Goal: Task Accomplishment & Management: Complete application form

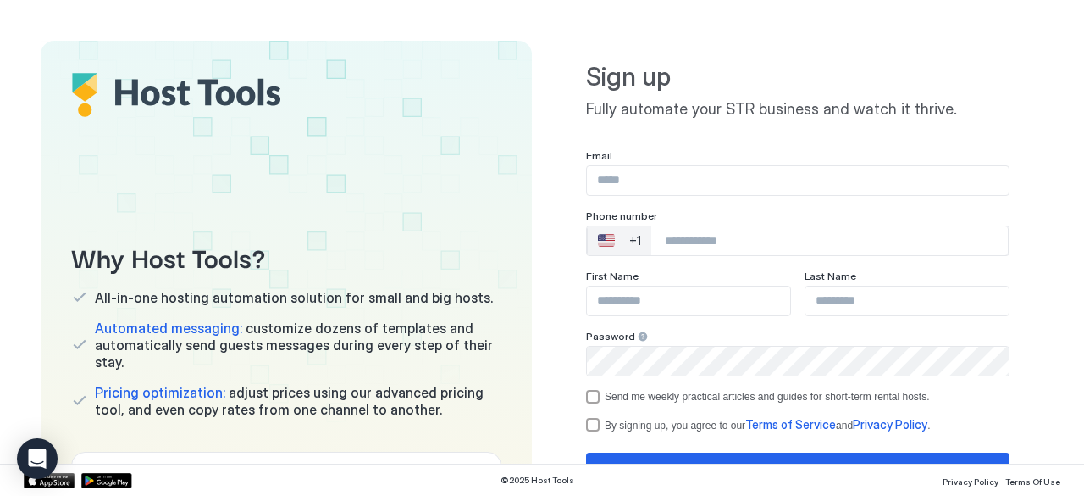
click at [649, 189] on input "Input Field" at bounding box center [798, 180] width 422 height 29
click at [701, 182] on input "Input Field" at bounding box center [798, 180] width 422 height 29
click at [654, 176] on input "Input Field" at bounding box center [798, 180] width 422 height 29
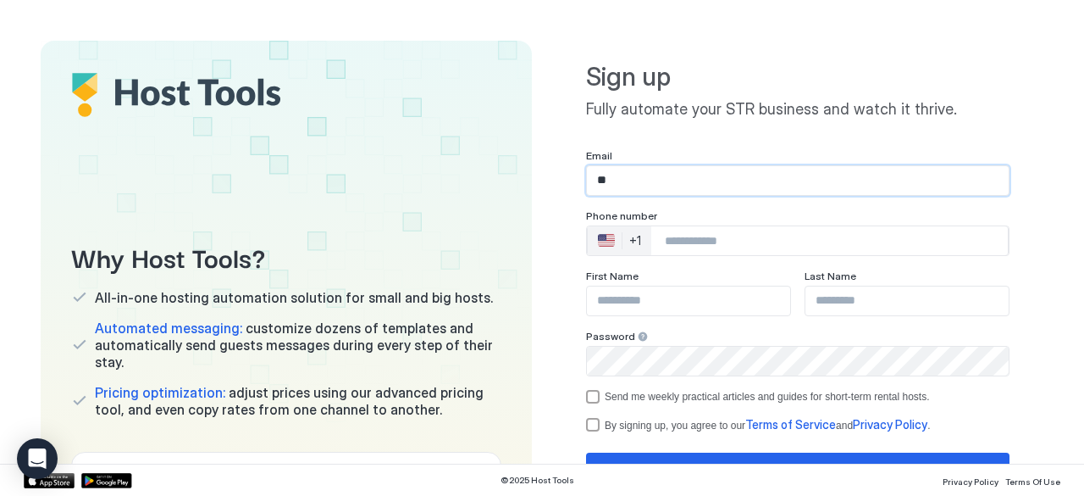
type input "*"
type input "**********"
click at [684, 246] on input "Phone Number input" at bounding box center [829, 240] width 357 height 30
type input "**********"
click at [629, 298] on input "Input Field" at bounding box center [688, 300] width 203 height 29
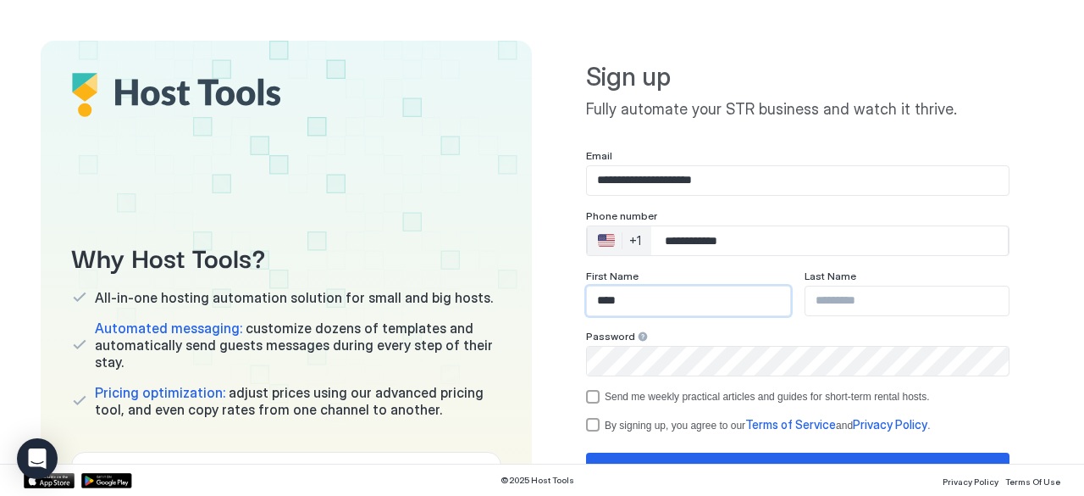
type input "****"
click at [844, 302] on input "Input Field" at bounding box center [907, 300] width 203 height 29
type input "****"
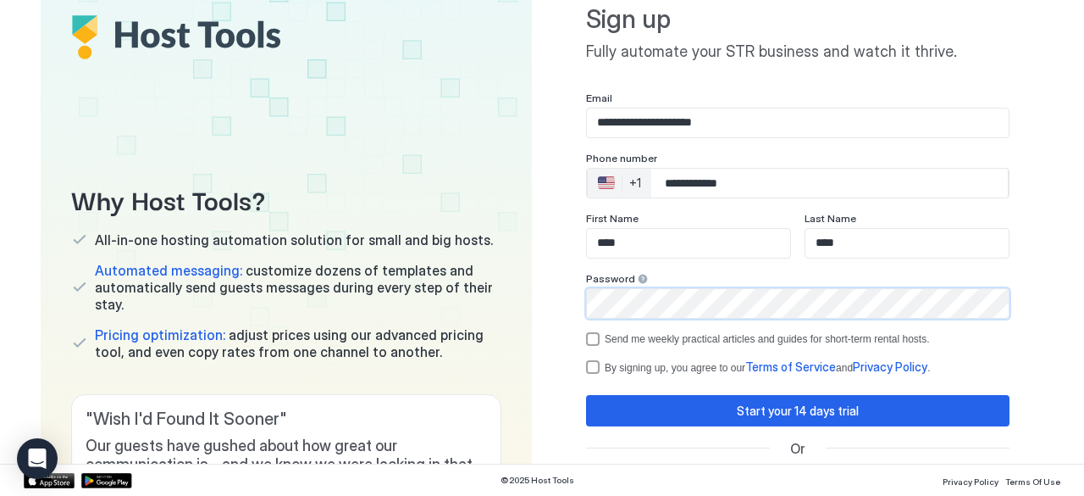
scroll to position [85, 0]
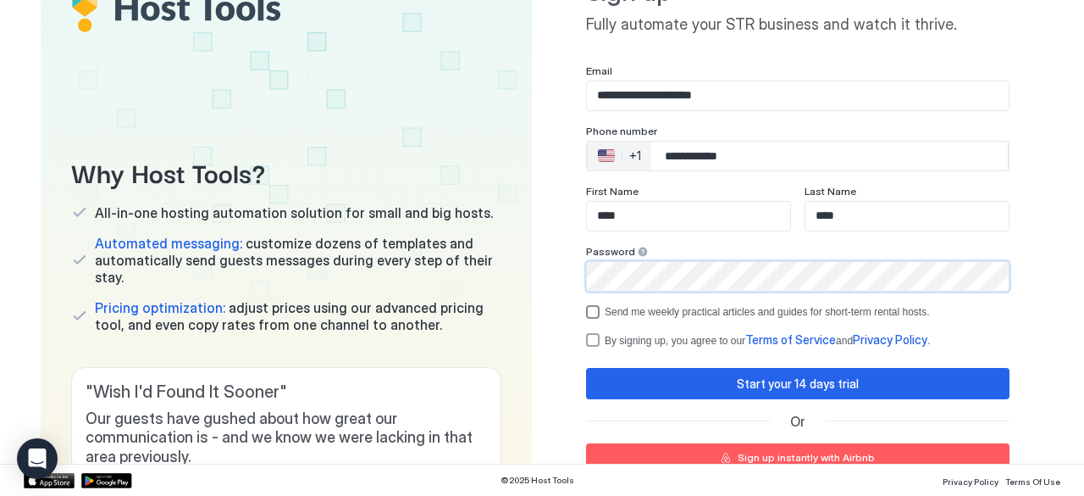
click at [590, 312] on div "Send me weekly practical articles and guides for short-term rental hosts." at bounding box center [798, 312] width 424 height 14
click at [589, 338] on div "termsPrivacy" at bounding box center [593, 340] width 14 height 14
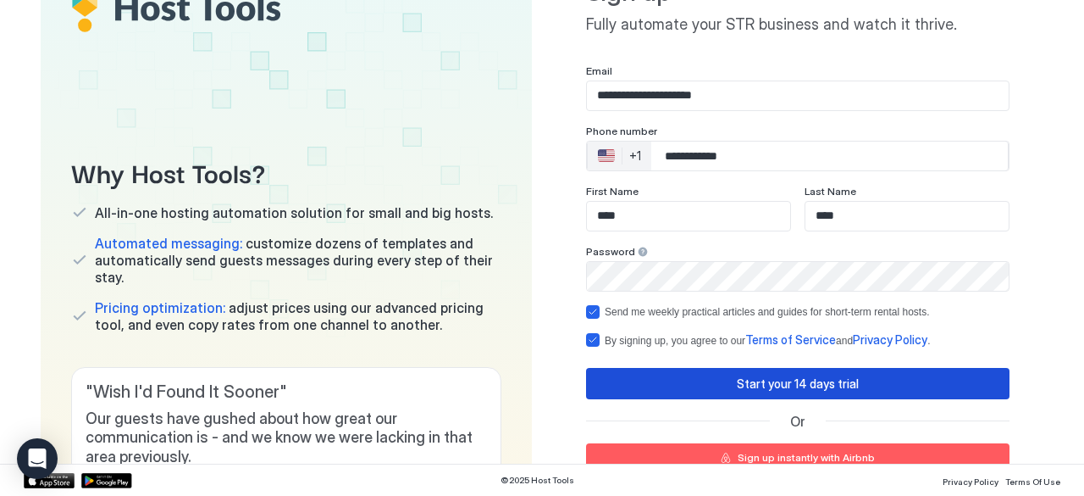
click at [635, 388] on button "Start your 14 days trial" at bounding box center [798, 383] width 424 height 31
click at [796, 384] on div "Start your 14 days trial" at bounding box center [798, 383] width 122 height 18
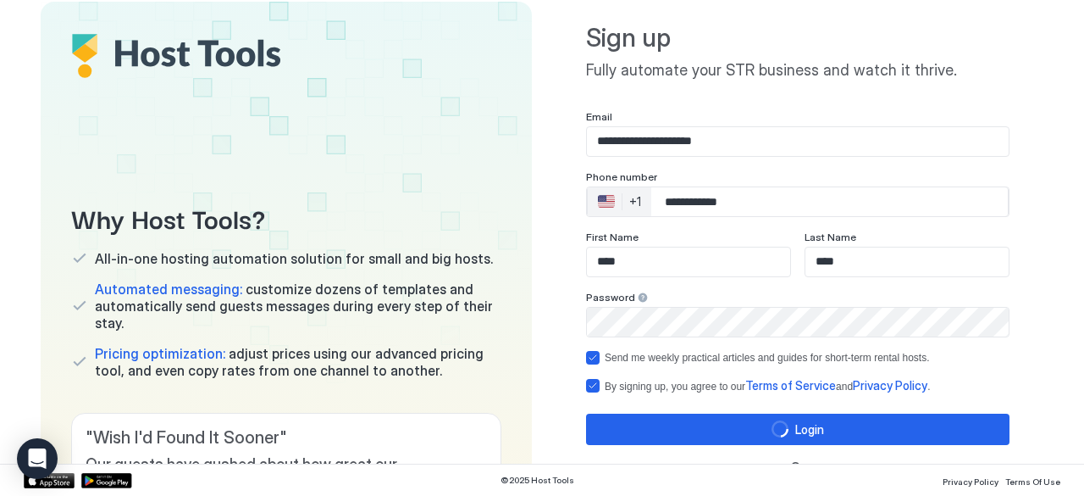
scroll to position [0, 0]
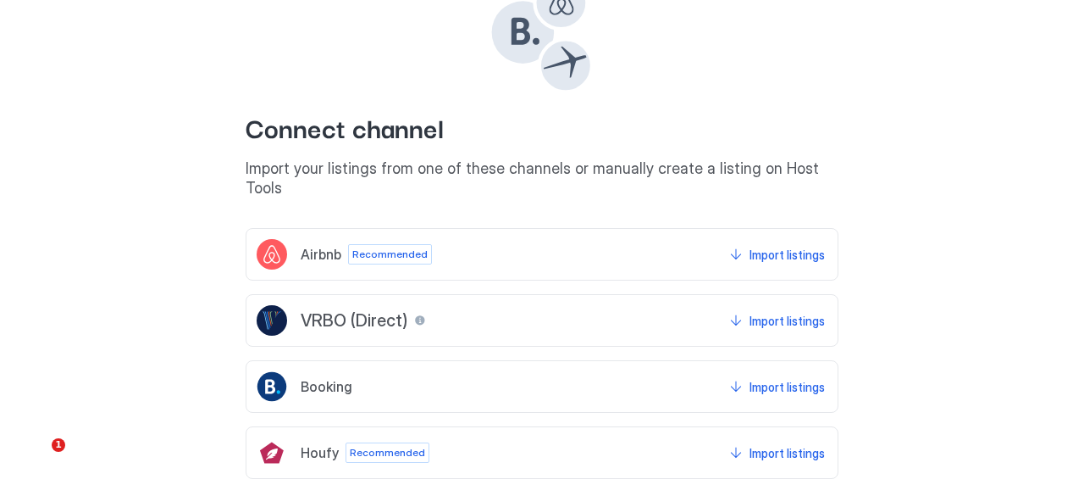
scroll to position [190, 0]
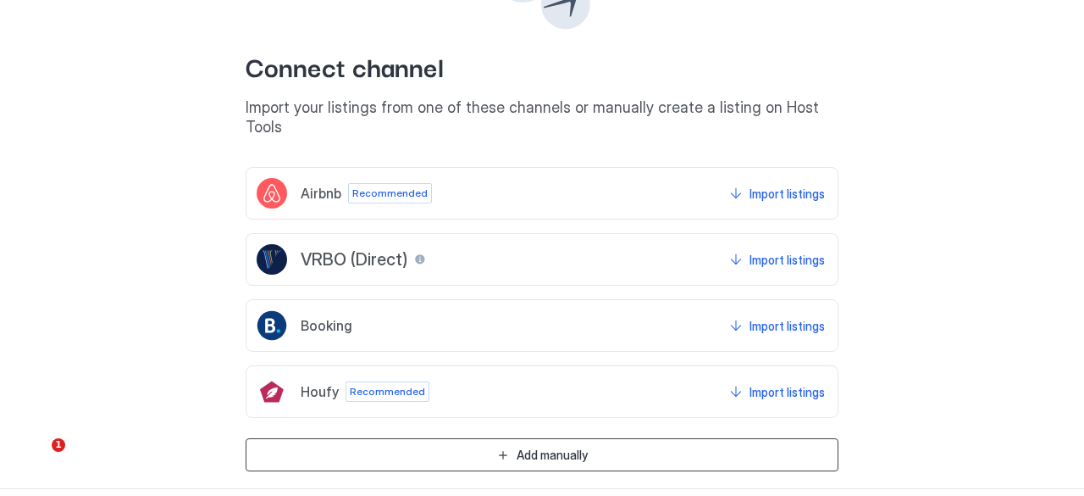
click at [507, 438] on button "Add manually" at bounding box center [542, 454] width 593 height 33
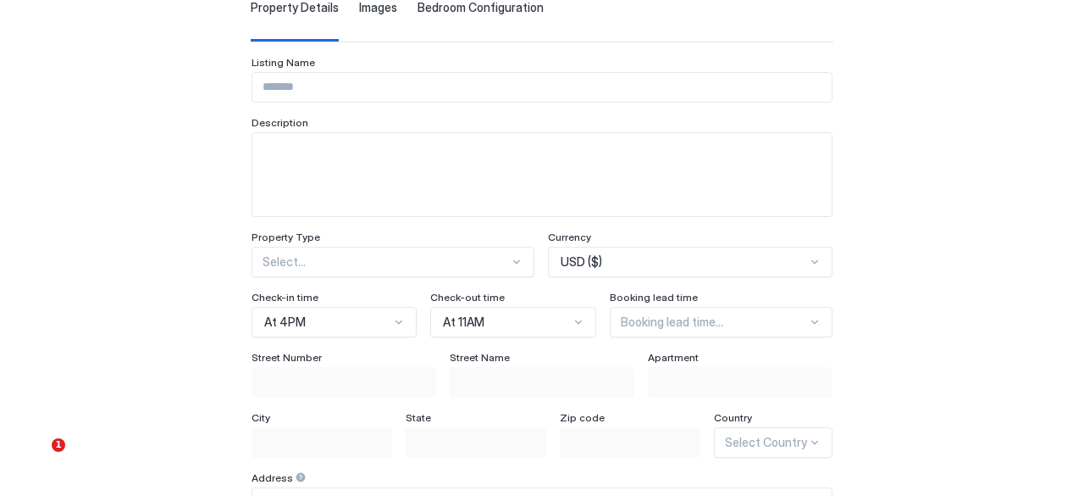
scroll to position [0, 0]
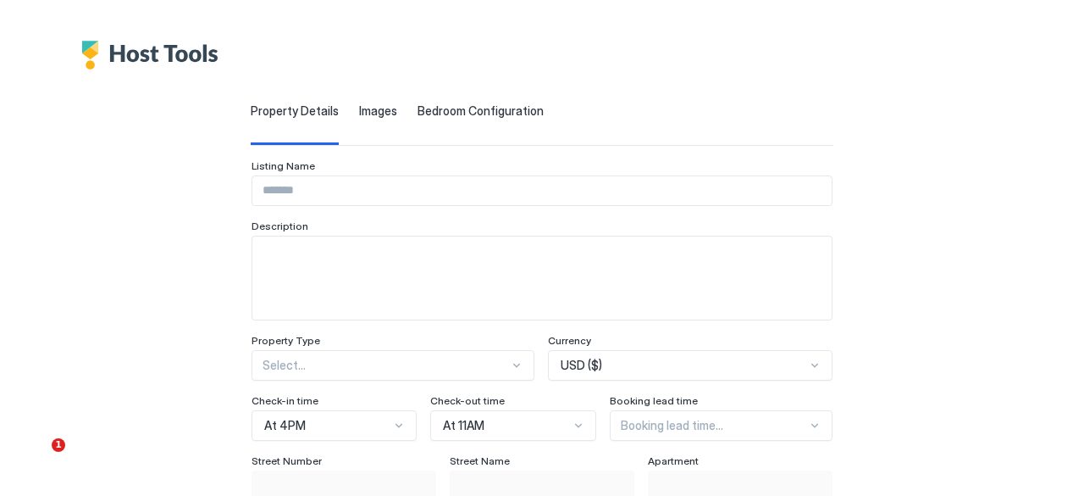
click at [288, 200] on input "Input Field" at bounding box center [541, 190] width 579 height 29
type input "**********"
click at [252, 243] on textarea "Input Field" at bounding box center [541, 277] width 579 height 83
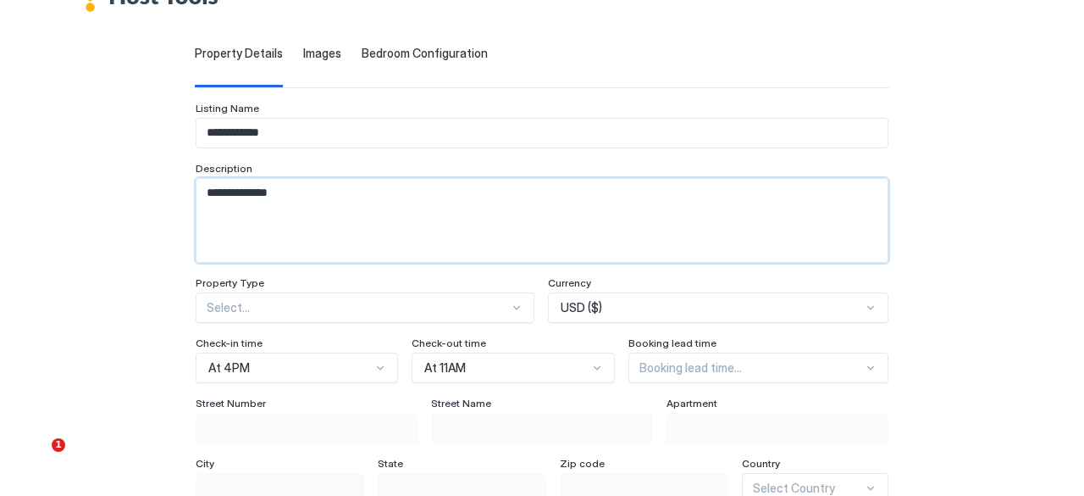
scroll to position [85, 0]
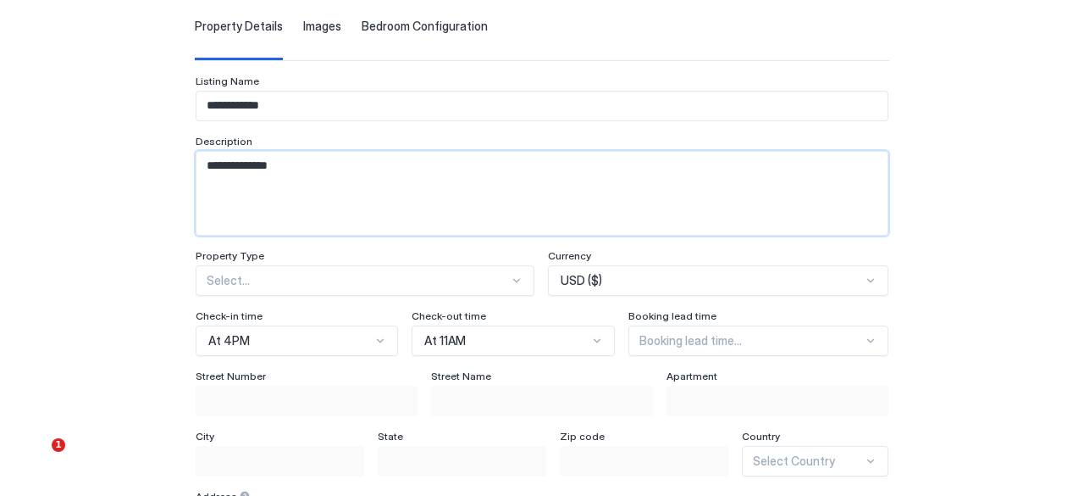
type textarea "**********"
click at [254, 285] on div "Select..." at bounding box center [365, 280] width 339 height 30
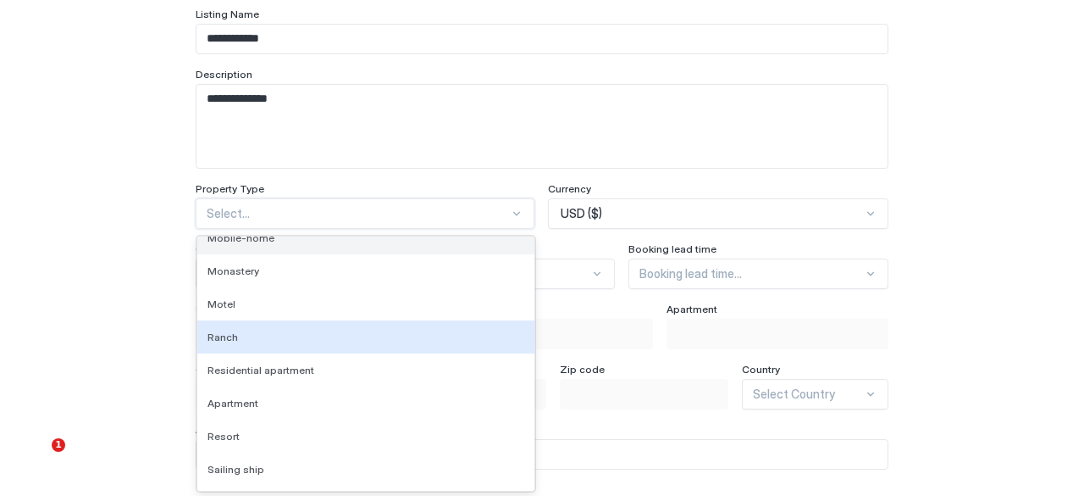
scroll to position [1440, 0]
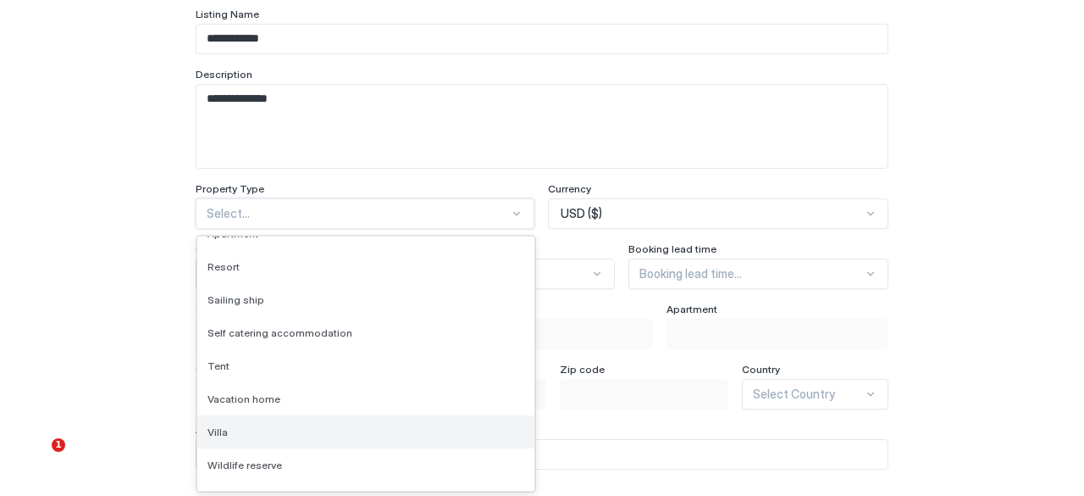
click at [311, 425] on div "Villa" at bounding box center [366, 431] width 317 height 13
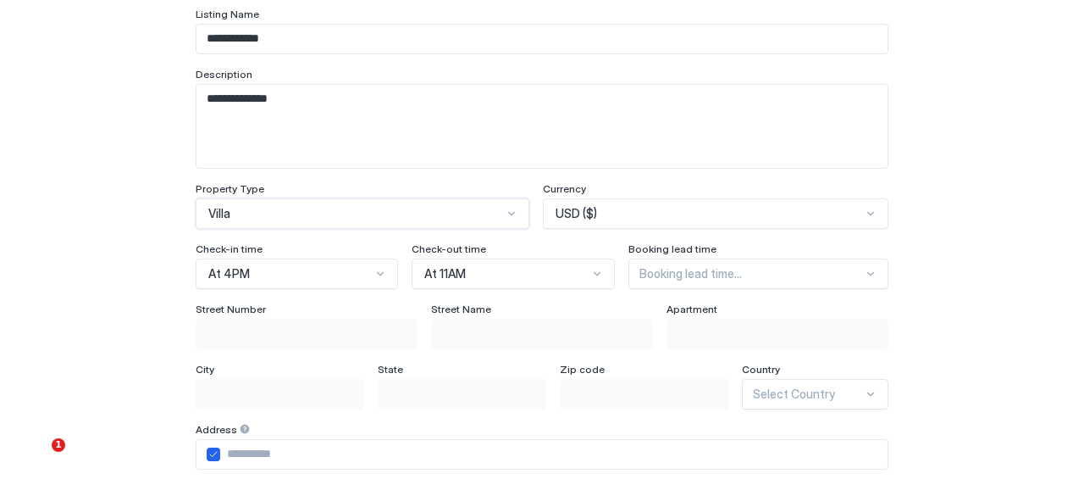
scroll to position [67, 0]
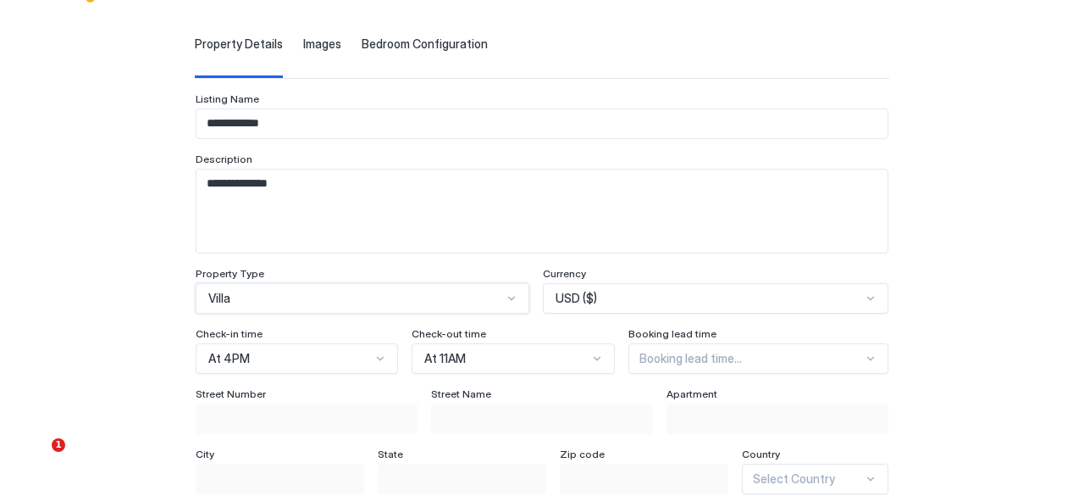
click at [787, 292] on div "USD ($)" at bounding box center [716, 298] width 346 height 30
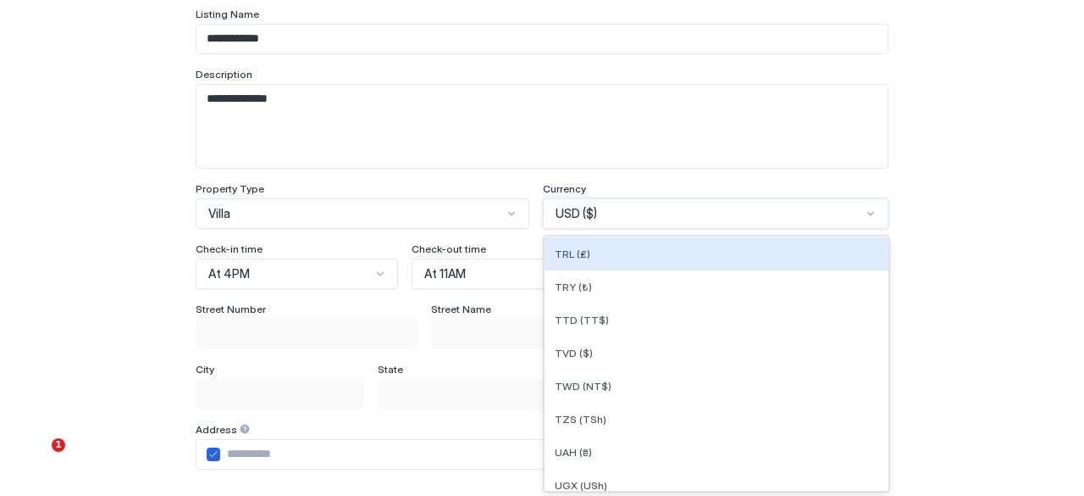
scroll to position [4661, 0]
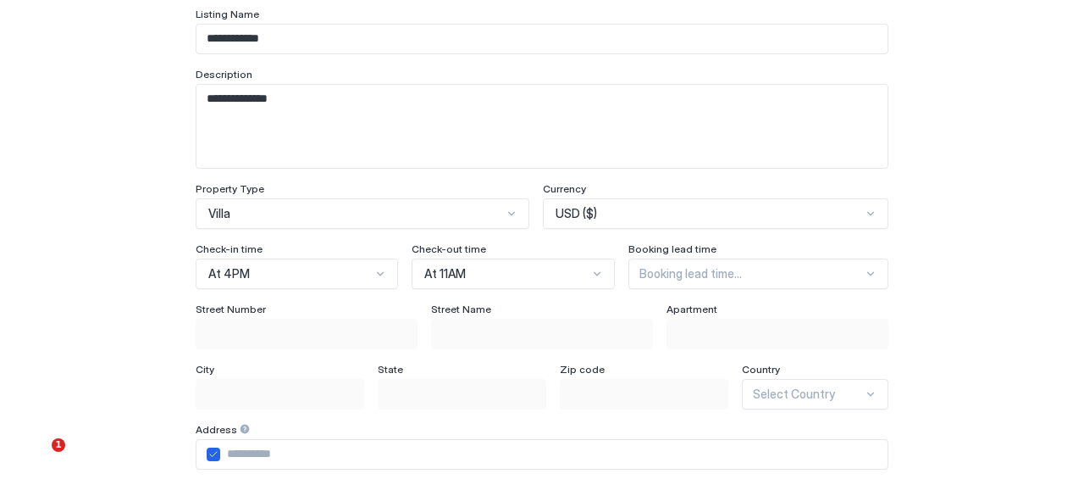
click at [1022, 276] on div "**********" at bounding box center [542, 387] width 1037 height 939
click at [359, 269] on div "At 4PM" at bounding box center [297, 273] width 202 height 30
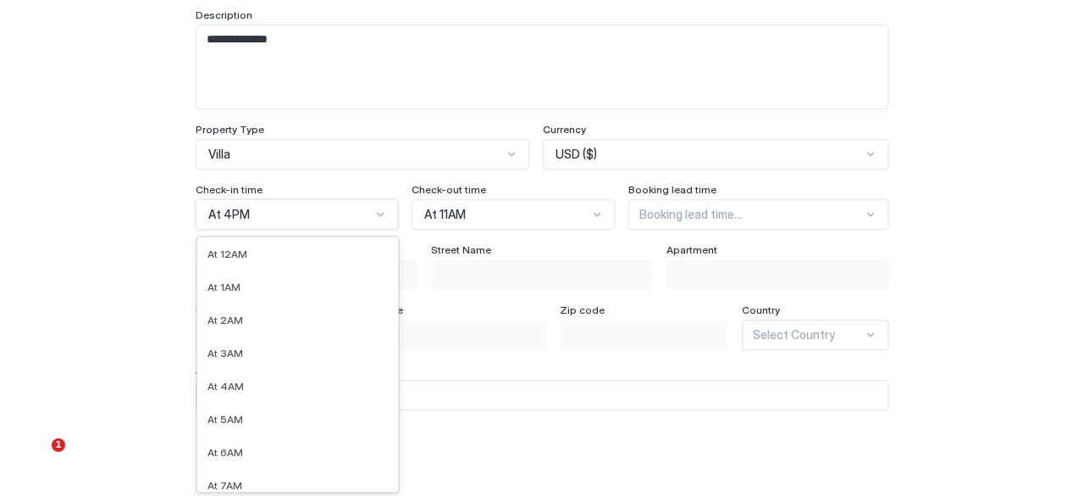
scroll to position [318, 0]
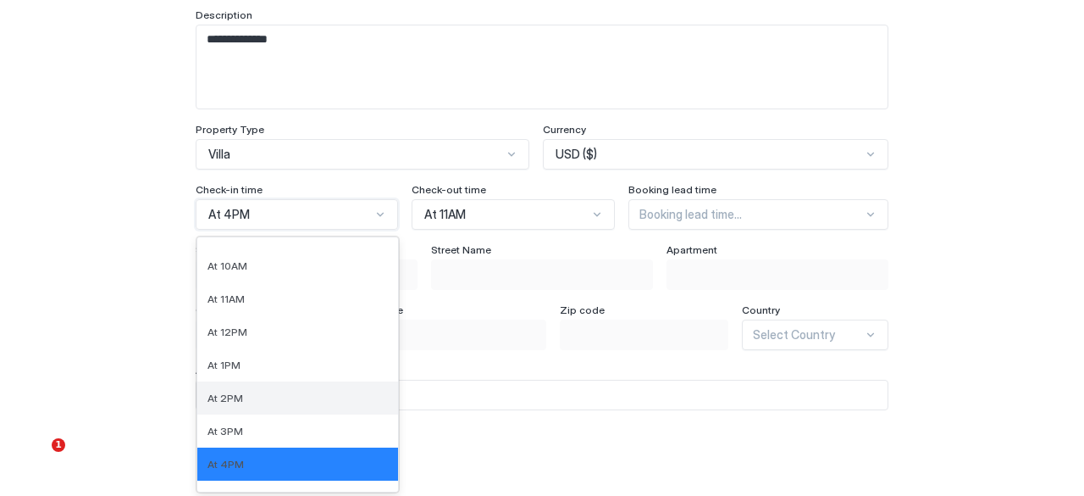
click at [310, 402] on div "At 2PM" at bounding box center [297, 397] width 201 height 33
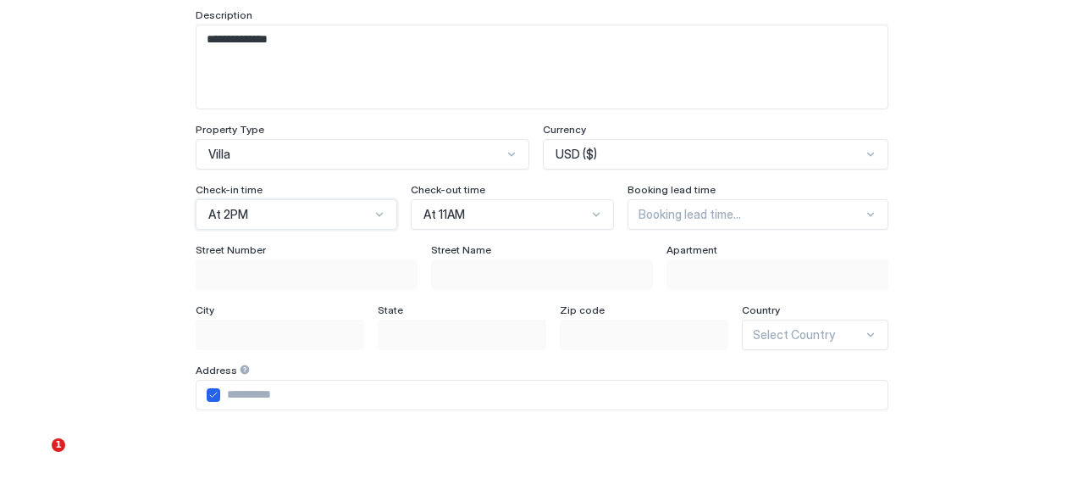
click at [821, 219] on div at bounding box center [751, 214] width 224 height 15
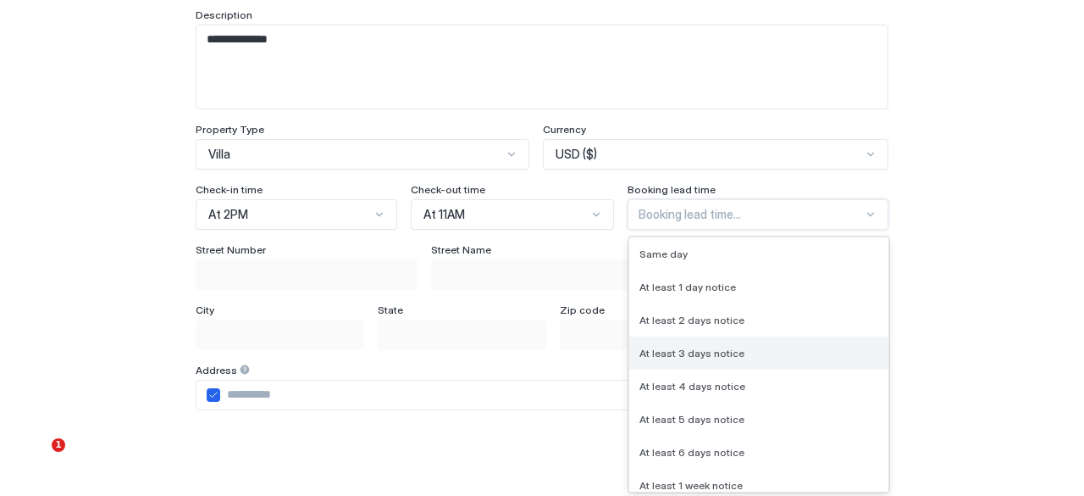
click at [679, 353] on span "At least 3 days notice" at bounding box center [692, 352] width 105 height 13
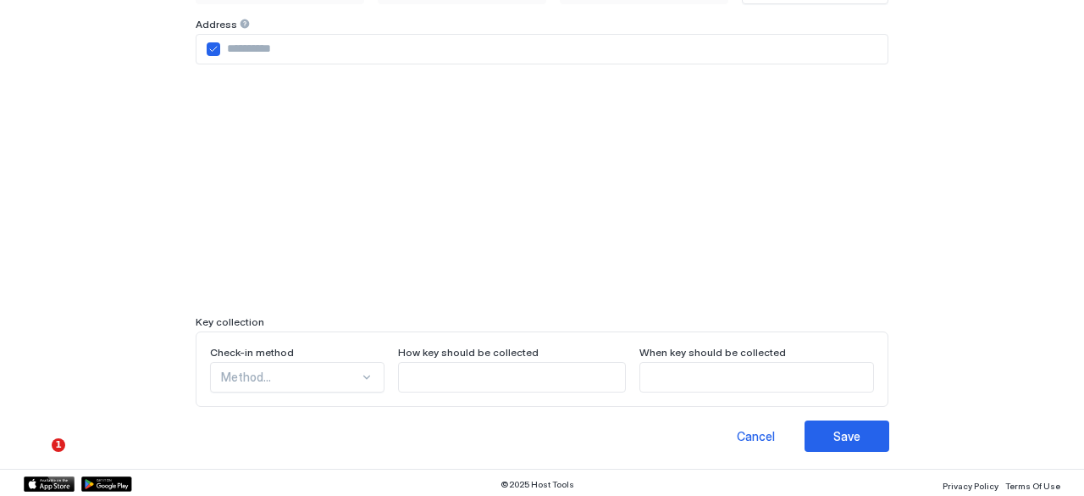
scroll to position [302, 0]
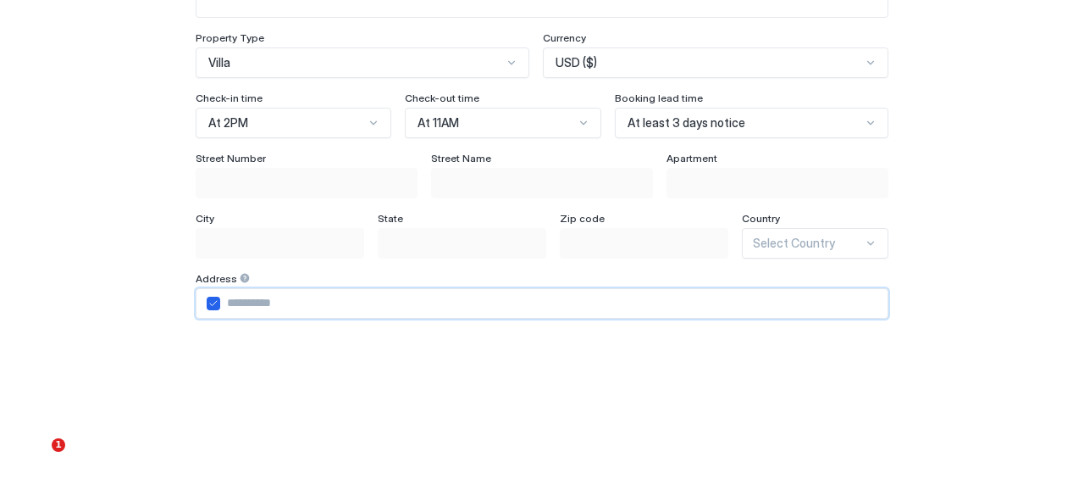
click at [279, 299] on input "Input Field" at bounding box center [553, 303] width 667 height 29
type input "**********"
click at [837, 236] on div "Select Country" at bounding box center [815, 243] width 147 height 30
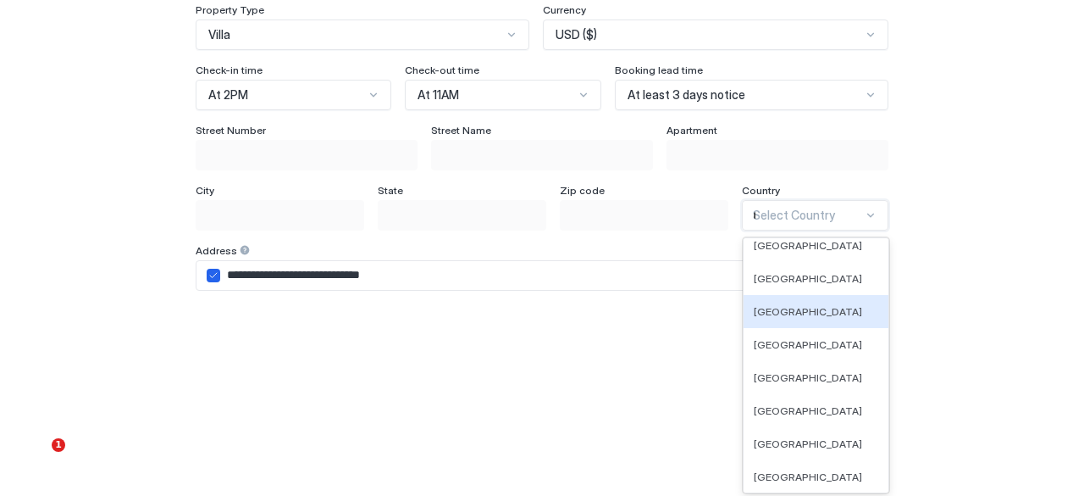
scroll to position [0, 0]
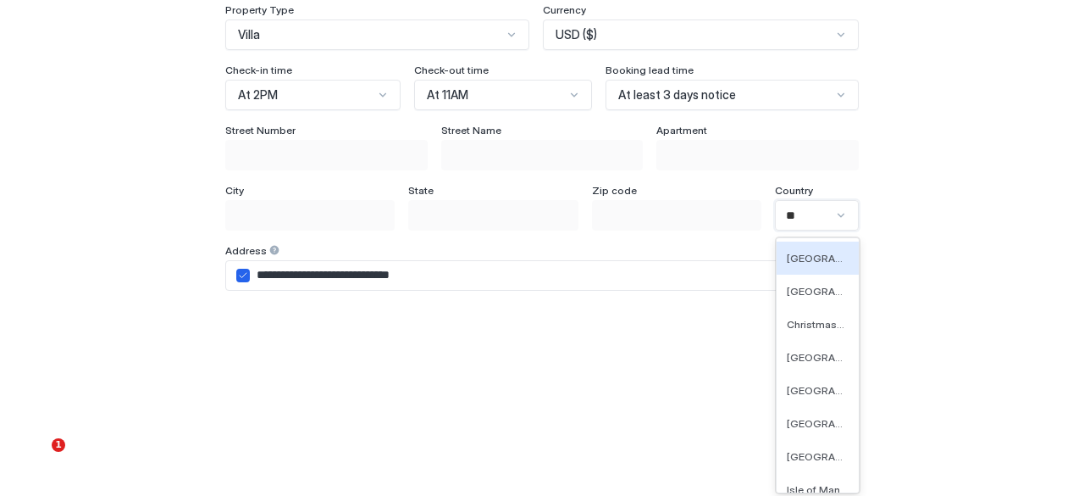
type input "***"
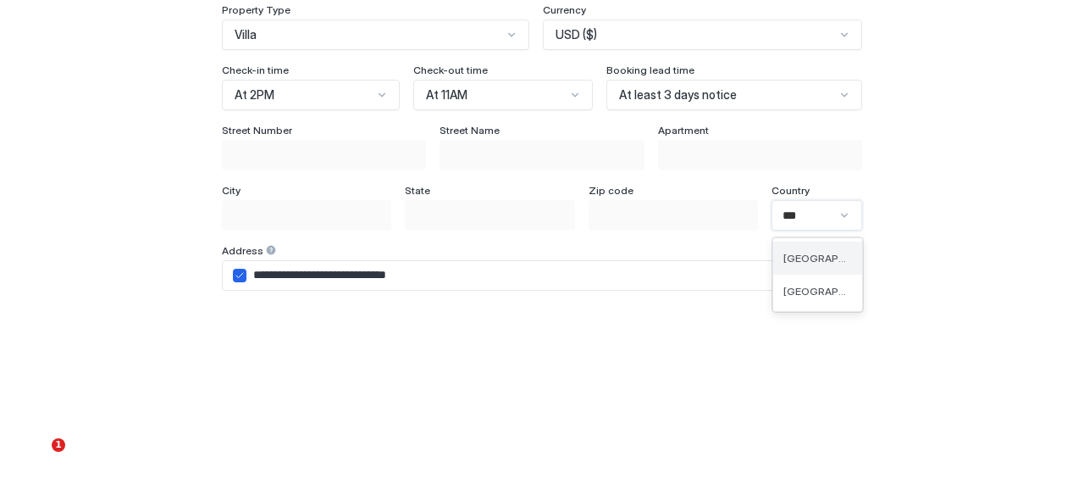
click at [818, 254] on span "[GEOGRAPHIC_DATA]" at bounding box center [816, 258] width 65 height 13
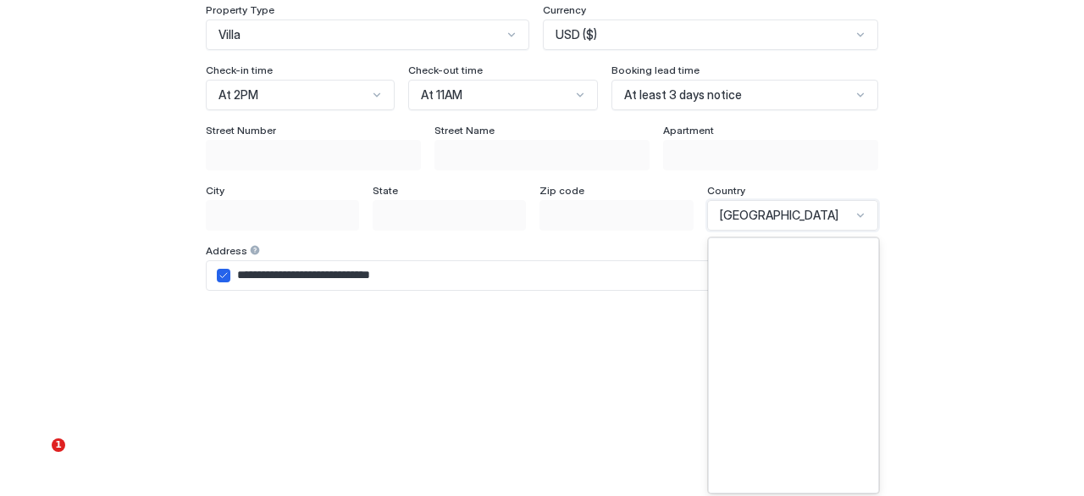
click at [853, 201] on div "[GEOGRAPHIC_DATA]" at bounding box center [792, 215] width 171 height 30
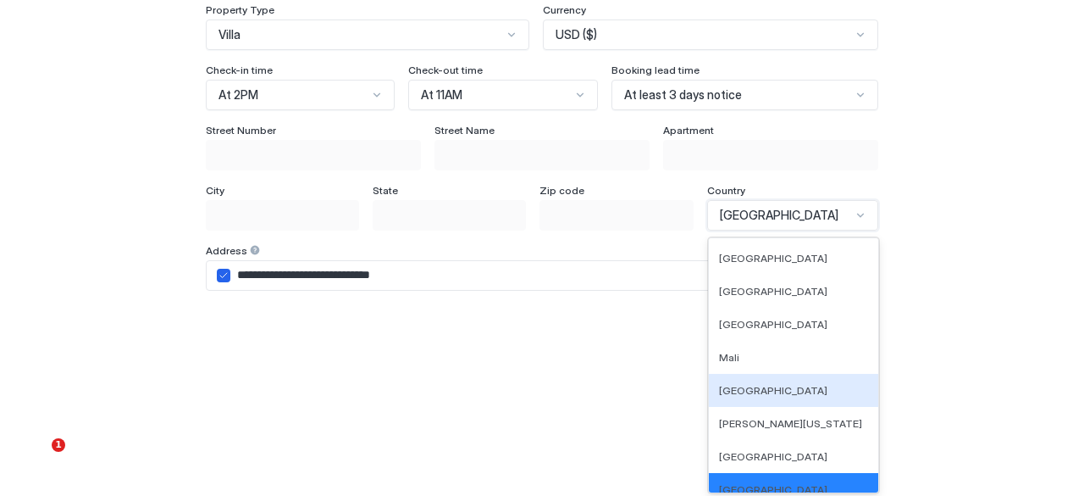
scroll to position [4068, 0]
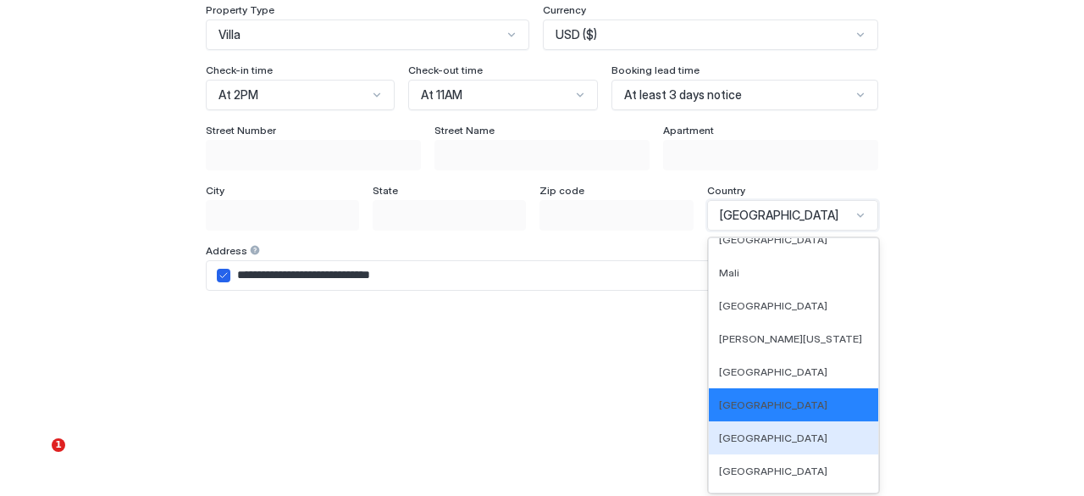
click at [813, 431] on span "[GEOGRAPHIC_DATA]" at bounding box center [773, 437] width 108 height 13
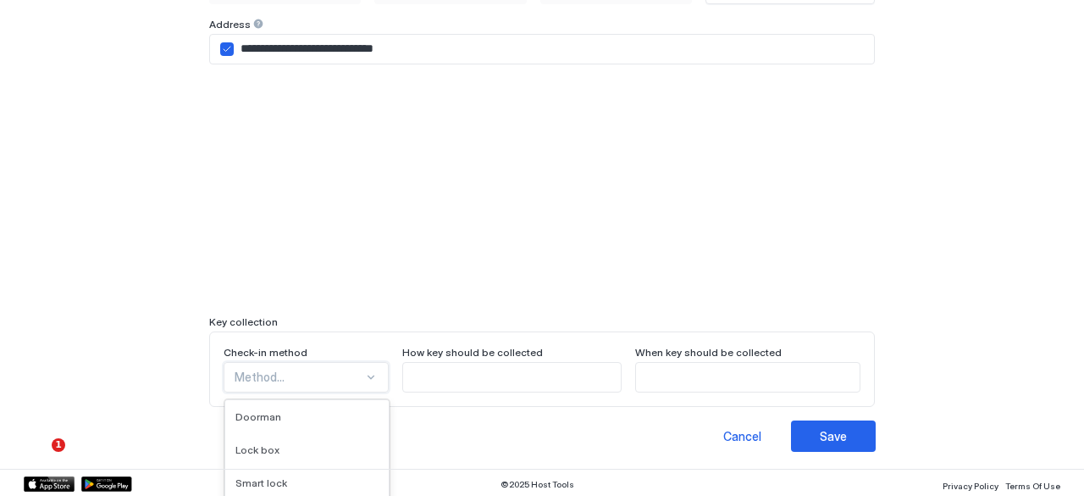
scroll to position [712, 0]
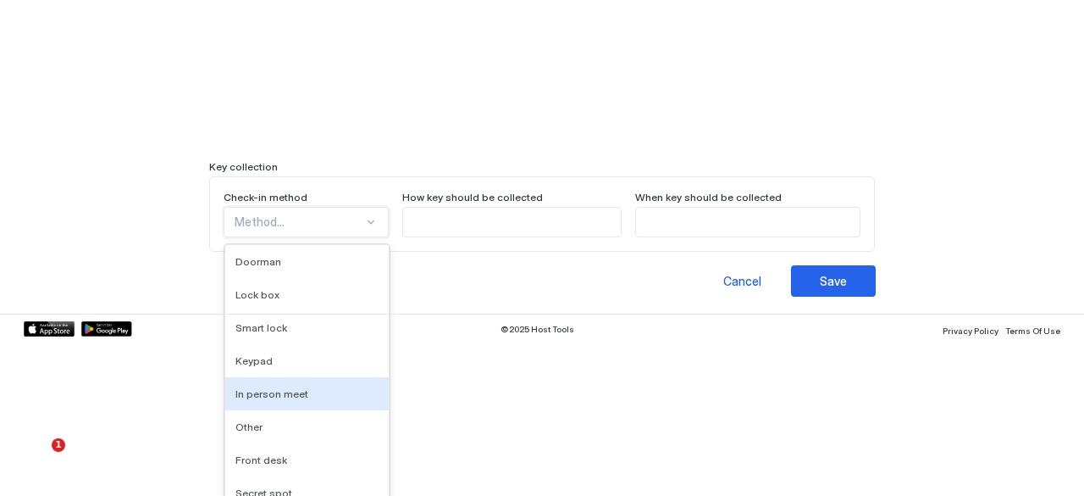
click at [310, 237] on div "9 results available. Use Up and Down to choose options, press Enter to select t…" at bounding box center [306, 222] width 165 height 30
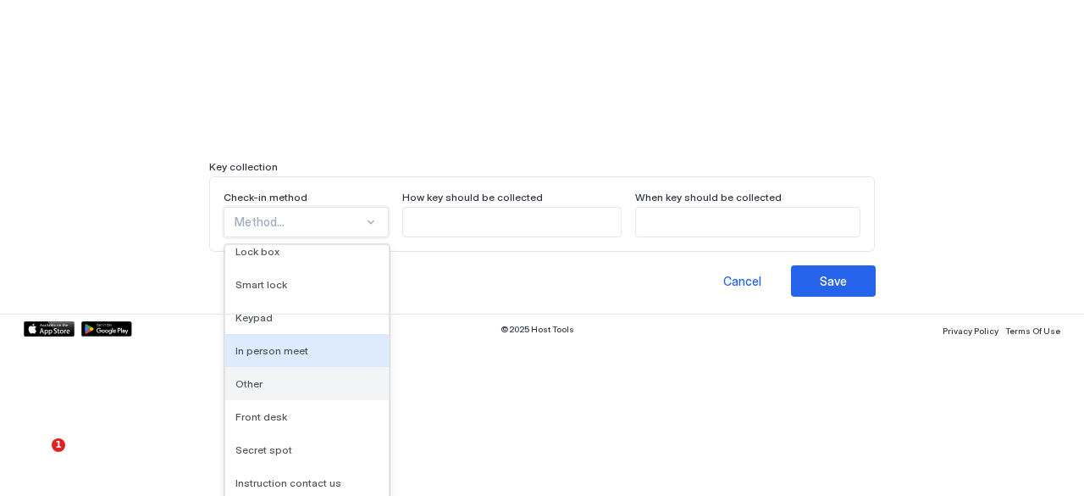
scroll to position [0, 0]
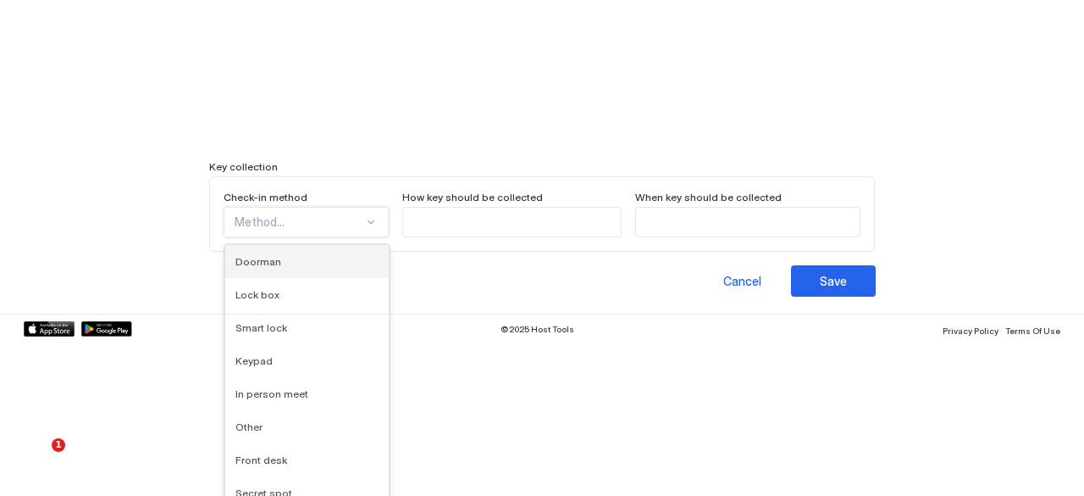
click at [276, 257] on div "Doorman" at bounding box center [306, 261] width 143 height 13
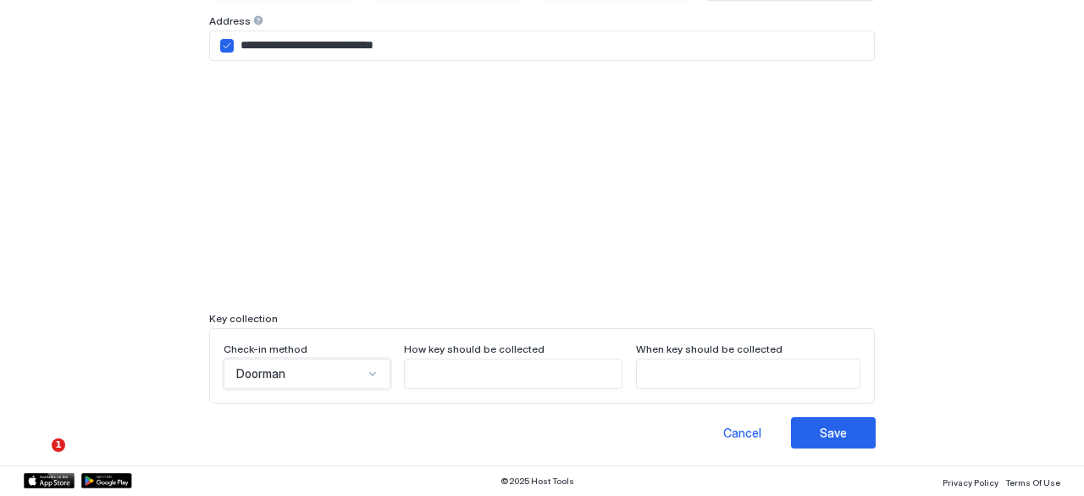
scroll to position [557, 0]
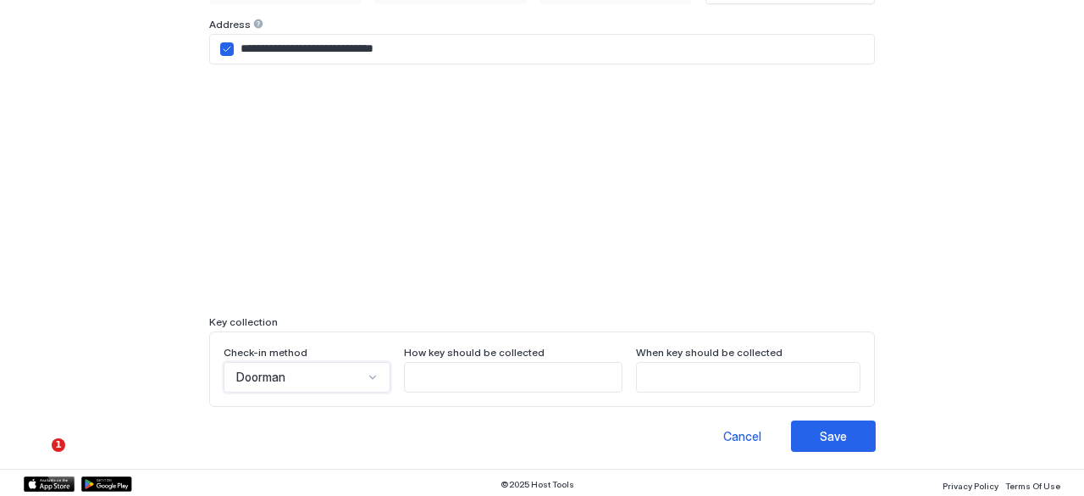
click at [503, 377] on input "Input Field" at bounding box center [513, 377] width 217 height 29
click at [300, 397] on div "Check-in method Doorman How key should be collected When key should be collected" at bounding box center [542, 368] width 667 height 75
click at [308, 372] on div "Doorman" at bounding box center [307, 377] width 167 height 30
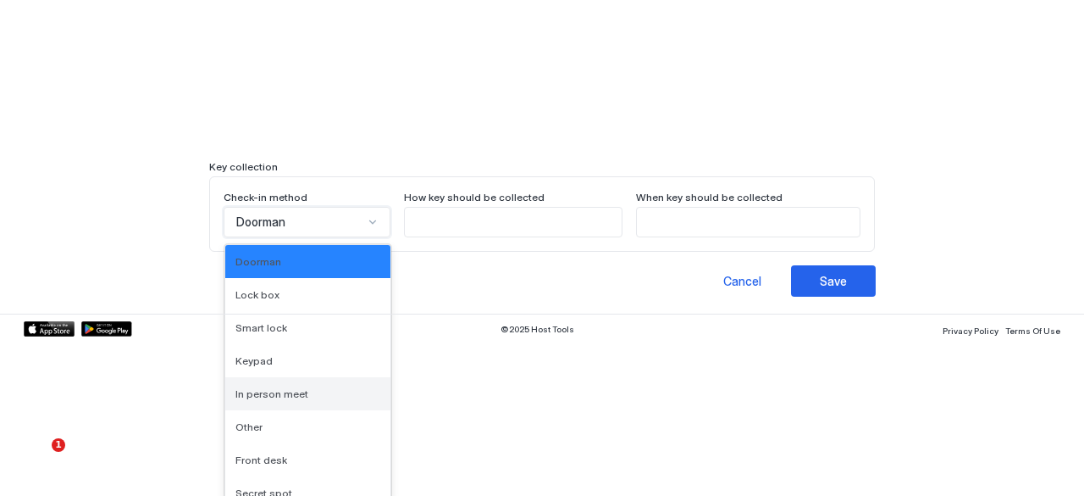
click at [308, 397] on div "In person meet" at bounding box center [307, 393] width 165 height 33
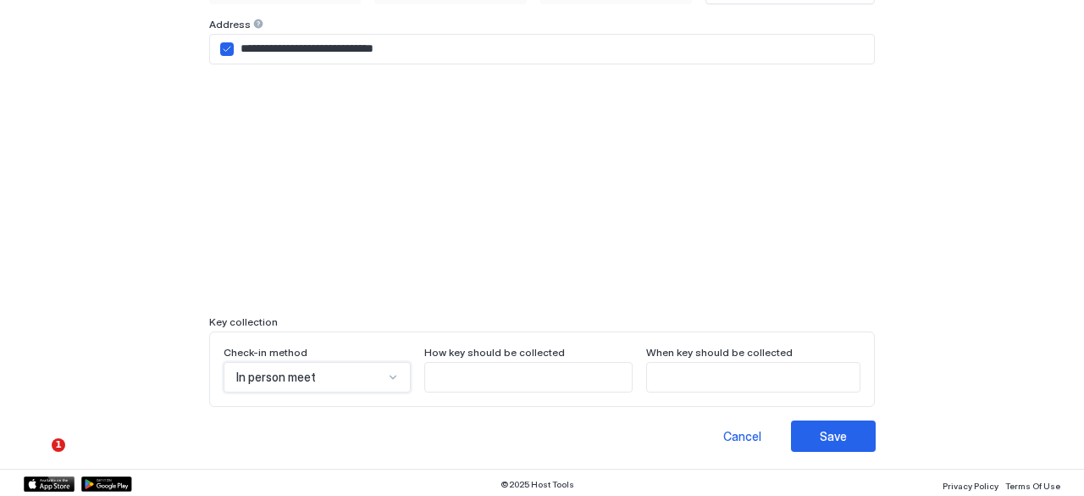
click at [341, 372] on div "option In person meet, selected. In person meet" at bounding box center [317, 377] width 187 height 30
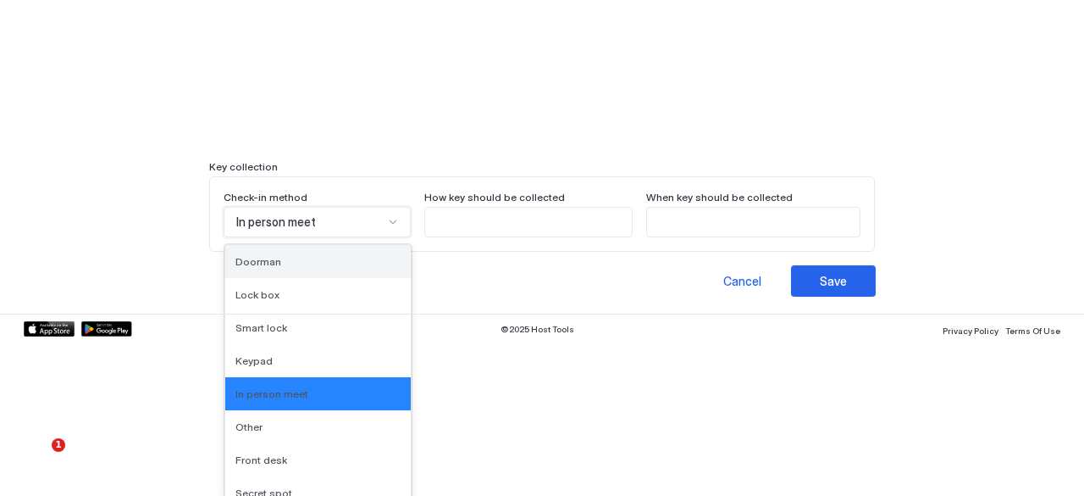
click at [313, 263] on div "Doorman" at bounding box center [318, 261] width 186 height 33
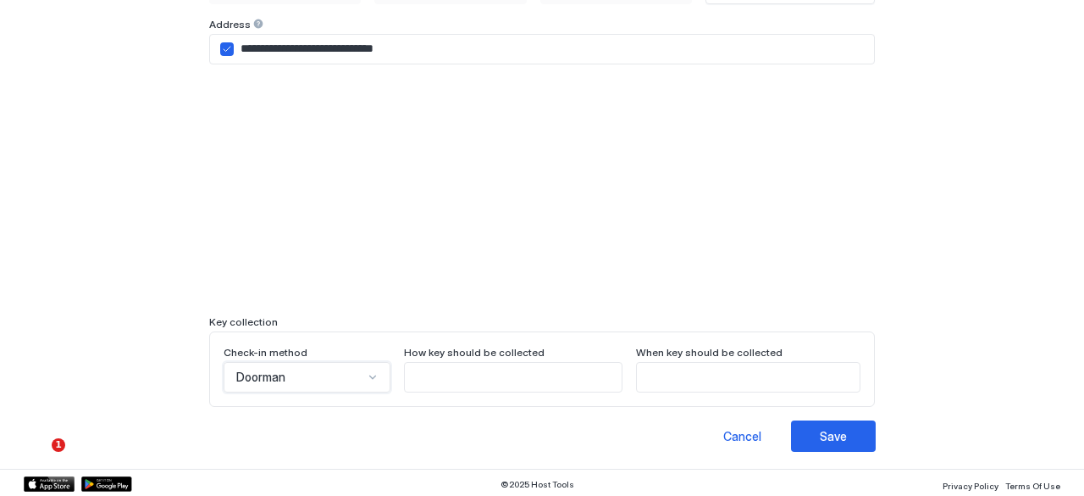
click at [473, 375] on input "Input Field" at bounding box center [513, 377] width 217 height 29
type input "**********"
click at [772, 379] on input "Input Field" at bounding box center [748, 377] width 223 height 29
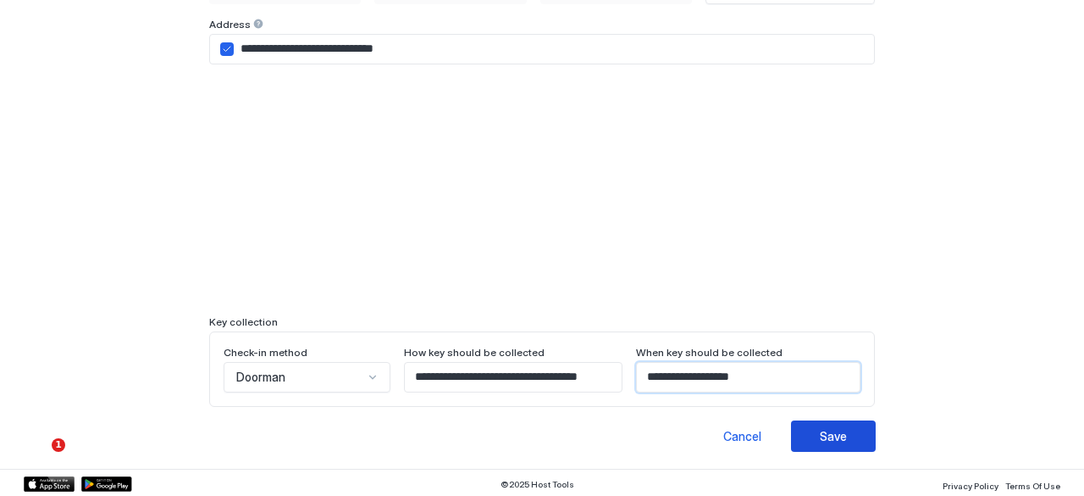
type input "**********"
click at [842, 432] on button "Save" at bounding box center [833, 435] width 85 height 31
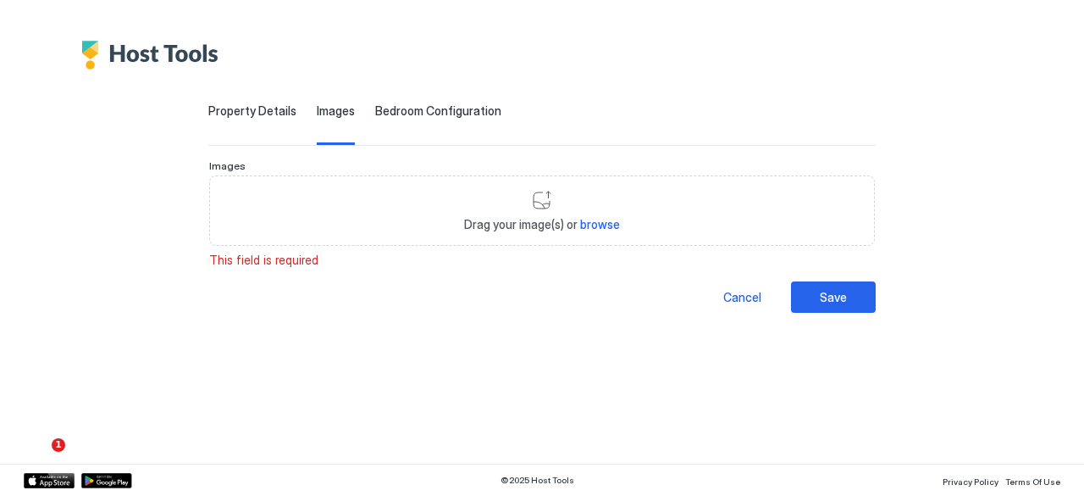
click at [599, 225] on span "browse" at bounding box center [600, 224] width 40 height 14
type input "**********"
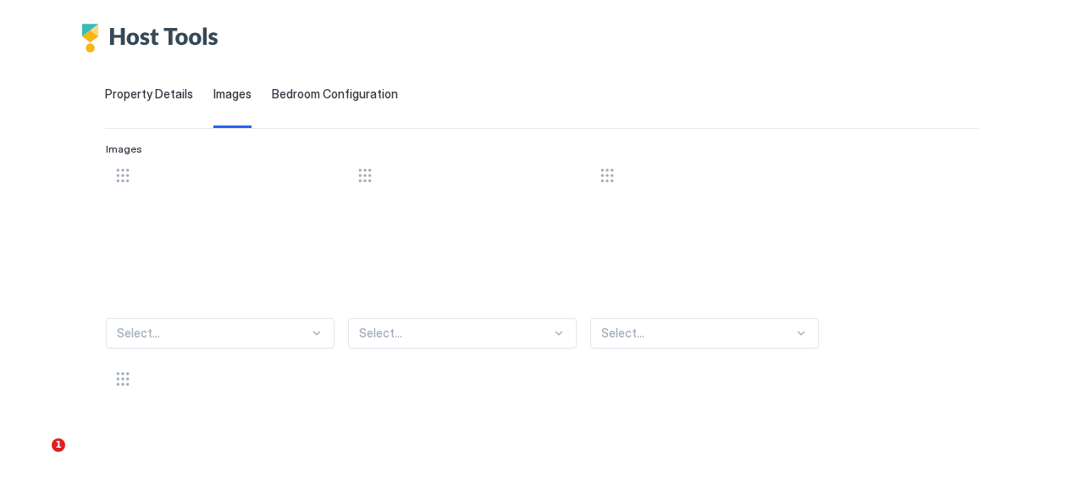
scroll to position [15, 0]
click at [204, 345] on div "Select..." at bounding box center [220, 334] width 229 height 30
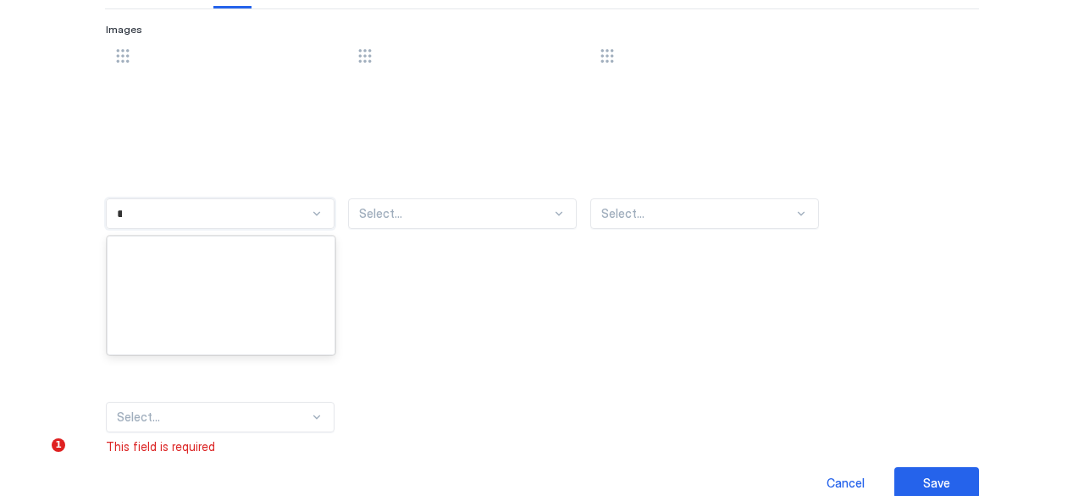
scroll to position [0, 0]
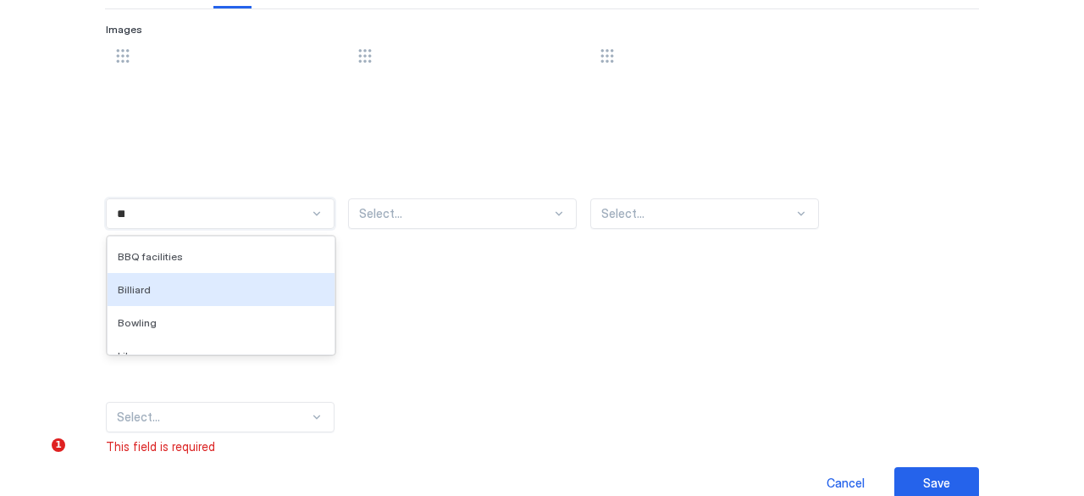
type input "***"
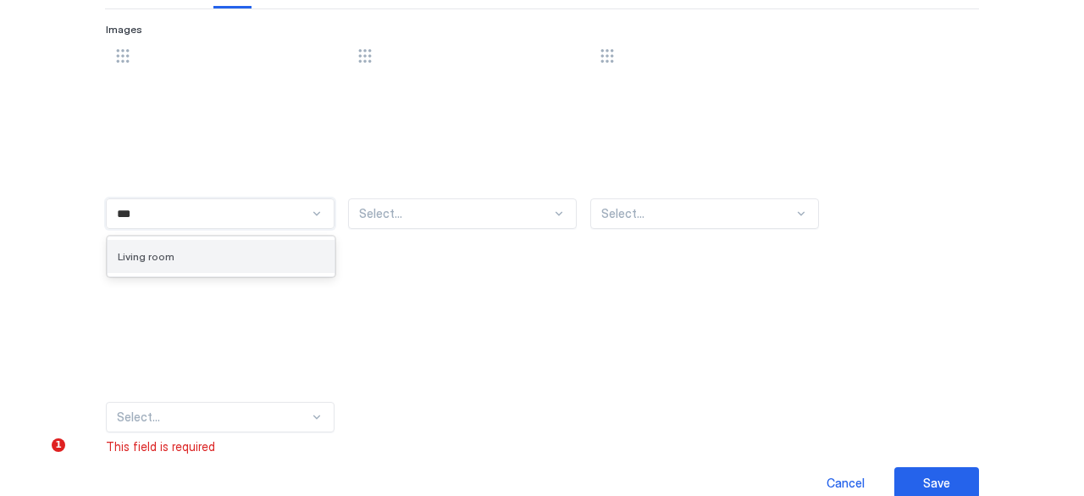
click at [231, 255] on div "Living room" at bounding box center [221, 256] width 207 height 13
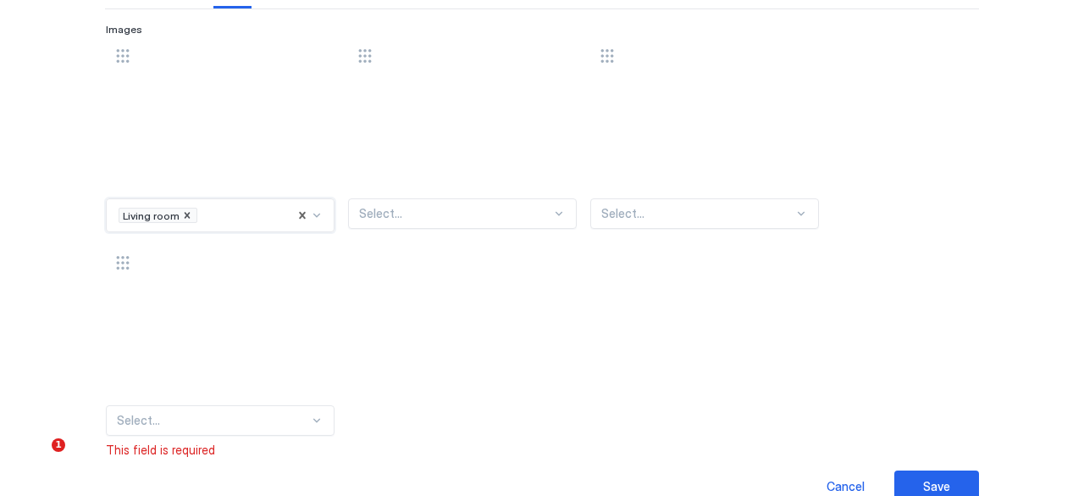
click at [455, 202] on div "Select..." at bounding box center [462, 213] width 229 height 30
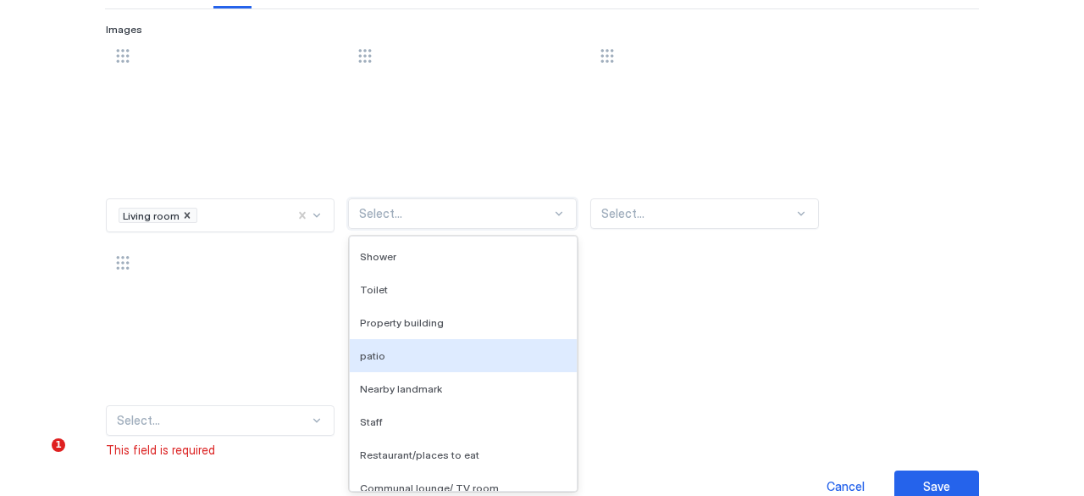
click at [409, 356] on div "patio" at bounding box center [463, 355] width 207 height 13
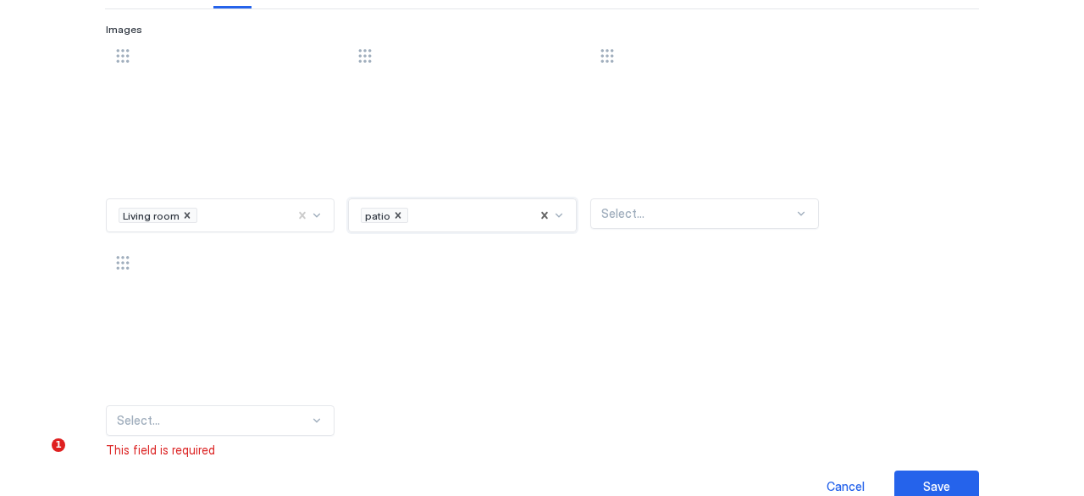
click at [713, 216] on div at bounding box center [697, 213] width 192 height 15
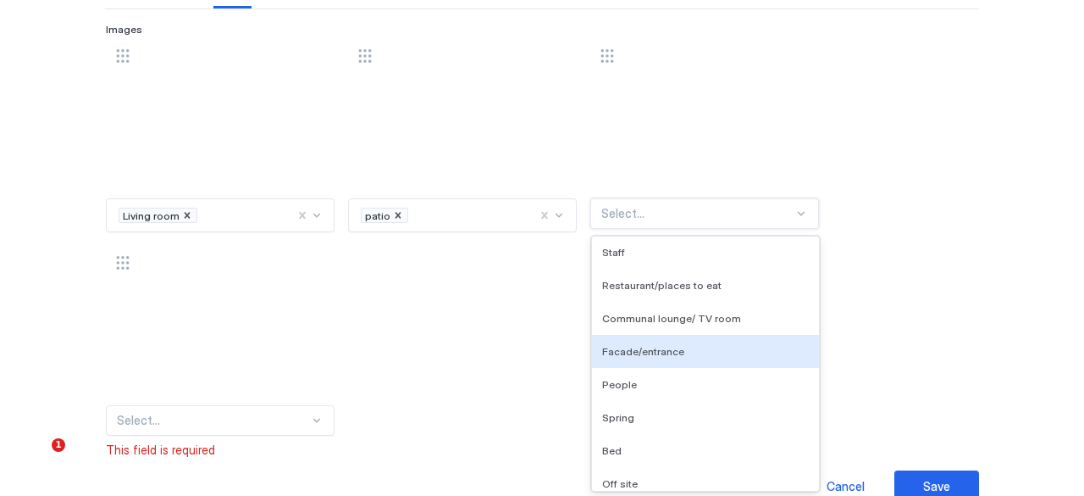
scroll to position [254, 0]
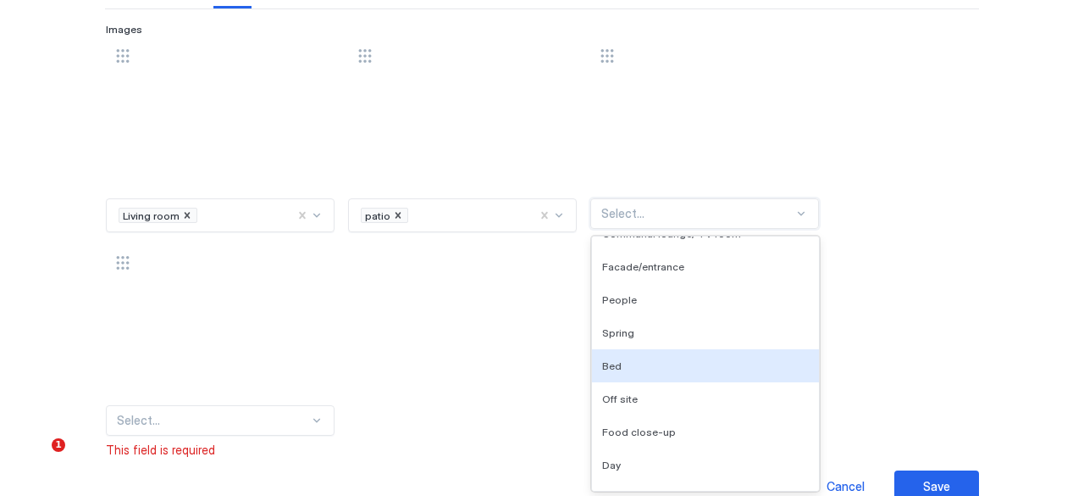
click at [696, 349] on div "Bed" at bounding box center [705, 365] width 227 height 33
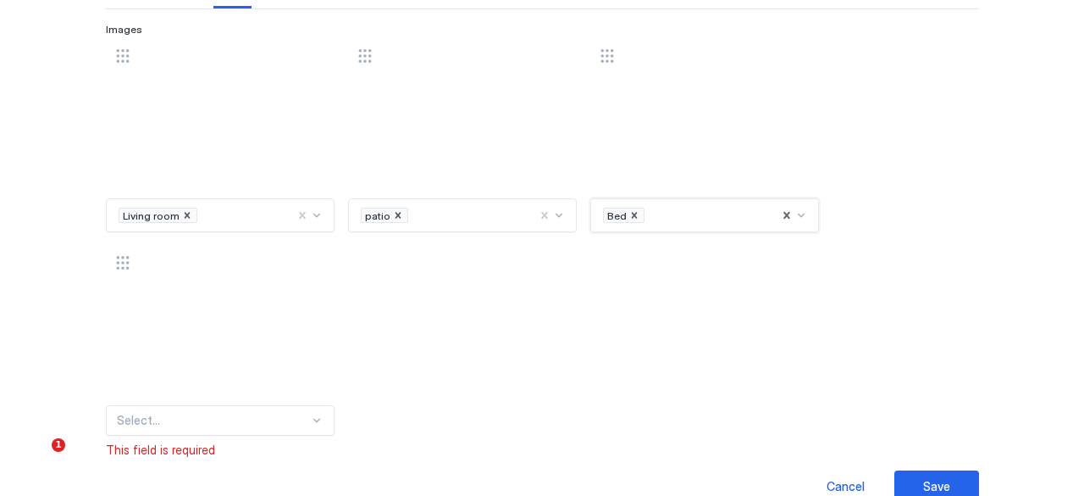
click at [274, 418] on div "Select..." at bounding box center [220, 420] width 229 height 30
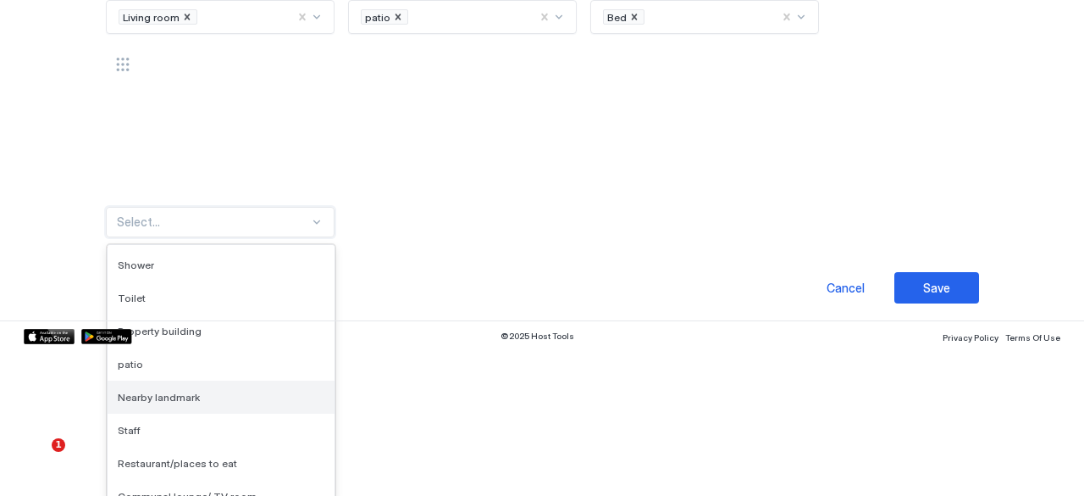
click at [247, 393] on div "Nearby landmark" at bounding box center [221, 396] width 207 height 13
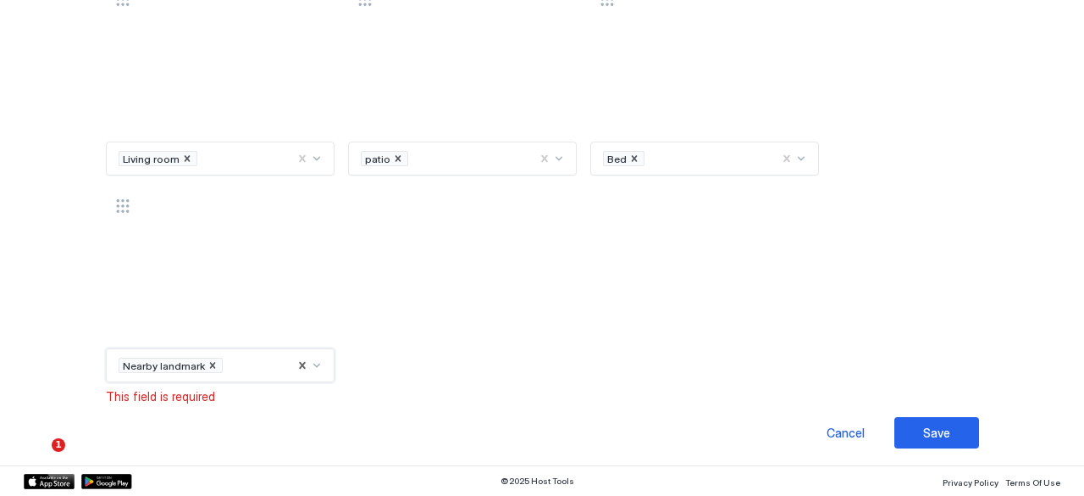
scroll to position [190, 0]
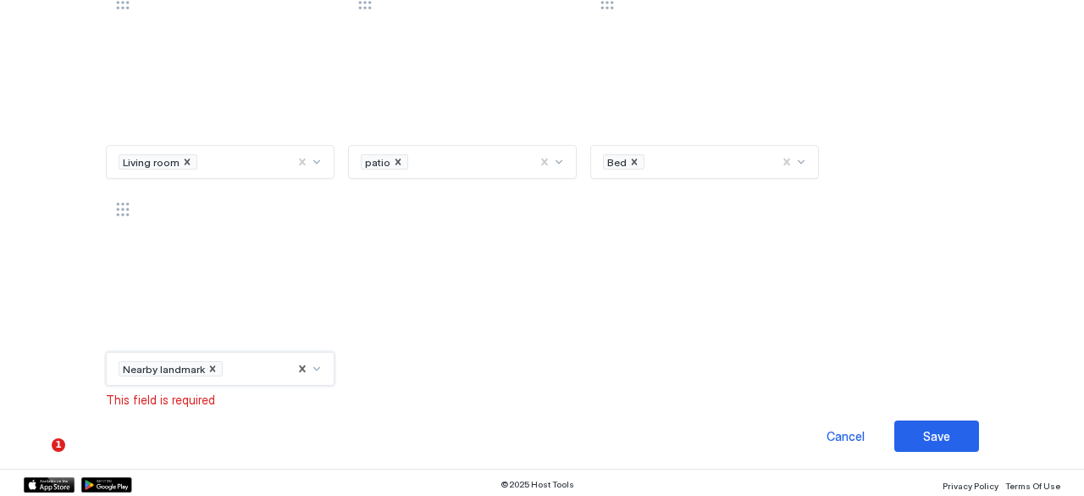
click at [522, 348] on div "Living room patio Bed option Nearby landmark, selected. Nearby landmark To pick…" at bounding box center [542, 186] width 872 height 400
click at [156, 399] on span "This field is required" at bounding box center [160, 399] width 109 height 15
click at [923, 437] on div "Save" at bounding box center [936, 436] width 27 height 18
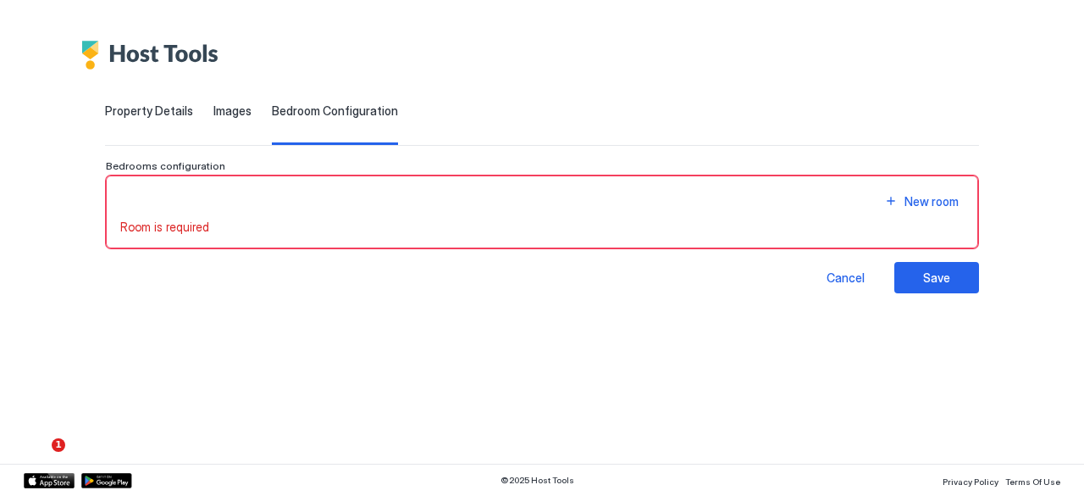
scroll to position [0, 0]
click at [436, 199] on div "New room" at bounding box center [542, 201] width 845 height 23
click at [175, 224] on span "Room is required" at bounding box center [164, 226] width 89 height 15
drag, startPoint x: 227, startPoint y: 192, endPoint x: 827, endPoint y: 183, distance: 599.8
click at [280, 192] on div "New room" at bounding box center [542, 201] width 845 height 23
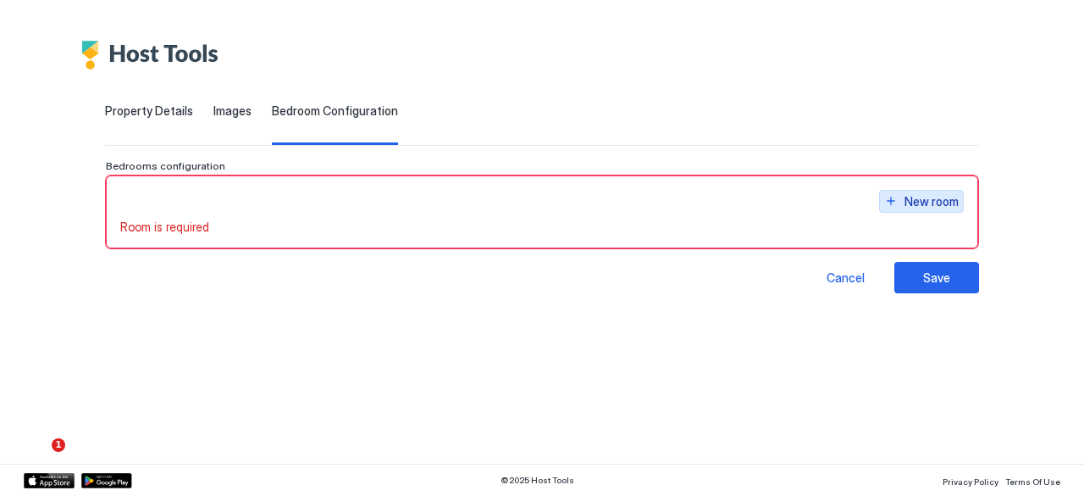
click at [920, 205] on div "New room" at bounding box center [932, 201] width 54 height 18
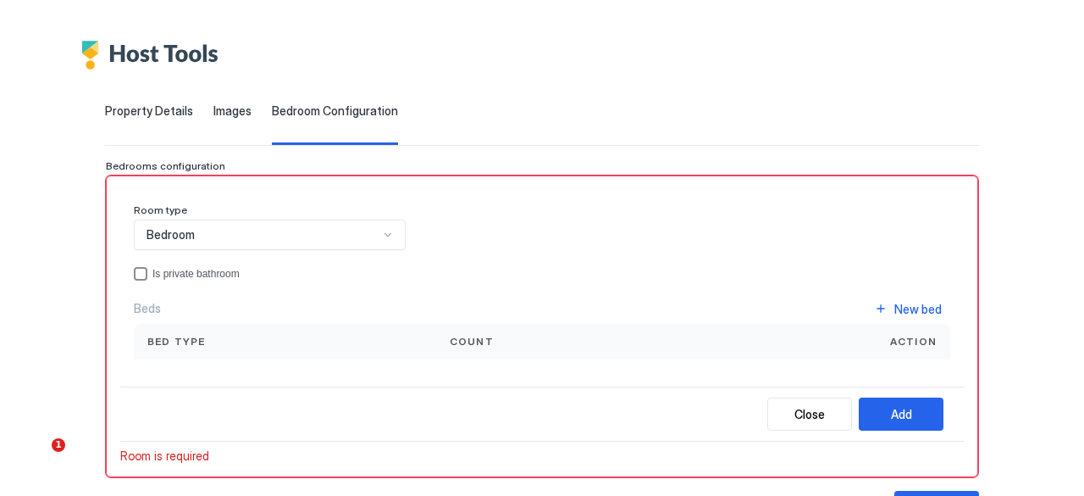
click at [137, 274] on div "privateBathroom" at bounding box center [141, 274] width 14 height 14
click at [291, 334] on div "Bed type" at bounding box center [284, 341] width 275 height 15
click at [198, 341] on span "Bed type" at bounding box center [176, 341] width 58 height 15
click at [175, 343] on span "Bed type" at bounding box center [176, 341] width 58 height 15
click at [224, 339] on div "Bed type" at bounding box center [284, 341] width 275 height 15
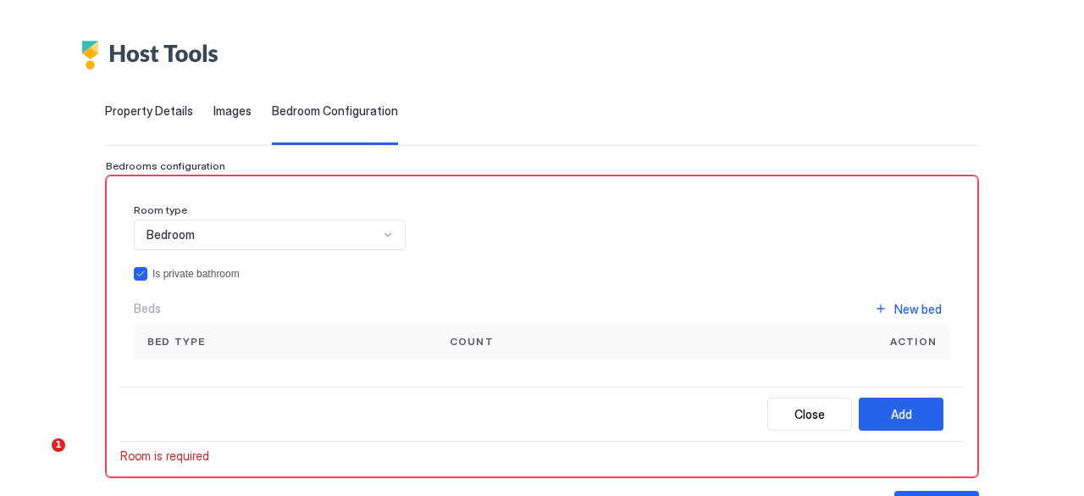
click at [895, 335] on span "Action" at bounding box center [913, 341] width 47 height 15
click at [474, 340] on span "Count" at bounding box center [472, 341] width 44 height 15
click at [869, 406] on button "Add" at bounding box center [901, 413] width 85 height 33
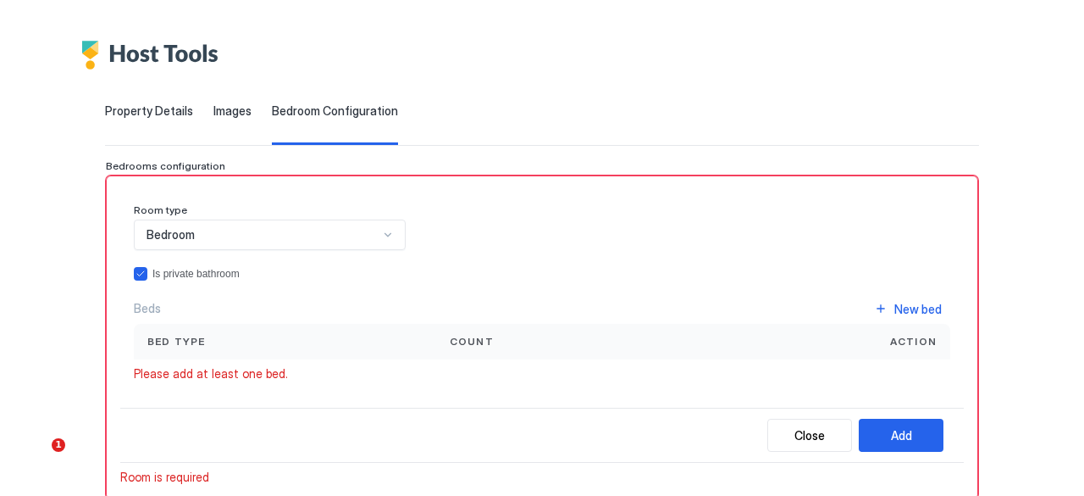
click at [195, 341] on span "Bed type" at bounding box center [176, 341] width 58 height 15
click at [200, 336] on span "Bed type" at bounding box center [176, 341] width 58 height 15
click at [202, 336] on span "Bed type" at bounding box center [176, 341] width 58 height 15
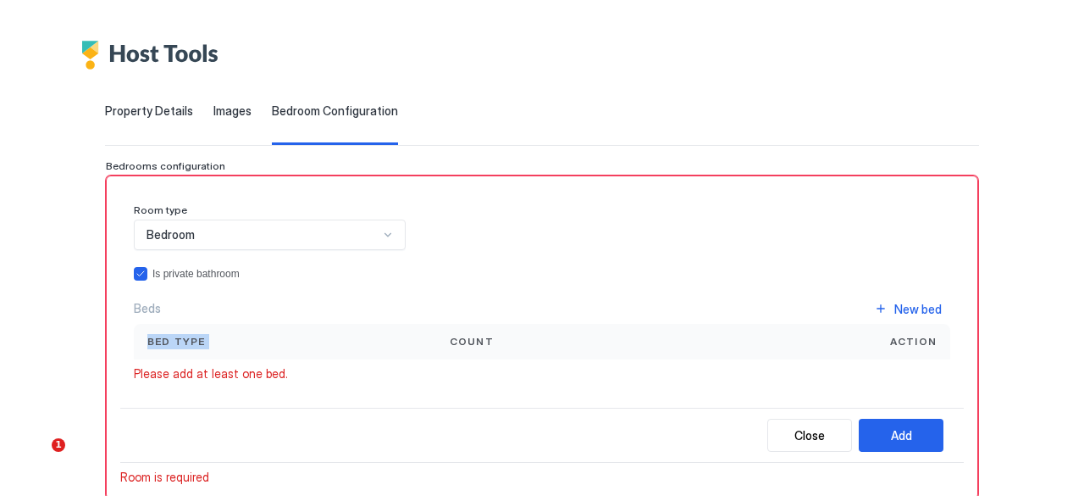
click at [276, 334] on div "Bed type" at bounding box center [284, 341] width 275 height 15
click at [374, 341] on div "Bed type" at bounding box center [284, 341] width 275 height 15
click at [479, 338] on span "Count" at bounding box center [472, 341] width 44 height 15
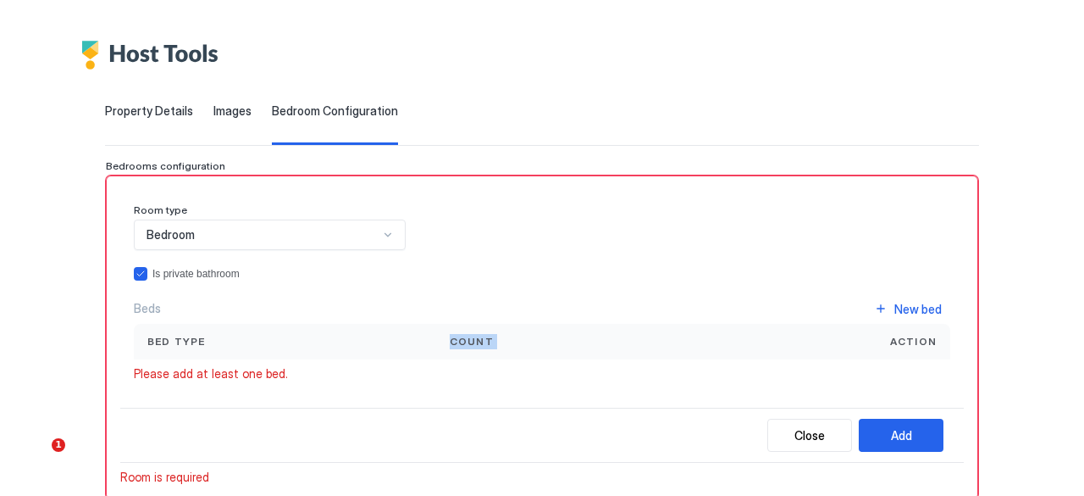
click at [479, 338] on span "Count" at bounding box center [472, 341] width 44 height 15
click at [148, 333] on div "Bed type" at bounding box center [285, 342] width 302 height 36
click at [173, 342] on span "Bed type" at bounding box center [176, 341] width 58 height 15
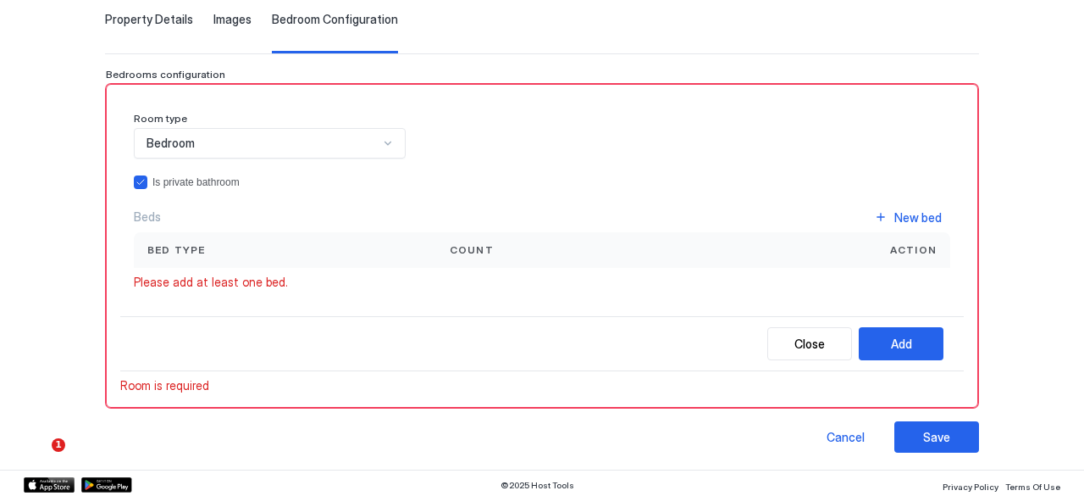
click at [217, 340] on div "Close Add" at bounding box center [542, 343] width 844 height 55
click at [210, 352] on div "Close Add" at bounding box center [542, 343] width 844 height 55
click at [193, 301] on div "Room type Bedroom Is private bathroom Beds New bed Bed type Count Action Please…" at bounding box center [542, 207] width 844 height 219
click at [181, 278] on span "Please add at least one bed." at bounding box center [211, 281] width 154 height 15
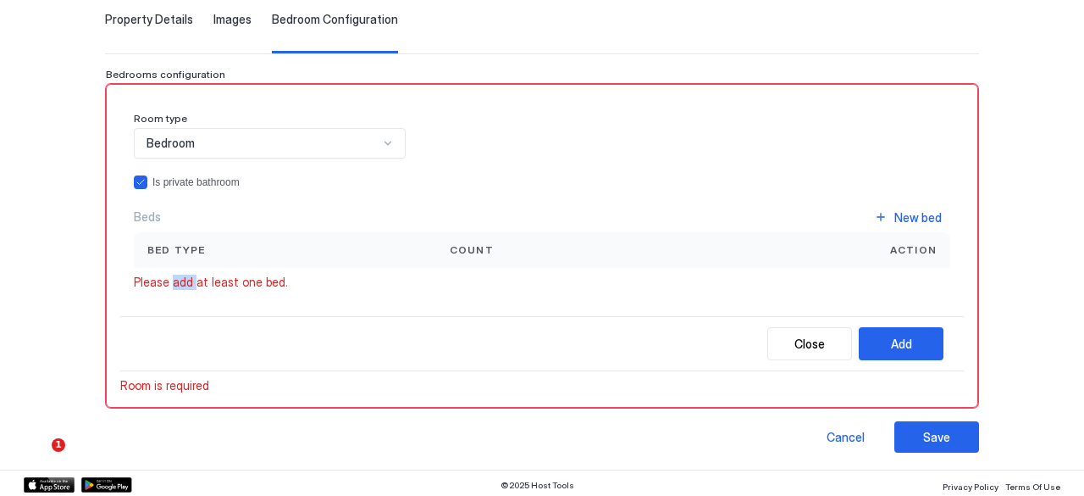
click at [181, 278] on span "Please add at least one bed." at bounding box center [211, 281] width 154 height 15
click at [134, 222] on span "Beds" at bounding box center [147, 216] width 27 height 15
click at [384, 143] on div at bounding box center [388, 143] width 14 height 14
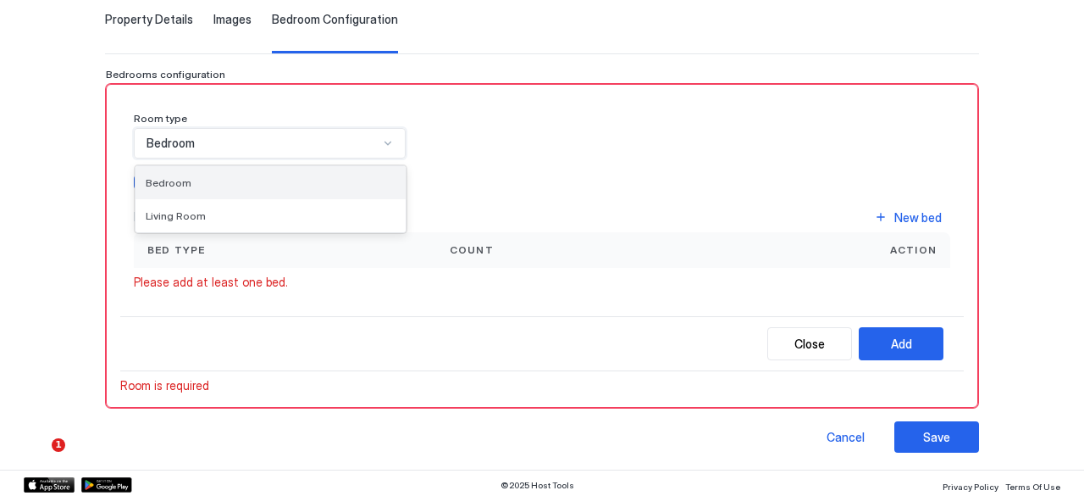
click at [250, 188] on div "Bedroom" at bounding box center [271, 182] width 270 height 33
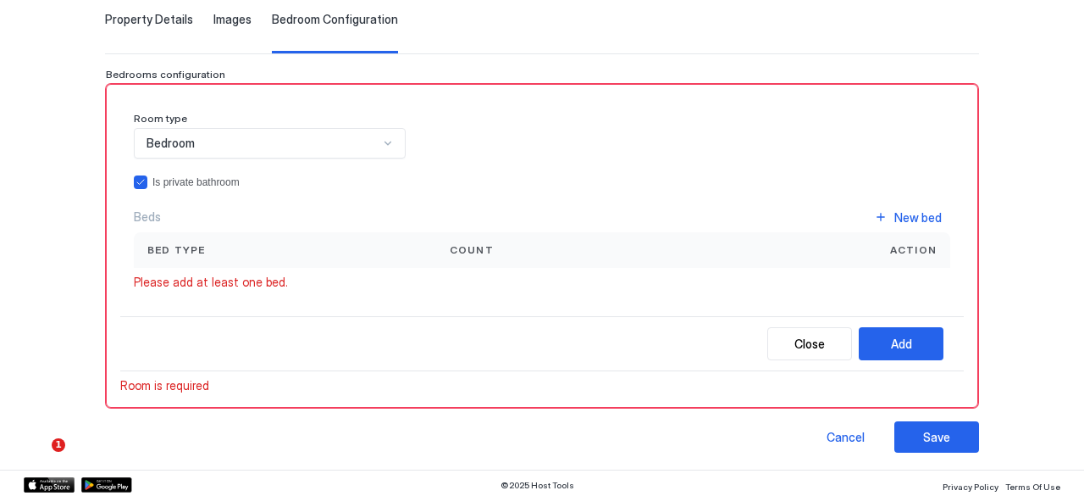
click at [327, 253] on div "Bed type" at bounding box center [284, 249] width 275 height 15
click at [902, 251] on span "Action" at bounding box center [913, 249] width 47 height 15
click at [891, 245] on span "Action" at bounding box center [913, 249] width 47 height 15
click at [916, 248] on span "Action" at bounding box center [913, 249] width 47 height 15
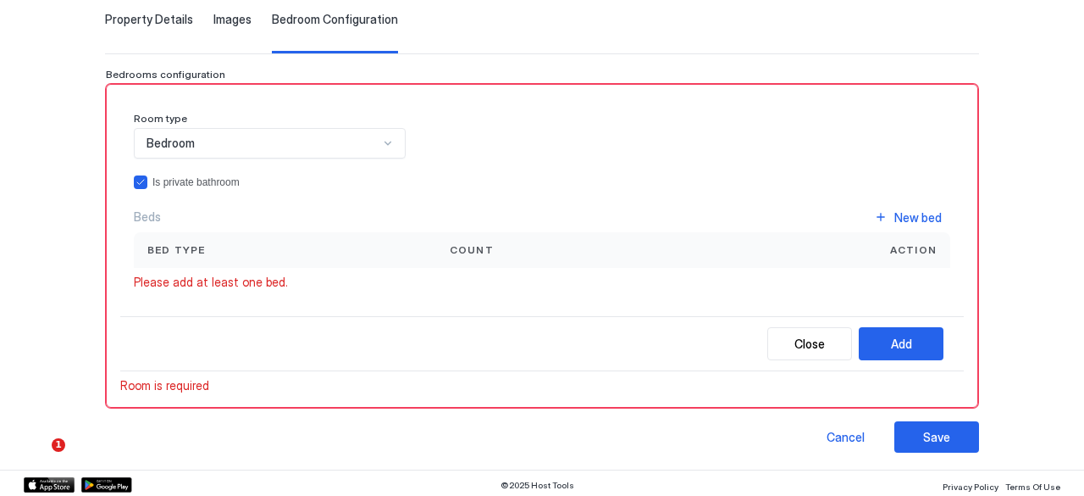
click at [830, 246] on div "Action" at bounding box center [819, 249] width 235 height 15
click at [933, 250] on div "Action" at bounding box center [820, 250] width 262 height 36
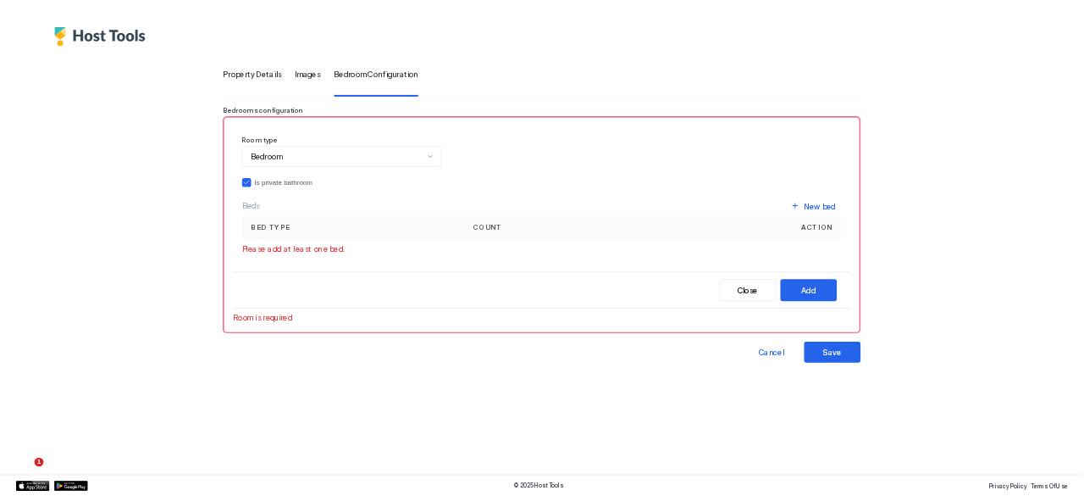
scroll to position [0, 0]
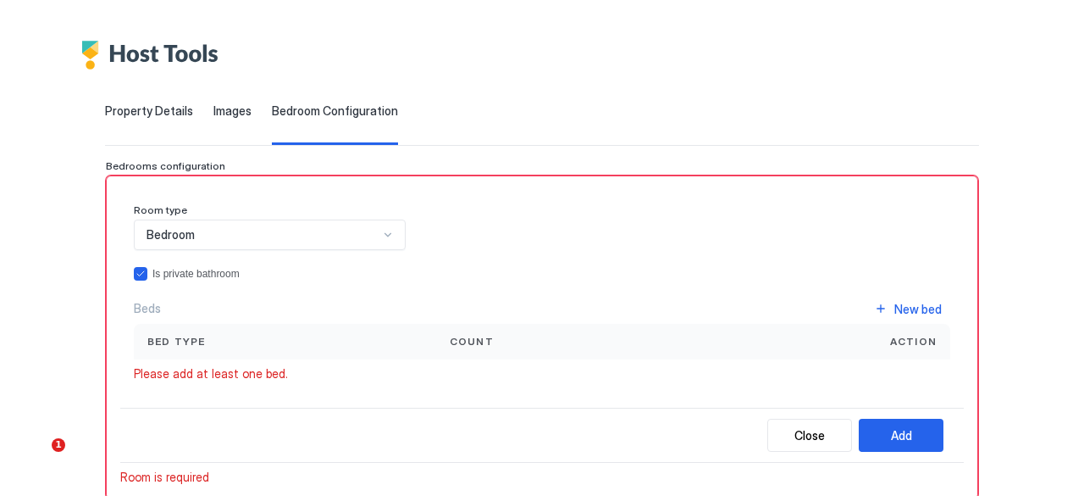
drag, startPoint x: 640, startPoint y: 1, endPoint x: 293, endPoint y: 334, distance: 480.5
click at [293, 334] on div "Bed type" at bounding box center [284, 341] width 275 height 15
click at [224, 339] on div "Bed type" at bounding box center [284, 341] width 275 height 15
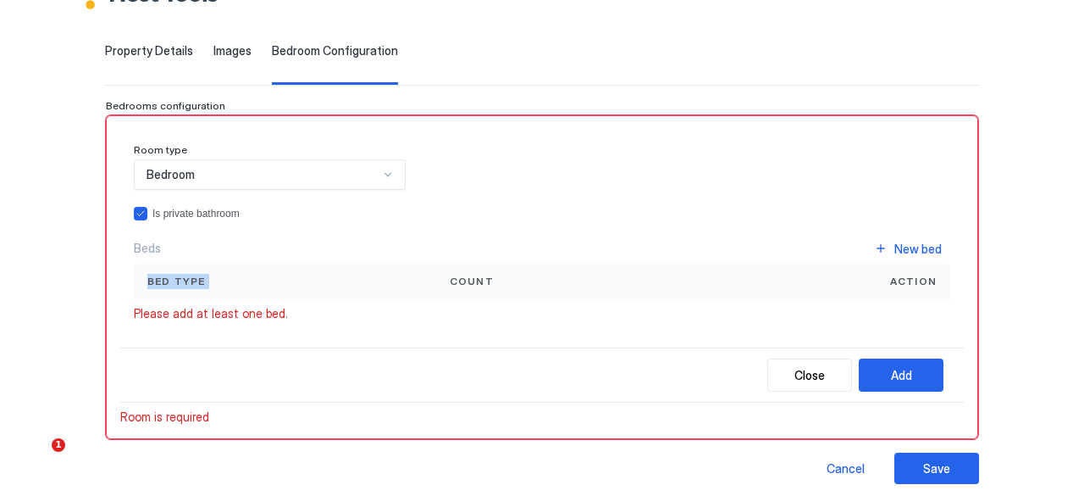
scroll to position [91, 0]
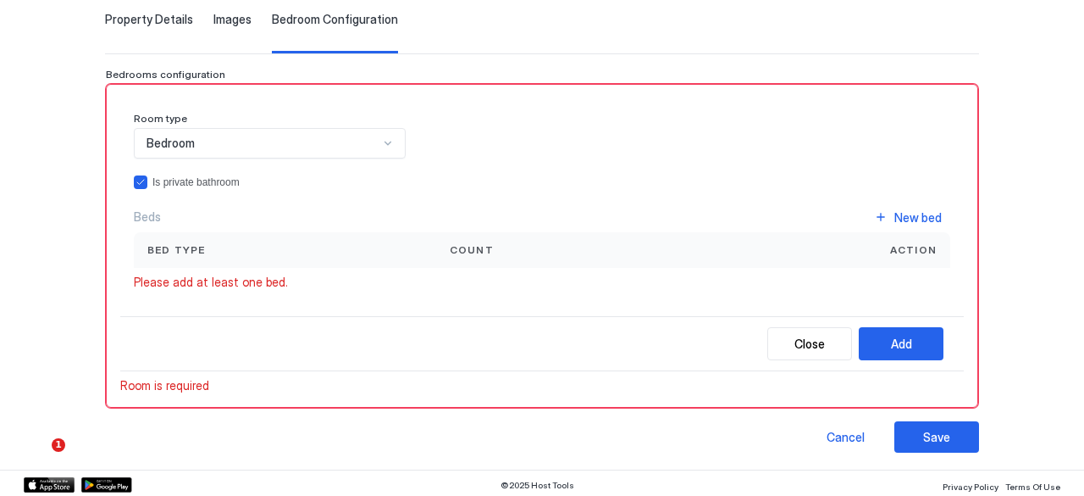
click at [177, 387] on span "Room is required" at bounding box center [164, 385] width 89 height 15
click at [191, 384] on span "Room is required" at bounding box center [164, 385] width 89 height 15
click at [314, 402] on div "Room type Bedroom Is private bathroom Beds New bed Bed type Count Action Please…" at bounding box center [542, 246] width 872 height 324
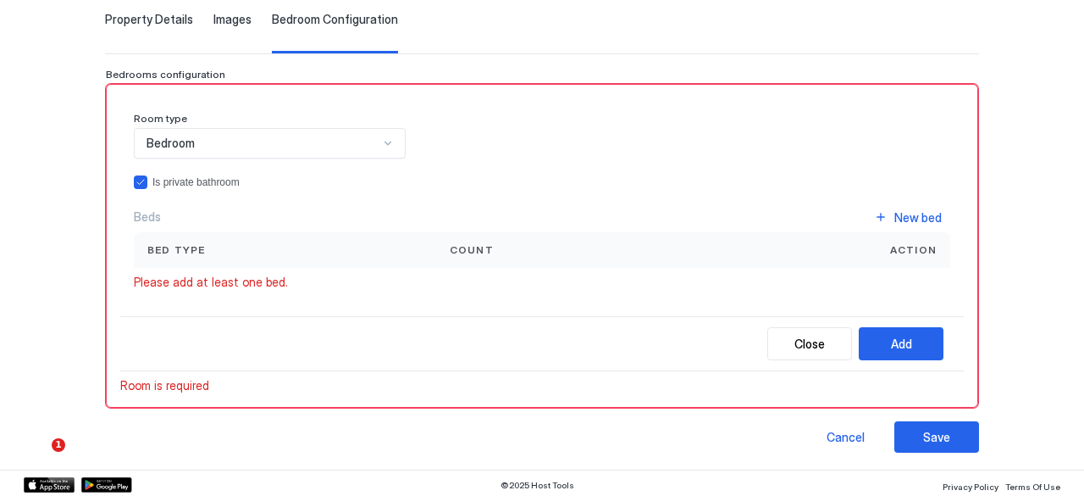
click at [357, 136] on div "Bedroom" at bounding box center [263, 143] width 232 height 15
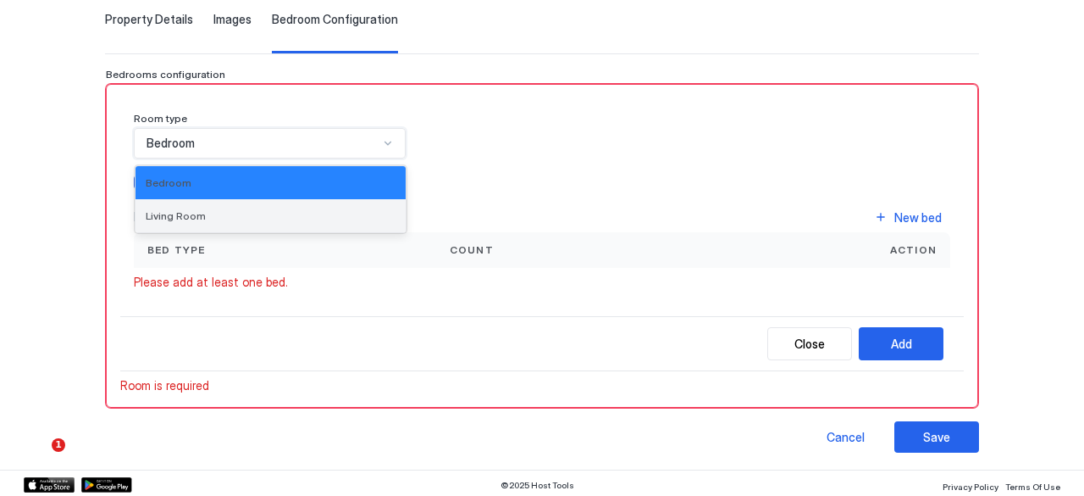
click at [283, 209] on div "Living Room" at bounding box center [271, 215] width 250 height 13
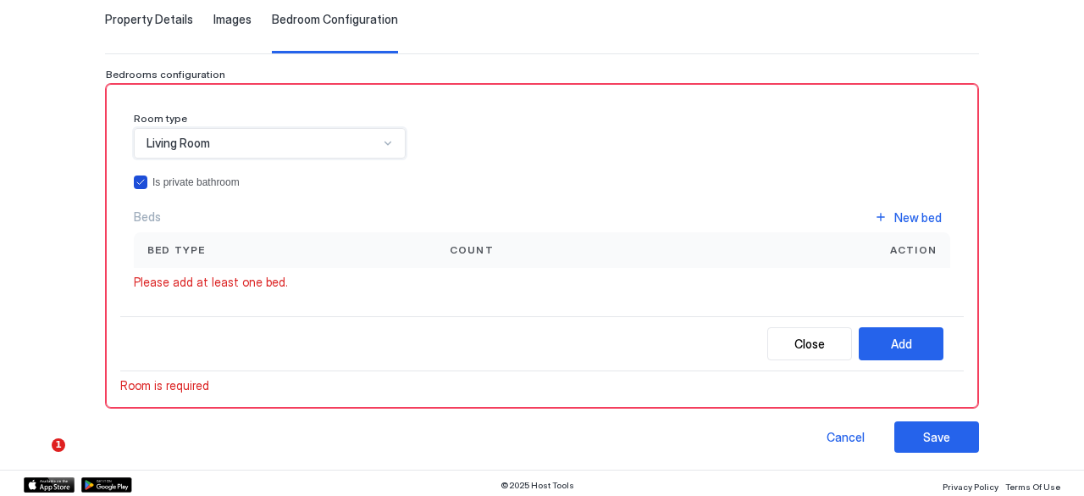
click at [140, 177] on icon "privateBathroom" at bounding box center [141, 182] width 10 height 10
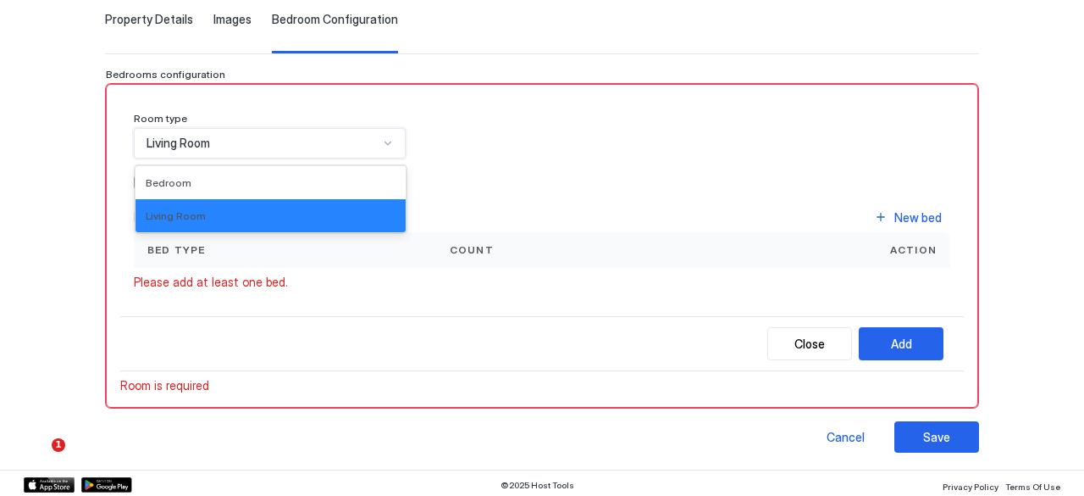
click at [288, 138] on div "Living Room" at bounding box center [263, 143] width 232 height 15
click at [241, 191] on div "Bedroom" at bounding box center [271, 182] width 270 height 33
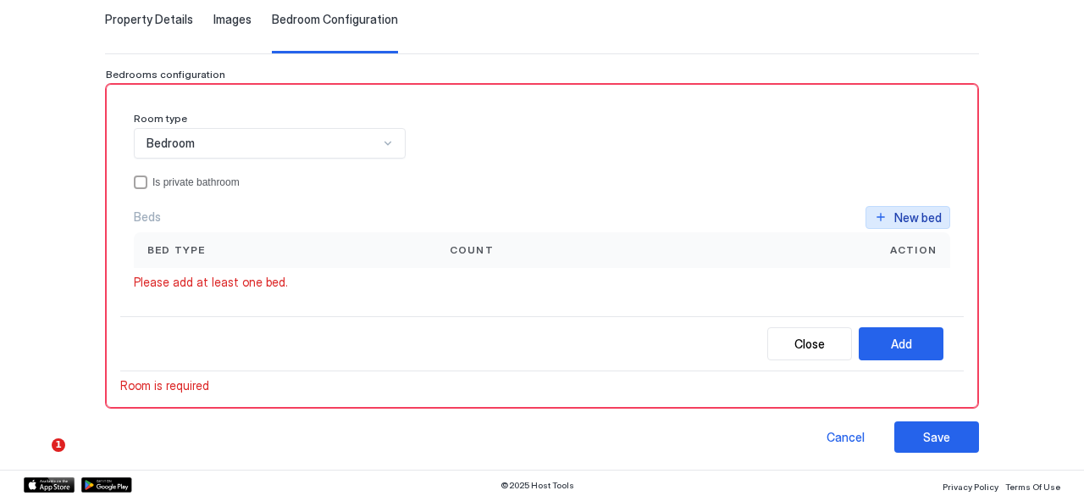
click at [901, 212] on div "New bed" at bounding box center [918, 217] width 47 height 18
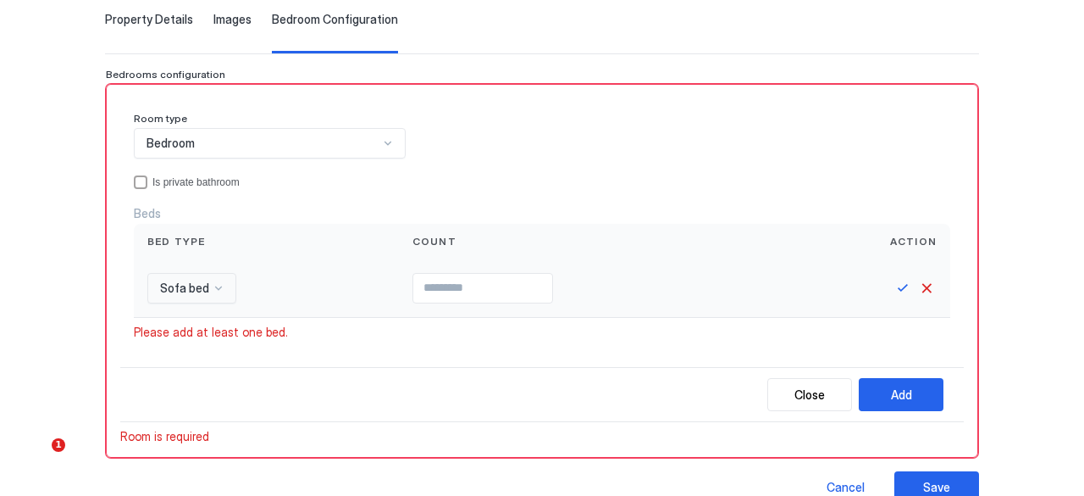
click at [207, 280] on div "Sofa bed" at bounding box center [191, 288] width 89 height 30
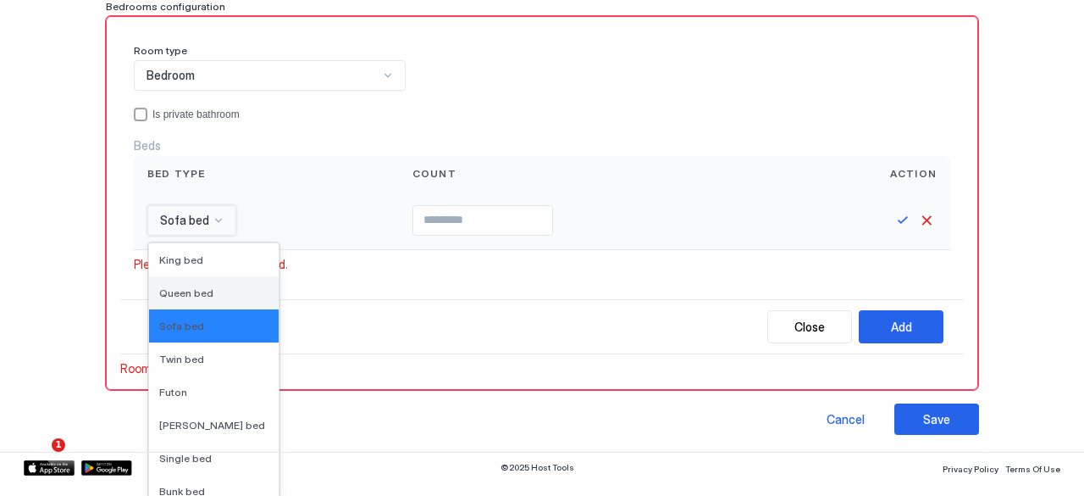
click at [196, 292] on span "Queen bed" at bounding box center [186, 292] width 54 height 13
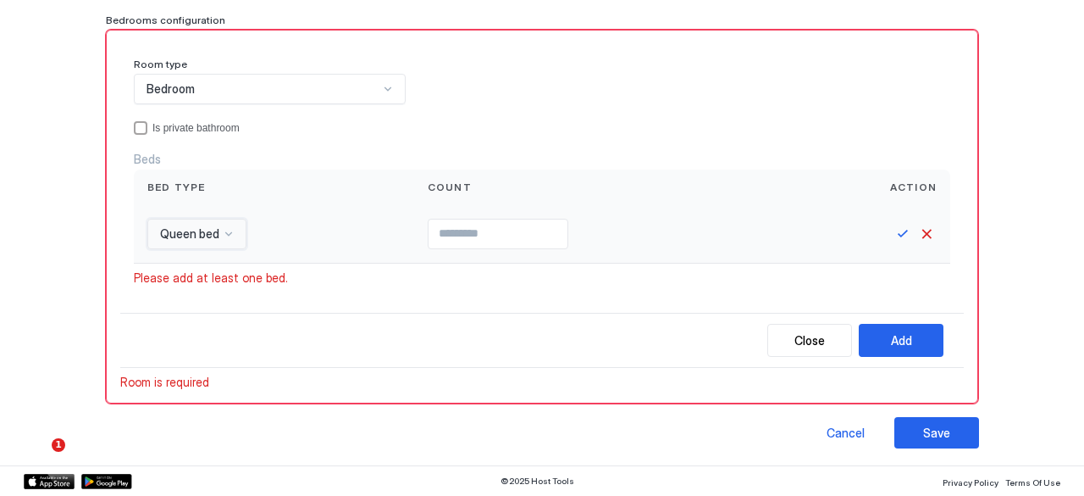
scroll to position [142, 0]
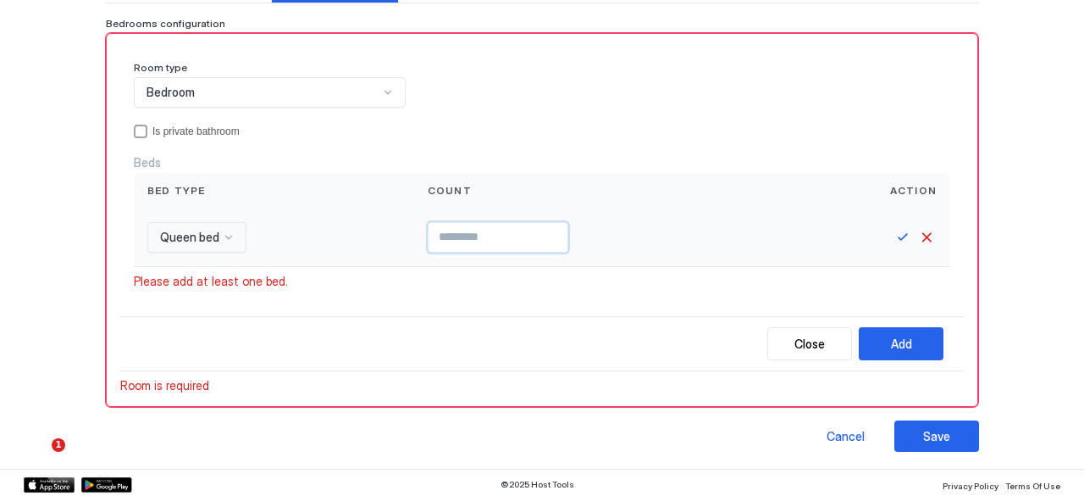
click at [462, 226] on input "Input Field" at bounding box center [498, 237] width 139 height 29
type input "*"
click at [893, 230] on button "Save" at bounding box center [903, 237] width 20 height 20
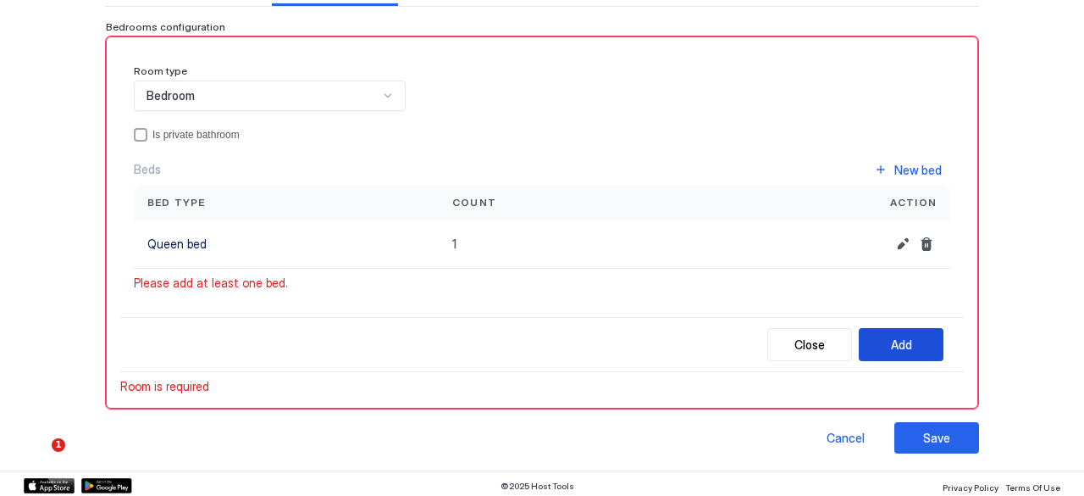
click at [898, 340] on button "Add" at bounding box center [901, 344] width 85 height 33
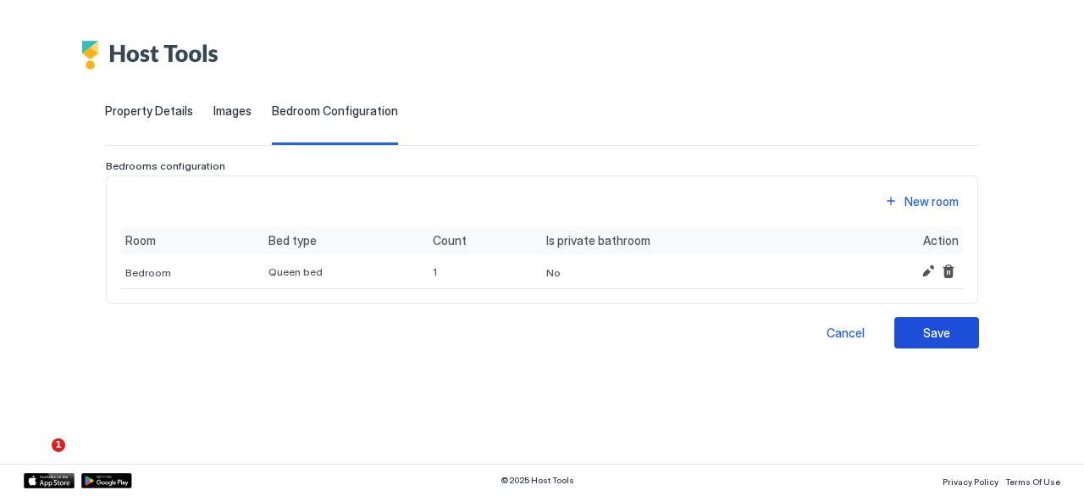
scroll to position [0, 0]
click at [922, 333] on button "Save" at bounding box center [937, 332] width 85 height 31
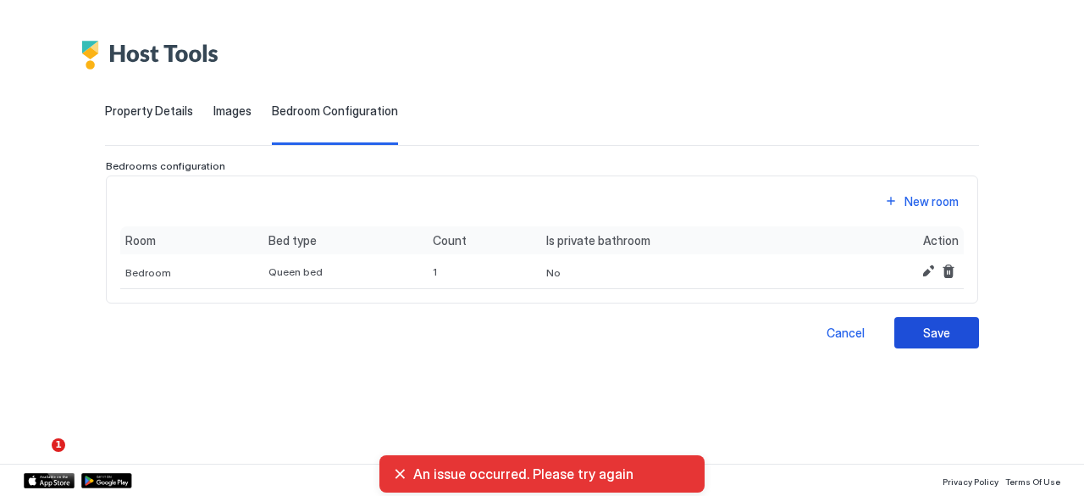
click at [942, 330] on div "Save" at bounding box center [936, 333] width 27 height 18
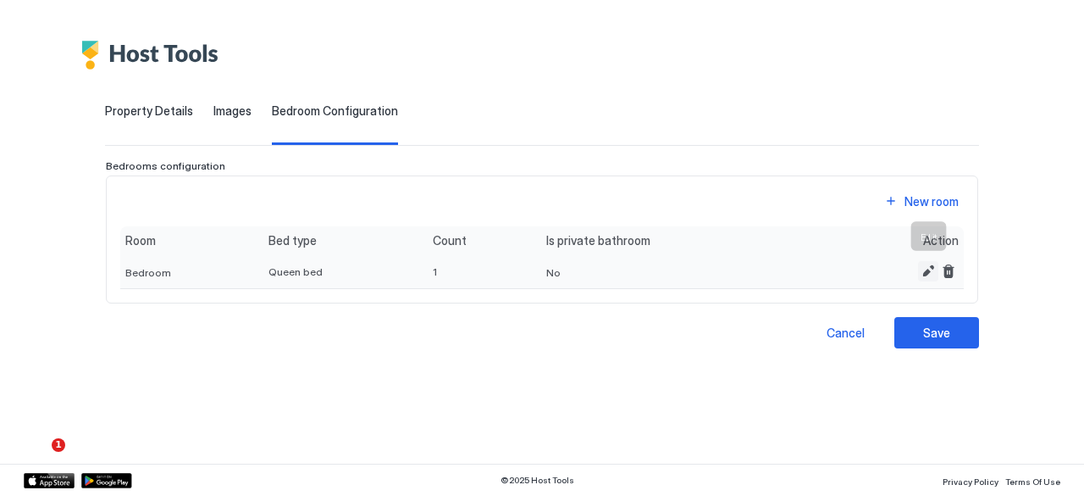
click at [927, 272] on button "Edit" at bounding box center [928, 271] width 20 height 20
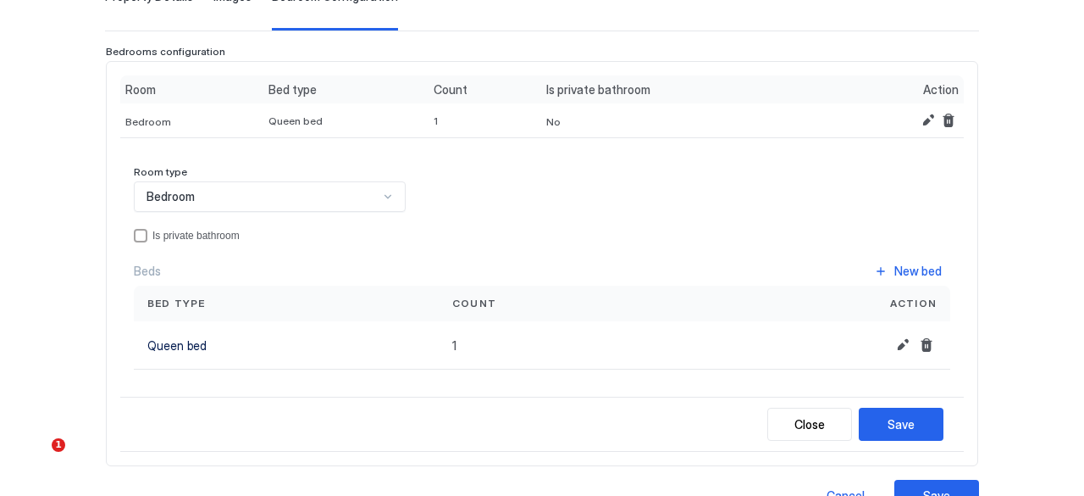
scroll to position [88, 0]
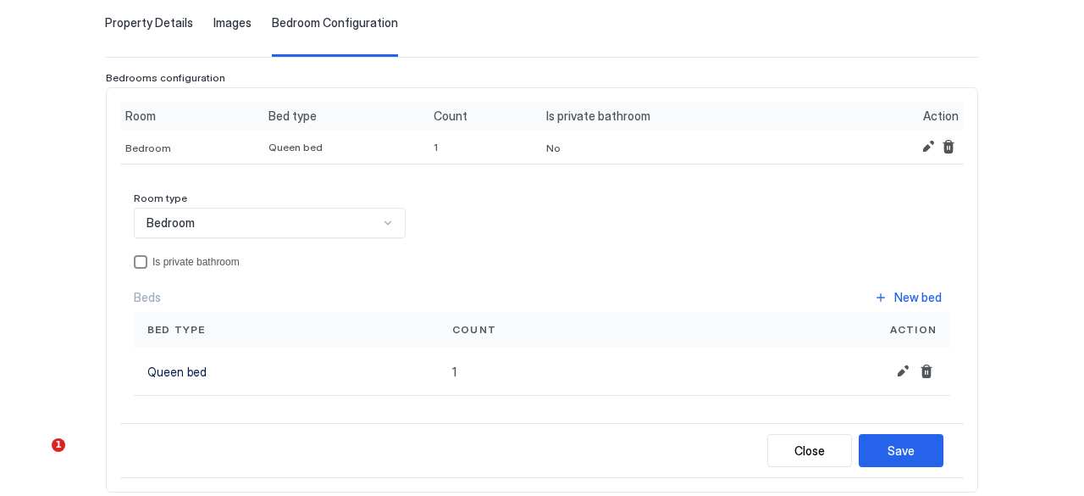
click at [146, 261] on div "privateBathroom" at bounding box center [141, 262] width 14 height 14
click at [875, 434] on button "Save" at bounding box center [901, 450] width 85 height 33
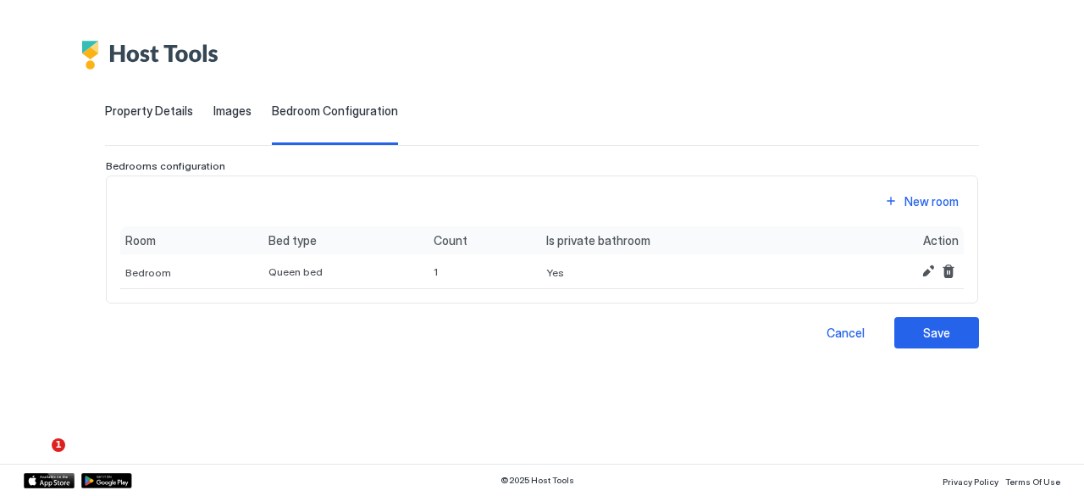
scroll to position [0, 0]
click at [927, 321] on button "Save" at bounding box center [937, 332] width 85 height 31
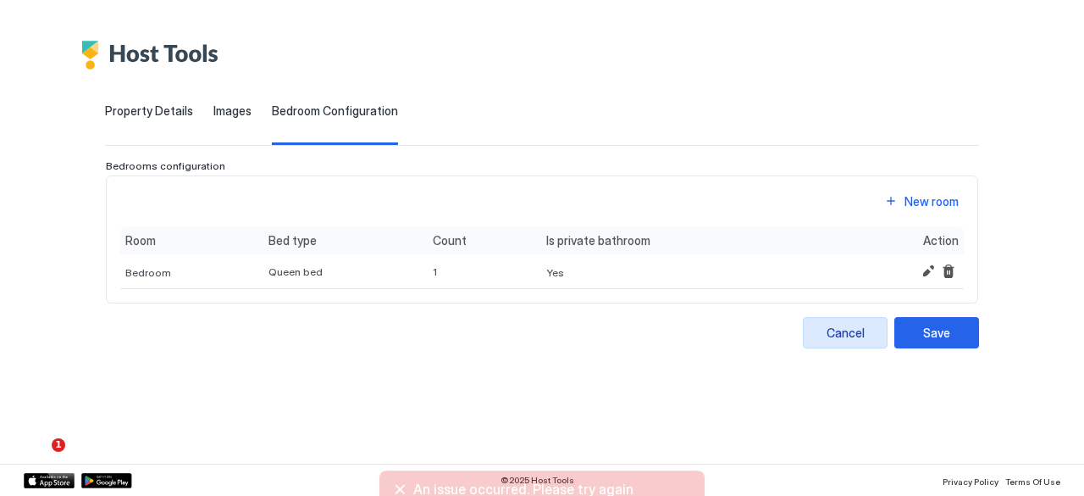
click at [845, 331] on div "Cancel" at bounding box center [846, 333] width 38 height 18
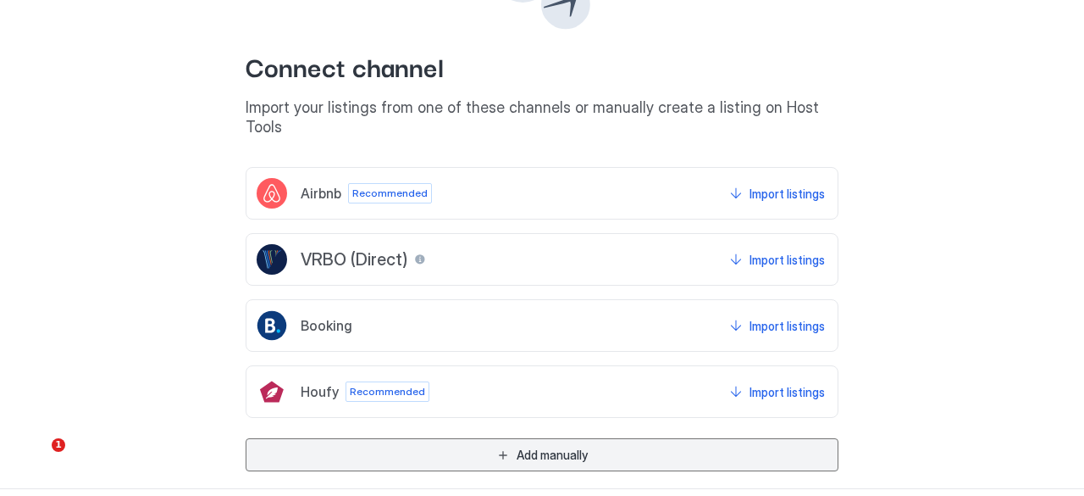
click at [657, 438] on button "Add manually" at bounding box center [542, 454] width 593 height 33
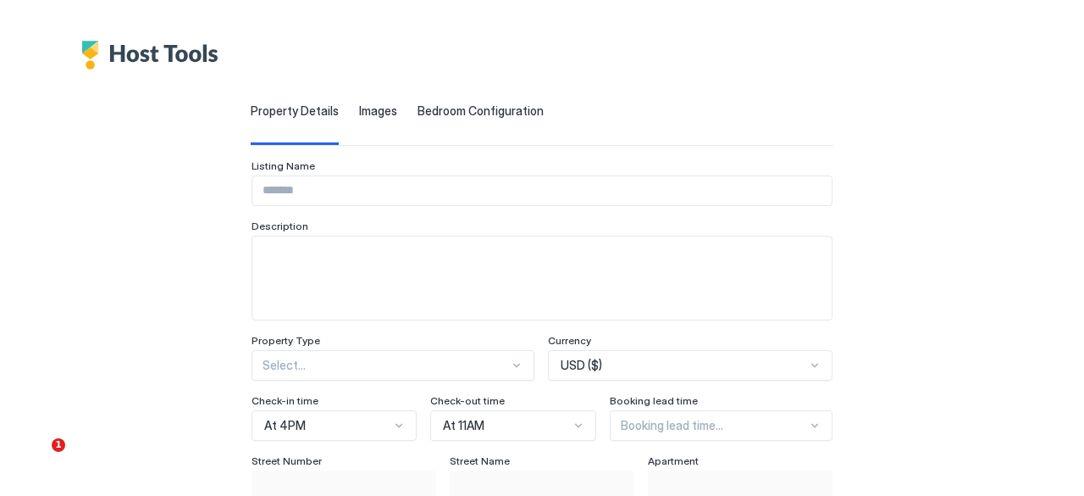
click at [424, 194] on input "Input Field" at bounding box center [541, 190] width 579 height 29
type input "**********"
click at [319, 254] on textarea "Input Field" at bounding box center [541, 277] width 579 height 83
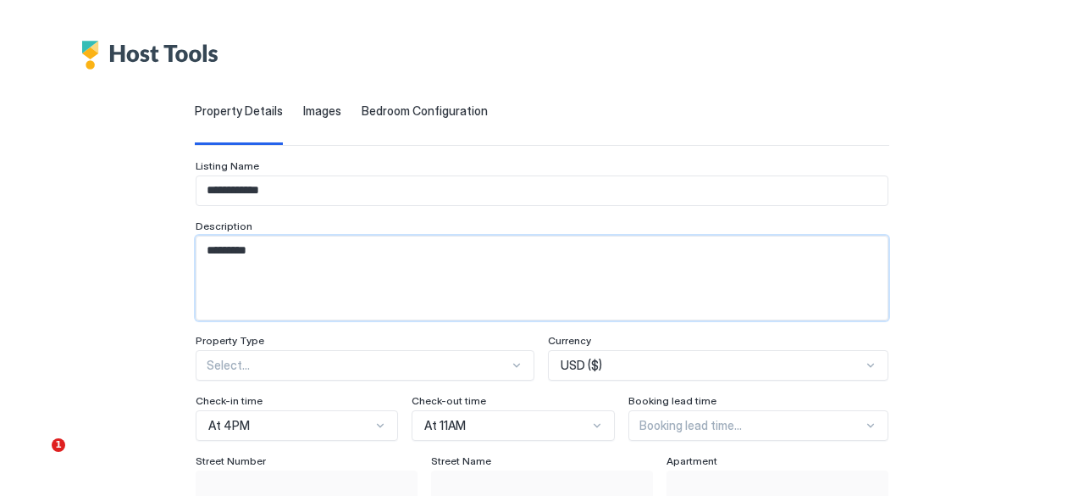
type textarea "*********"
click at [425, 368] on div "Select..." at bounding box center [365, 365] width 339 height 30
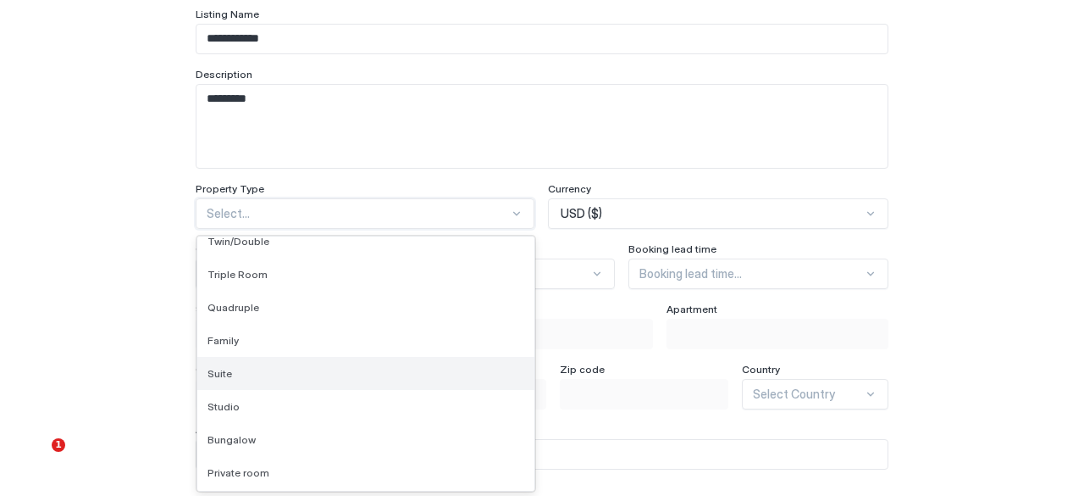
scroll to position [169, 0]
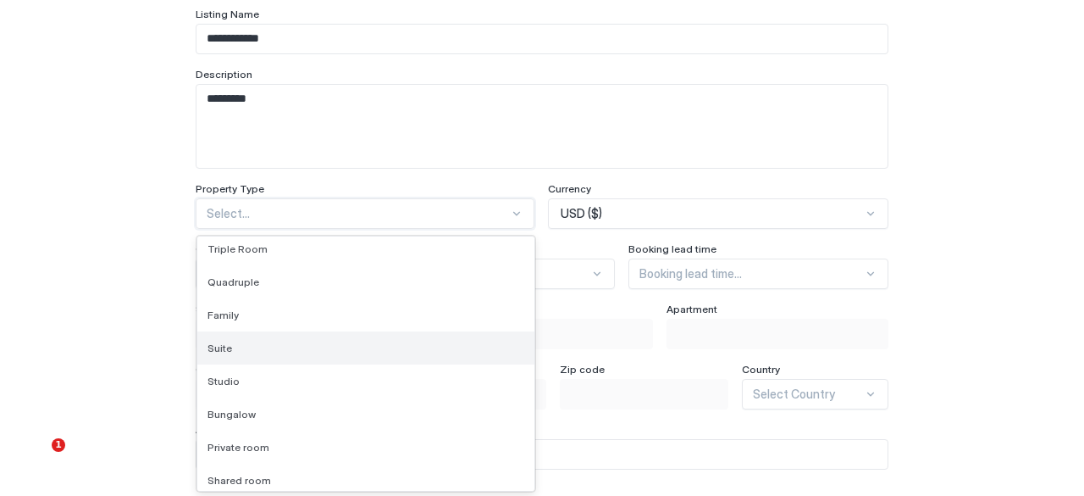
click at [451, 345] on div "Suite" at bounding box center [366, 347] width 317 height 13
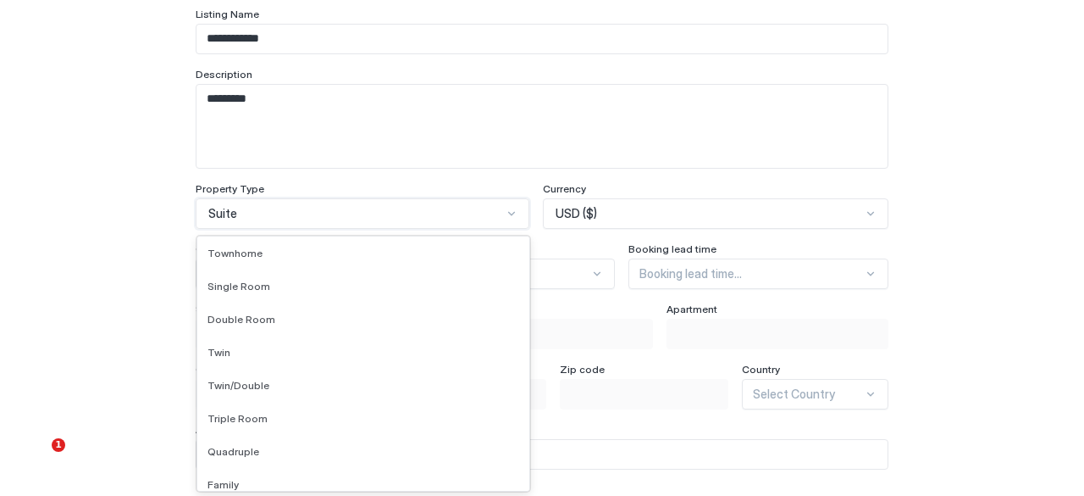
click at [400, 208] on div "Suite" at bounding box center [355, 213] width 294 height 15
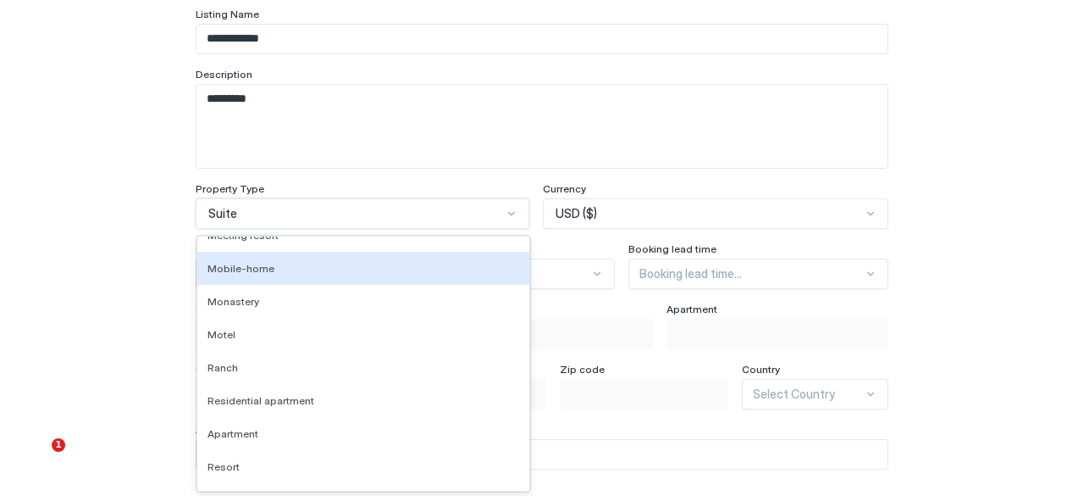
scroll to position [1325, 0]
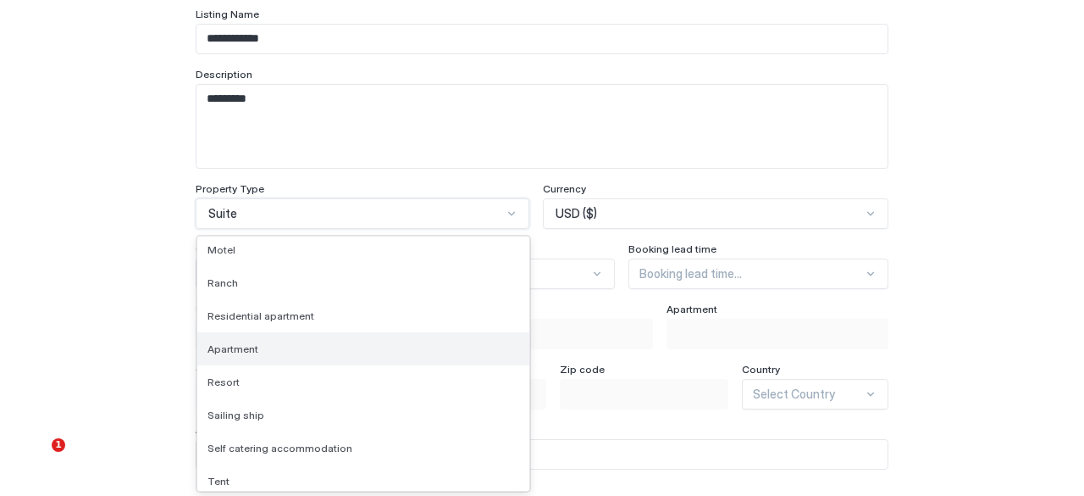
click at [390, 346] on div "Apartment" at bounding box center [364, 348] width 312 height 13
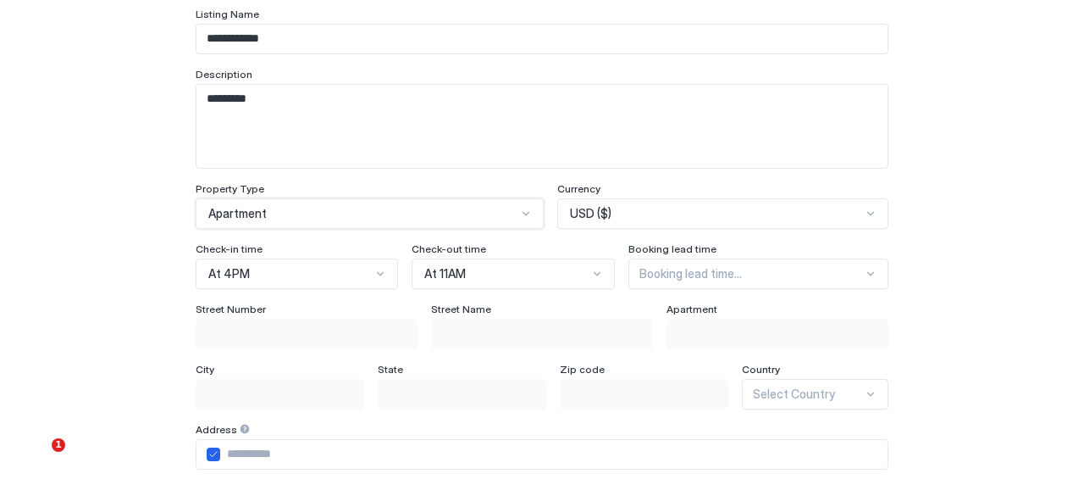
click at [771, 275] on div "Booking lead time..." at bounding box center [759, 273] width 260 height 30
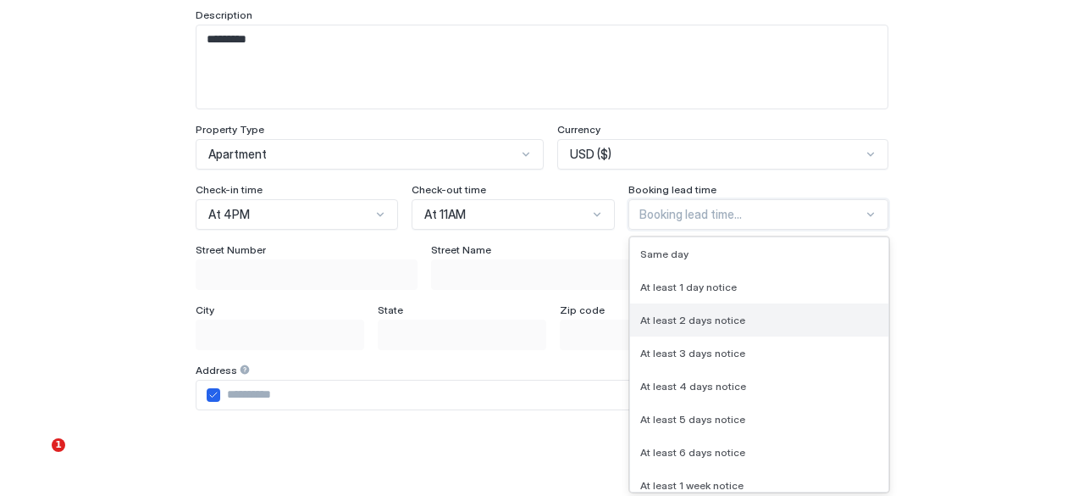
click at [737, 326] on div "At least 2 days notice" at bounding box center [759, 319] width 258 height 33
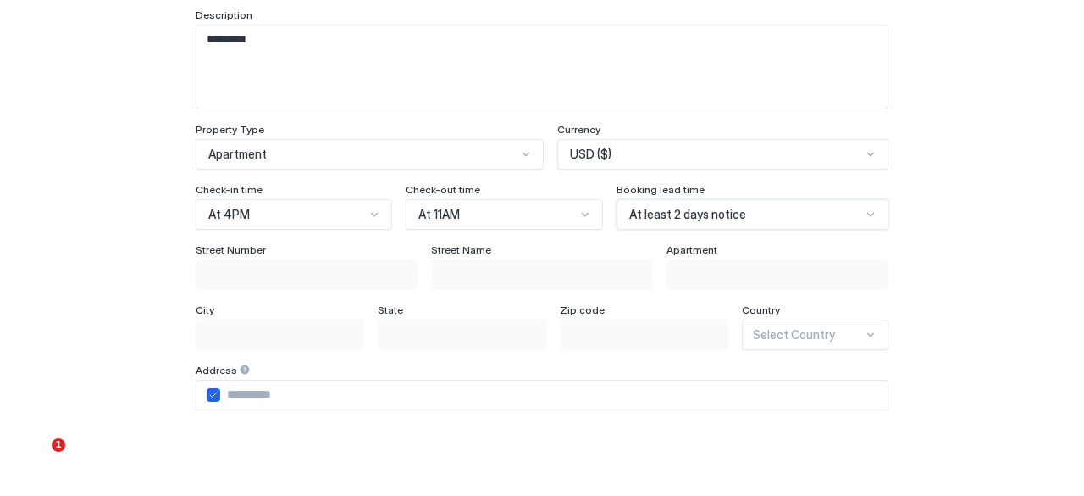
drag, startPoint x: 283, startPoint y: 397, endPoint x: 291, endPoint y: 390, distance: 10.8
click at [283, 397] on input "Input Field" at bounding box center [553, 394] width 667 height 29
type input "**********"
click at [824, 324] on div "Select Country" at bounding box center [815, 334] width 147 height 30
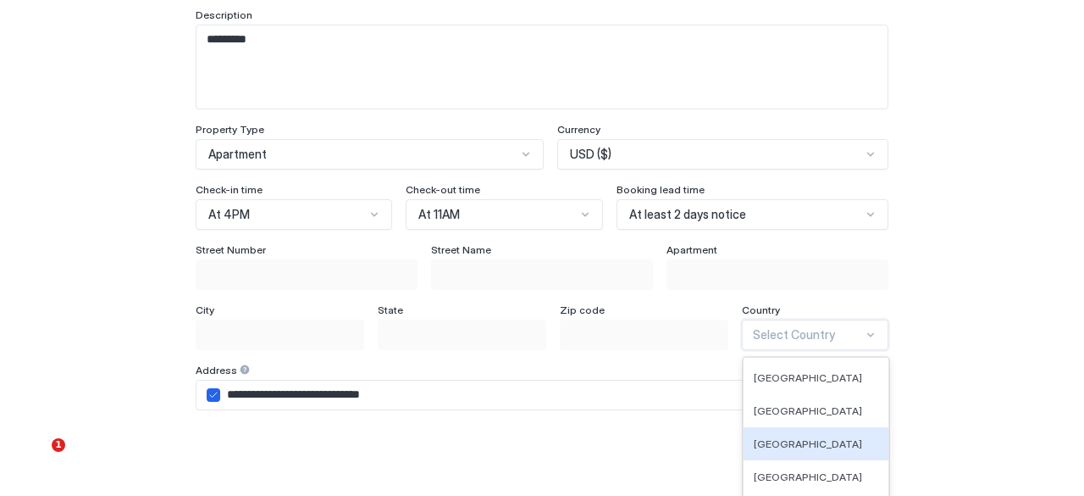
scroll to position [330, 0]
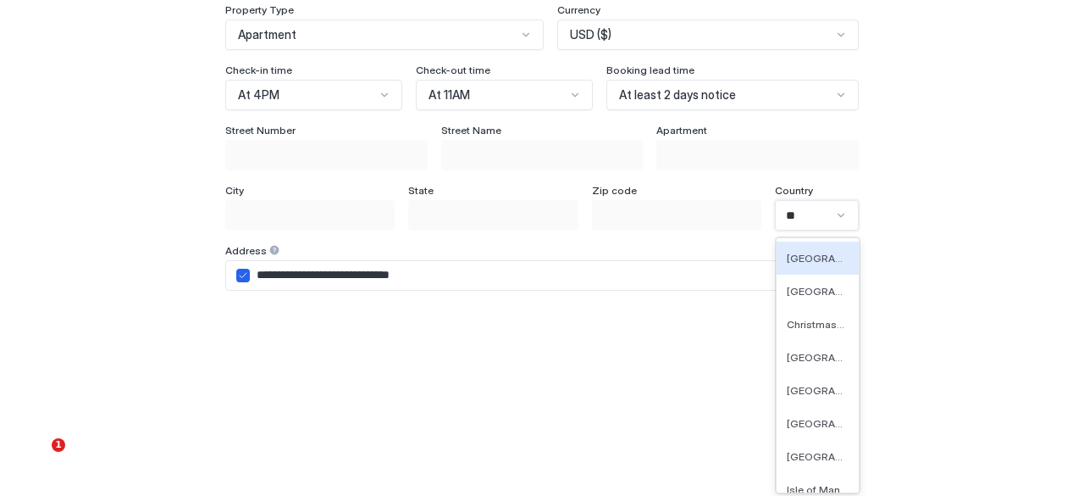
type input "***"
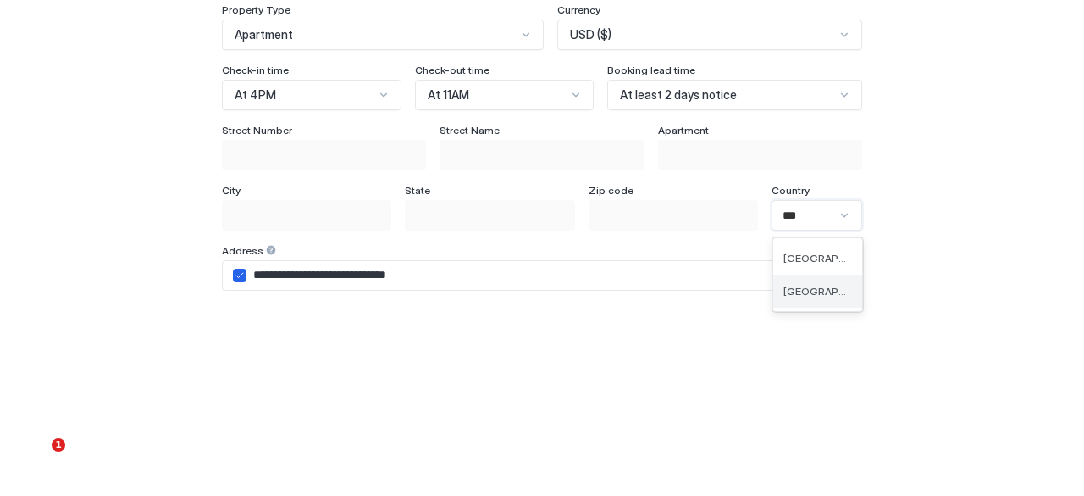
click at [819, 290] on span "[GEOGRAPHIC_DATA]" at bounding box center [816, 291] width 65 height 13
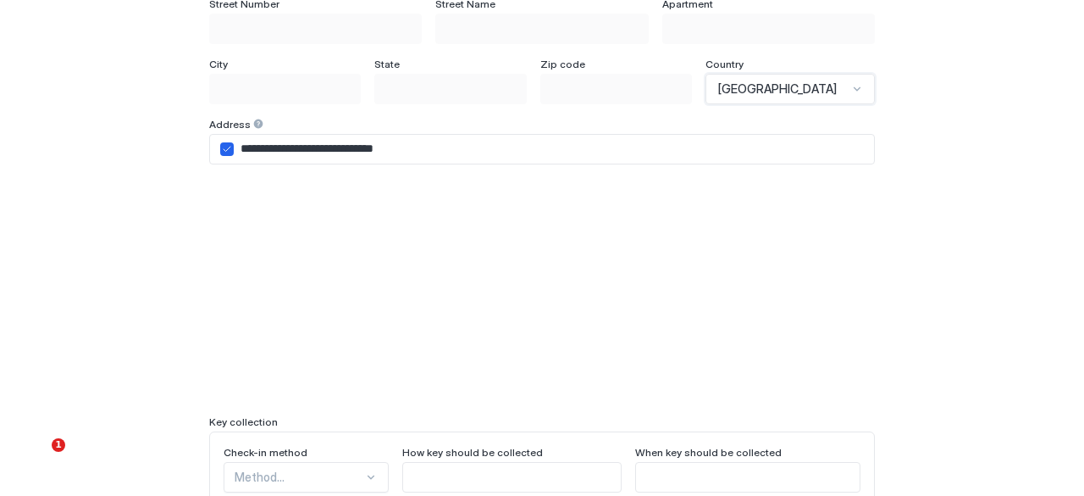
scroll to position [557, 0]
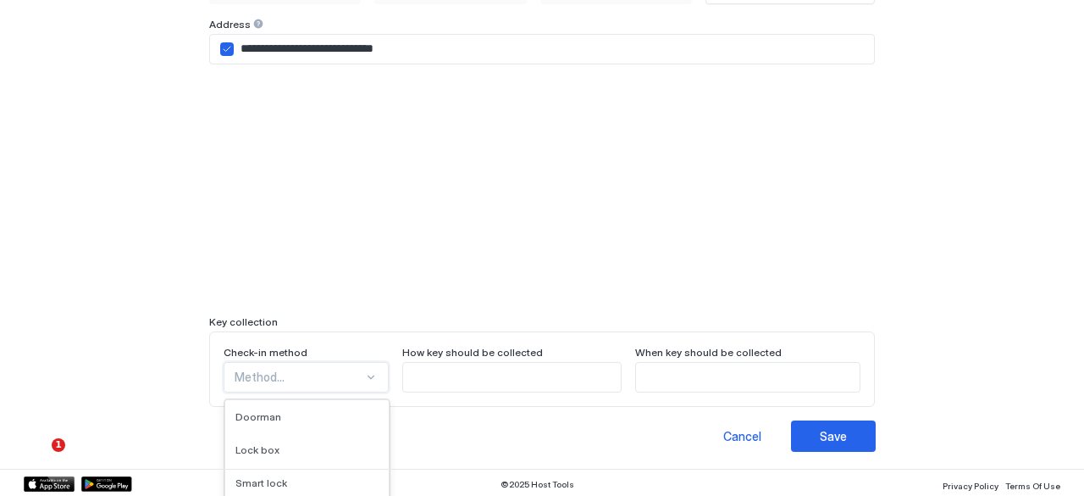
click at [317, 373] on div "9 results available. Use Up and Down to choose options, press Enter to select t…" at bounding box center [306, 377] width 165 height 30
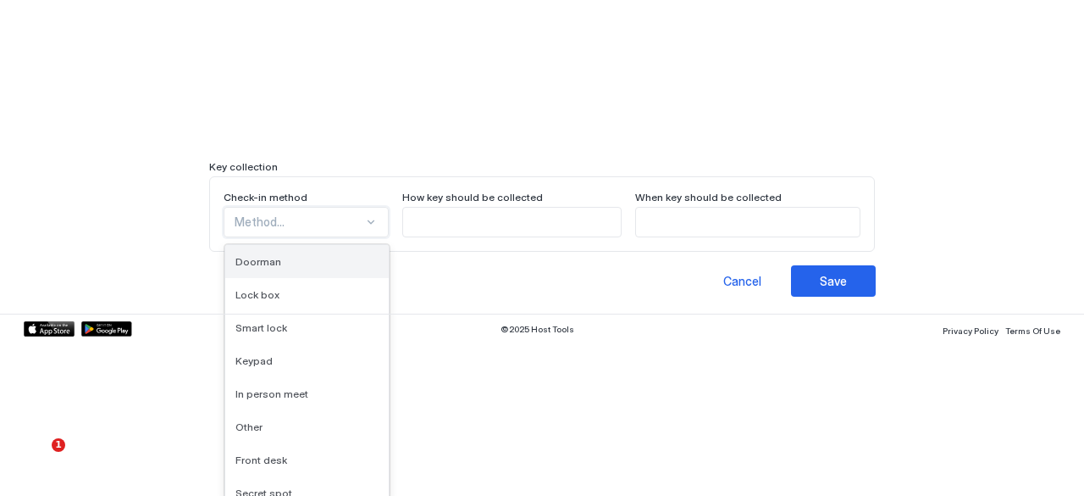
click at [310, 270] on div "Doorman" at bounding box center [306, 261] width 163 height 33
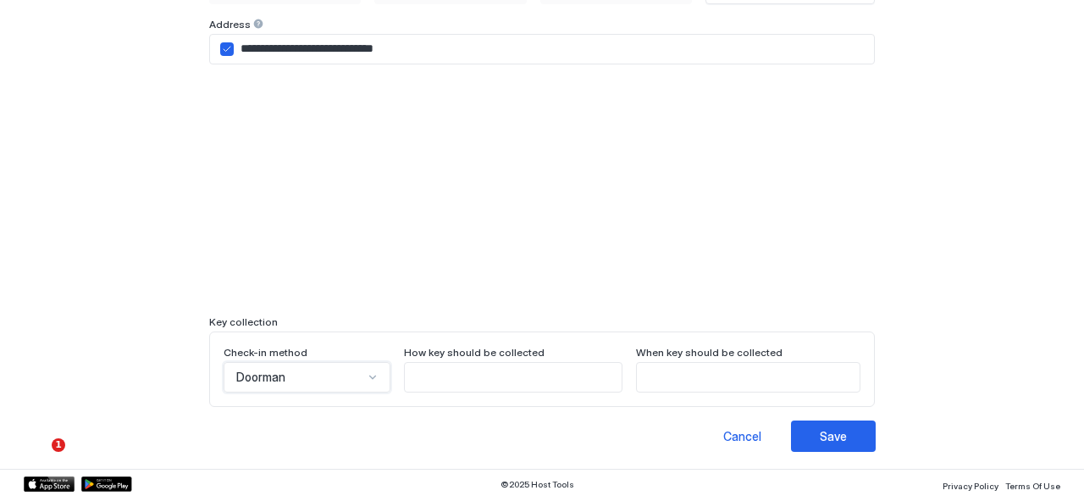
click at [441, 381] on input "Input Field" at bounding box center [513, 377] width 217 height 29
type input "*"
click at [462, 369] on input "Input Field" at bounding box center [513, 377] width 217 height 29
type input "**********"
click at [684, 380] on input "Input Field" at bounding box center [748, 377] width 223 height 29
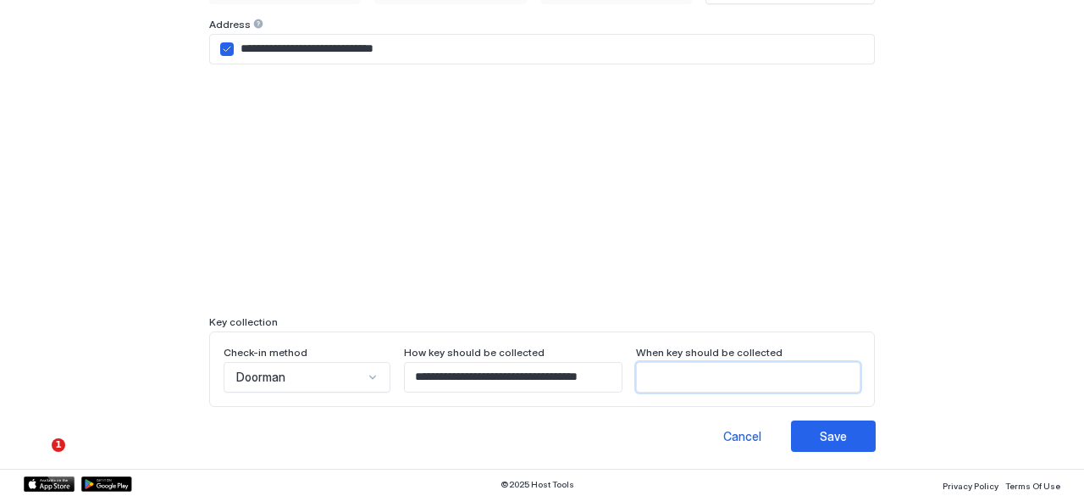
type input "**********"
click at [834, 438] on div "Save" at bounding box center [833, 436] width 27 height 18
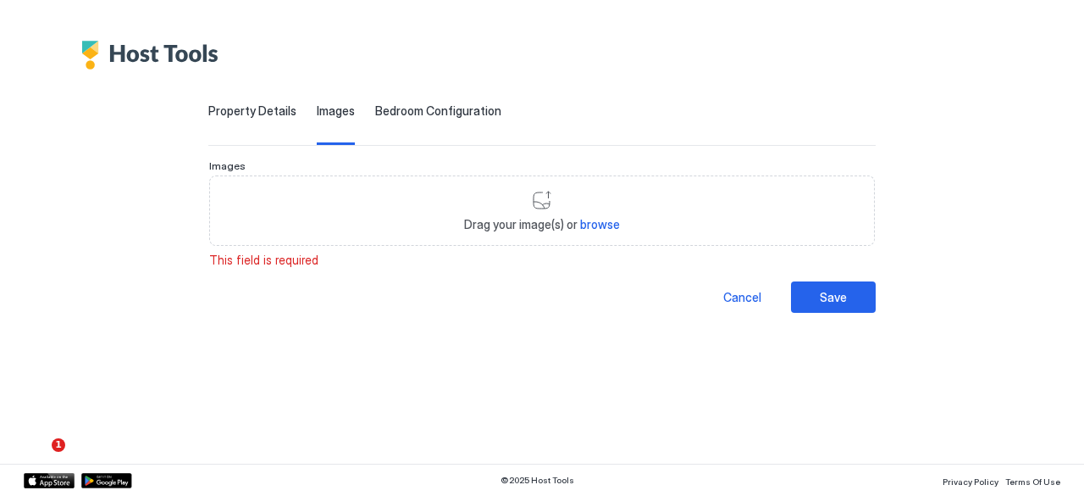
scroll to position [0, 0]
click at [582, 218] on span "browse" at bounding box center [600, 224] width 40 height 14
type input "**********"
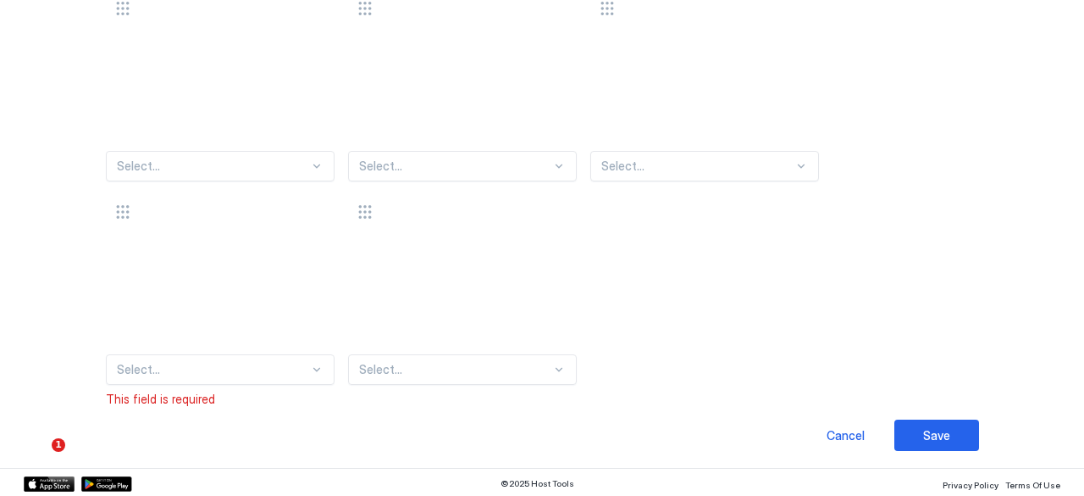
scroll to position [185, 0]
click at [256, 167] on div at bounding box center [213, 165] width 192 height 15
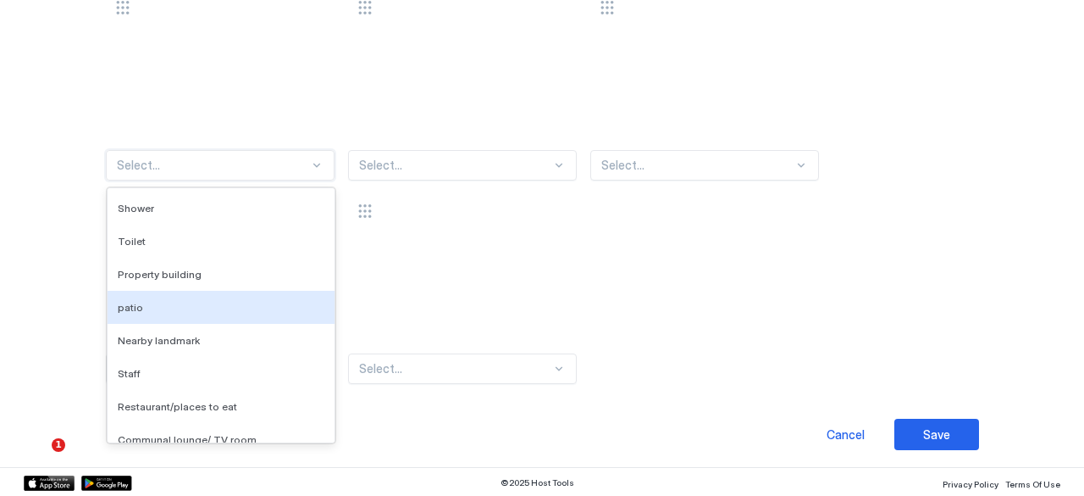
click at [232, 294] on div "patio" at bounding box center [221, 307] width 227 height 33
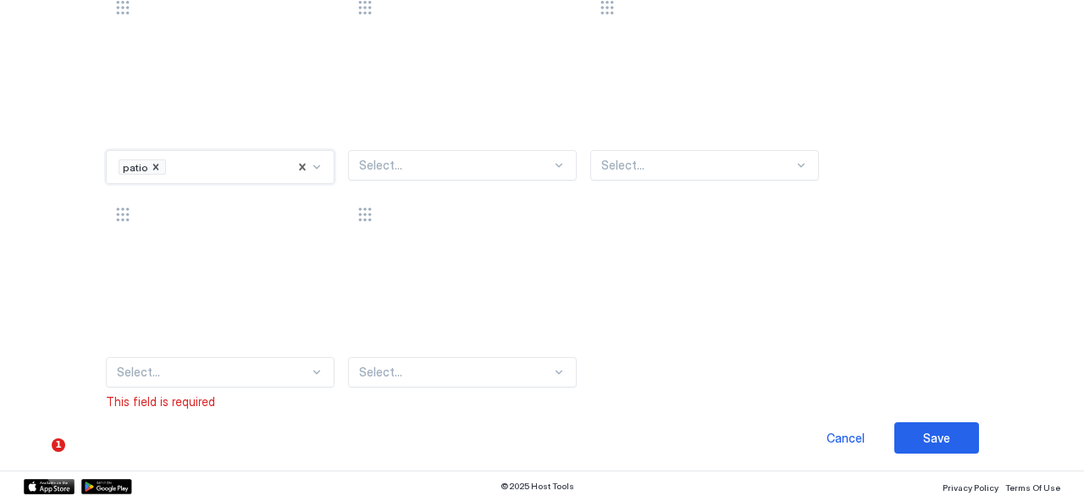
click at [539, 184] on div "option patio, selected. patio Select... Select... Select... Select... To pick u…" at bounding box center [542, 189] width 872 height 396
click at [544, 163] on div at bounding box center [455, 165] width 192 height 15
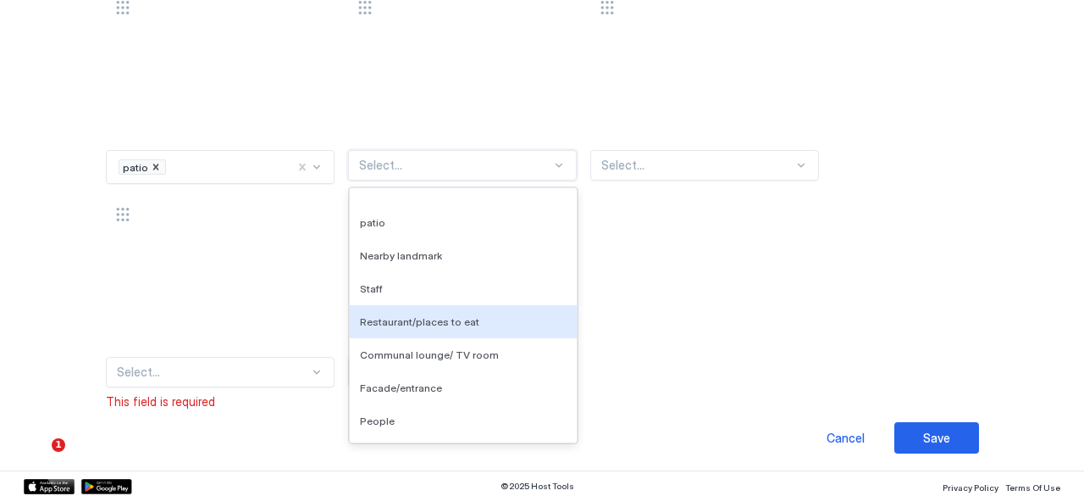
scroll to position [169, 0]
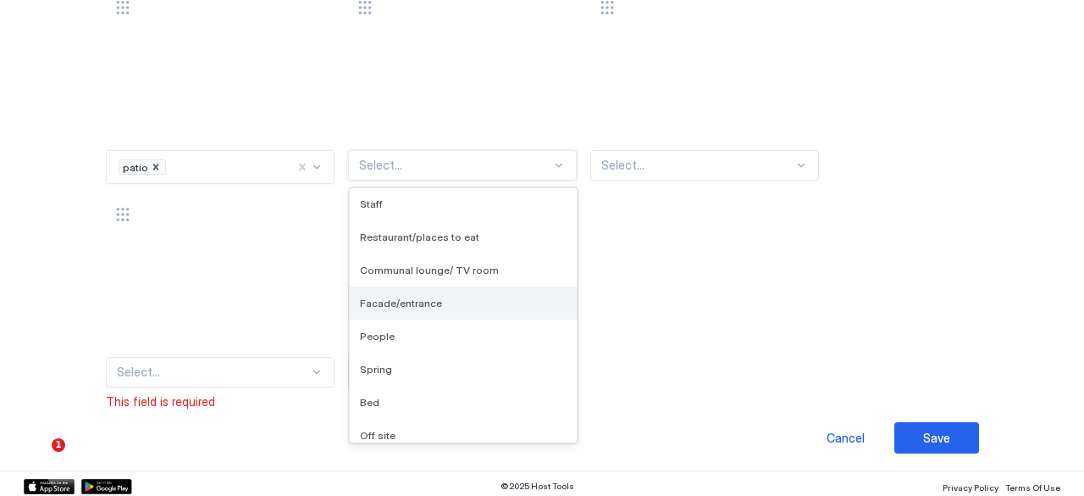
click at [488, 302] on div "Facade/entrance" at bounding box center [463, 302] width 207 height 13
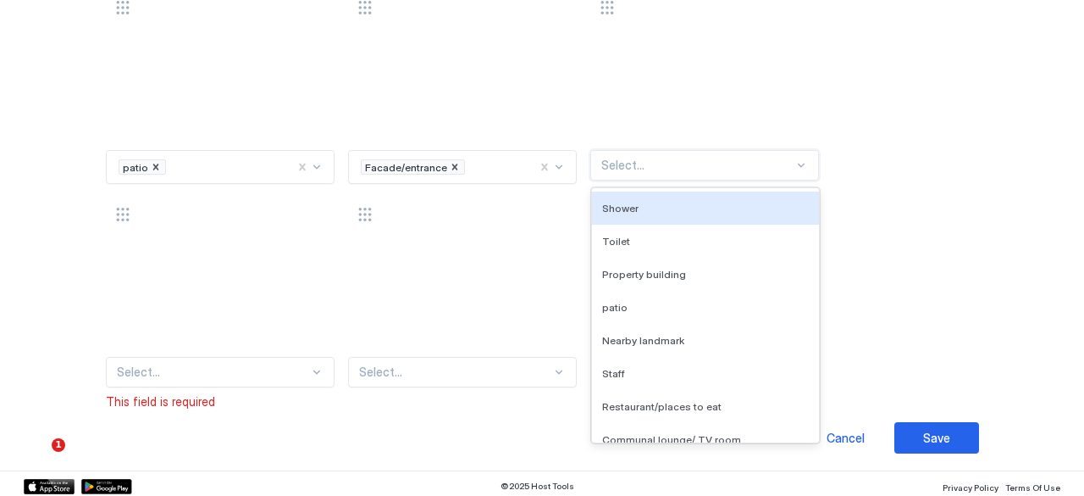
click at [723, 161] on div at bounding box center [697, 165] width 192 height 15
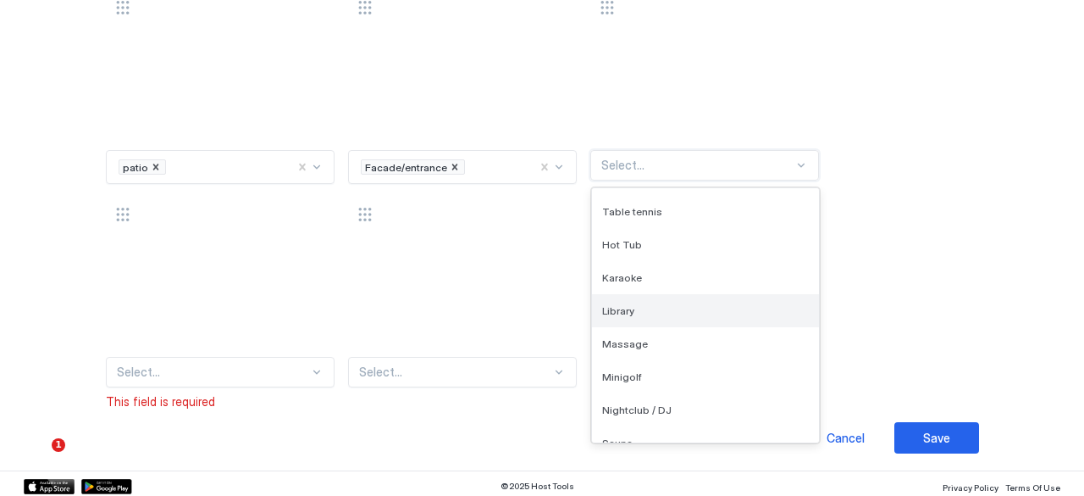
click at [667, 306] on div "Library" at bounding box center [705, 310] width 207 height 13
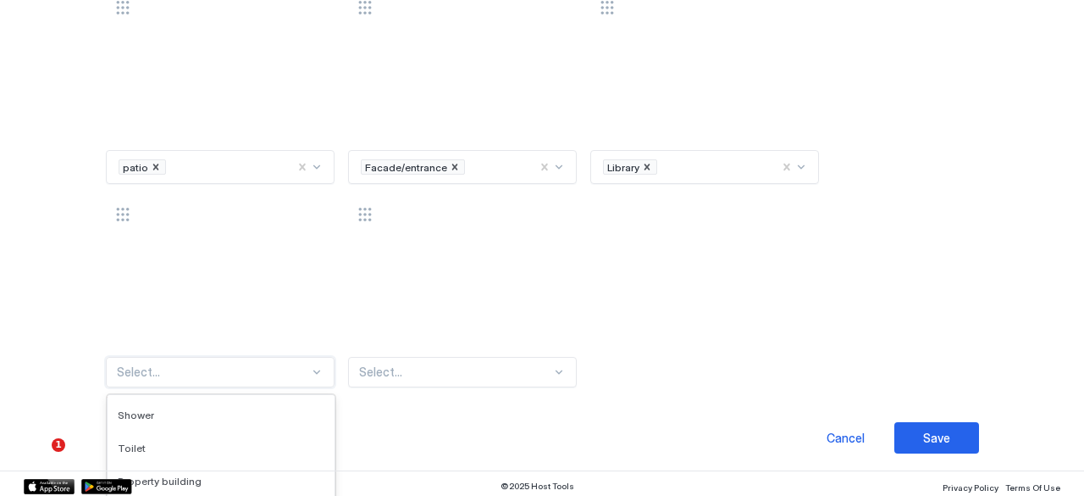
click at [245, 377] on div "136 results available. Use Up and Down to choose options, press Enter to select…" at bounding box center [220, 372] width 229 height 30
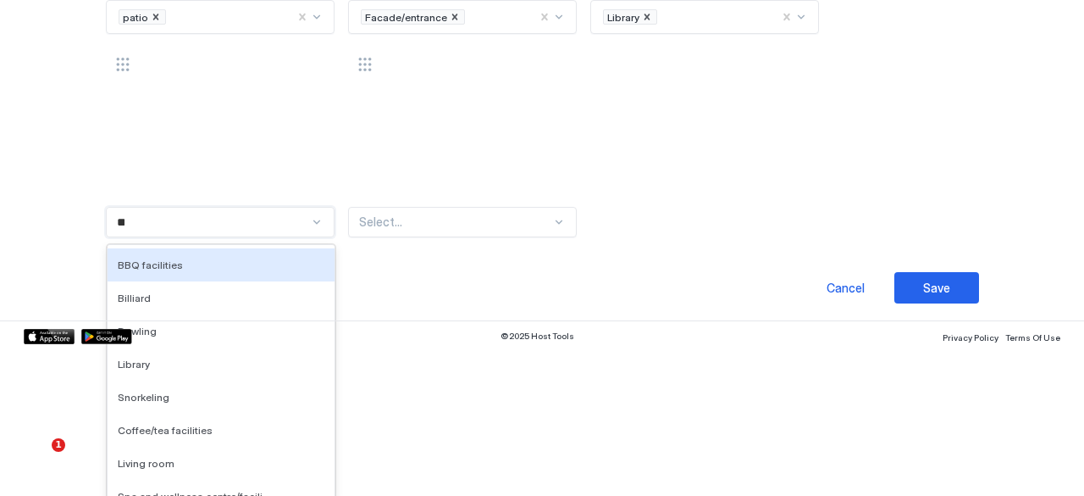
type input "***"
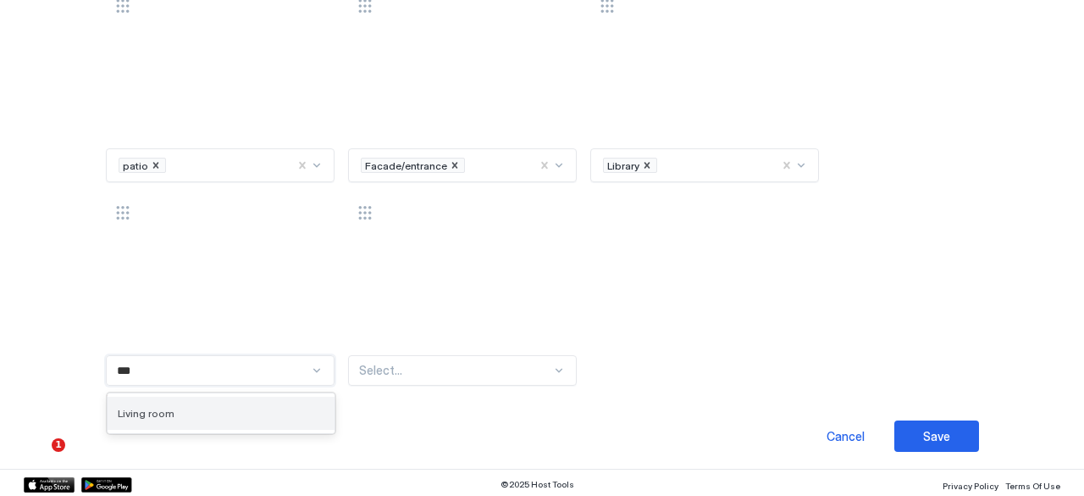
click at [225, 407] on div "Living room" at bounding box center [221, 413] width 207 height 13
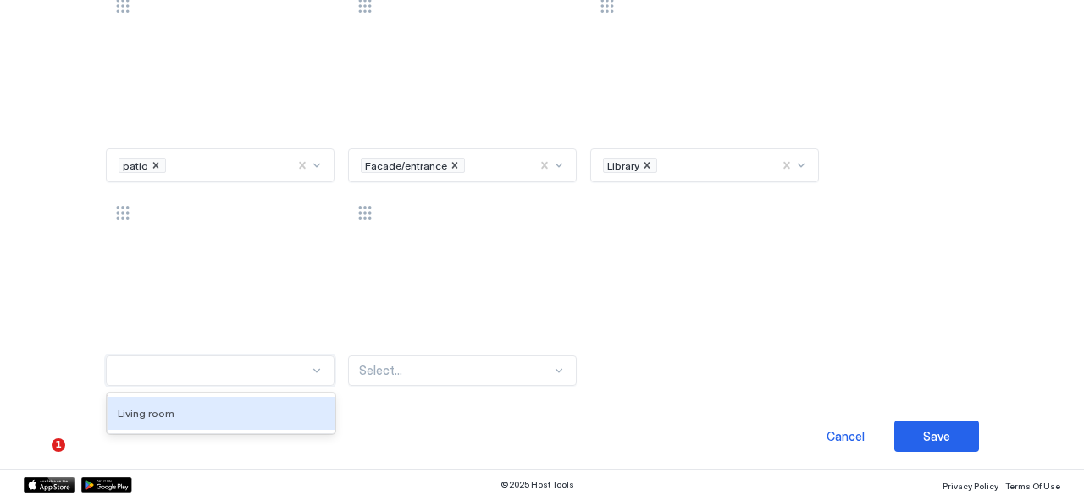
scroll to position [190, 0]
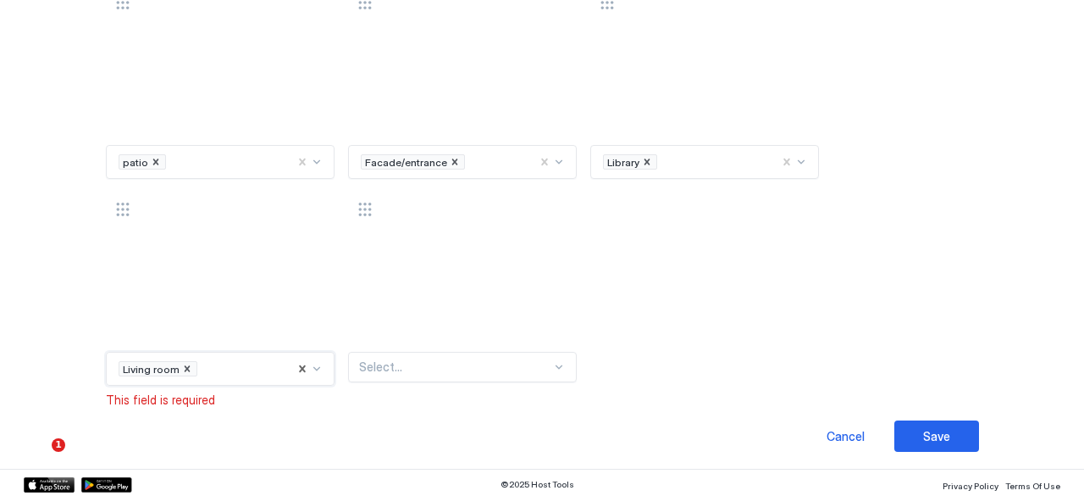
click at [429, 357] on div "Select..." at bounding box center [462, 367] width 229 height 30
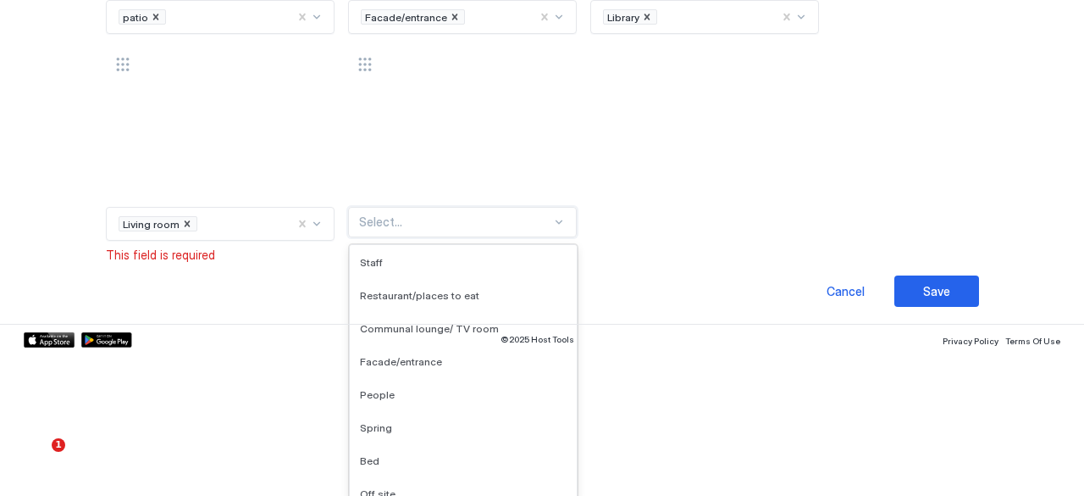
scroll to position [169, 0]
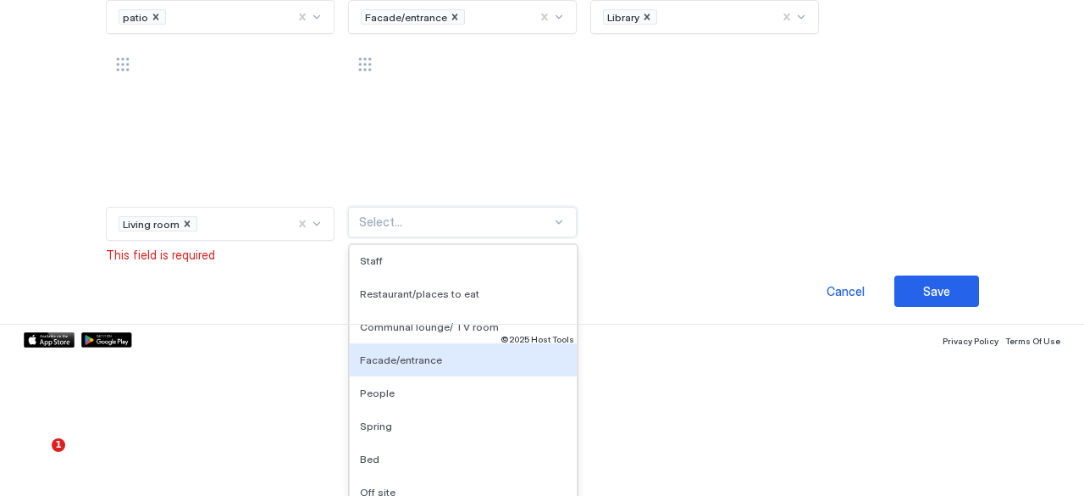
click at [429, 357] on span "Facade/entrance" at bounding box center [401, 359] width 82 height 13
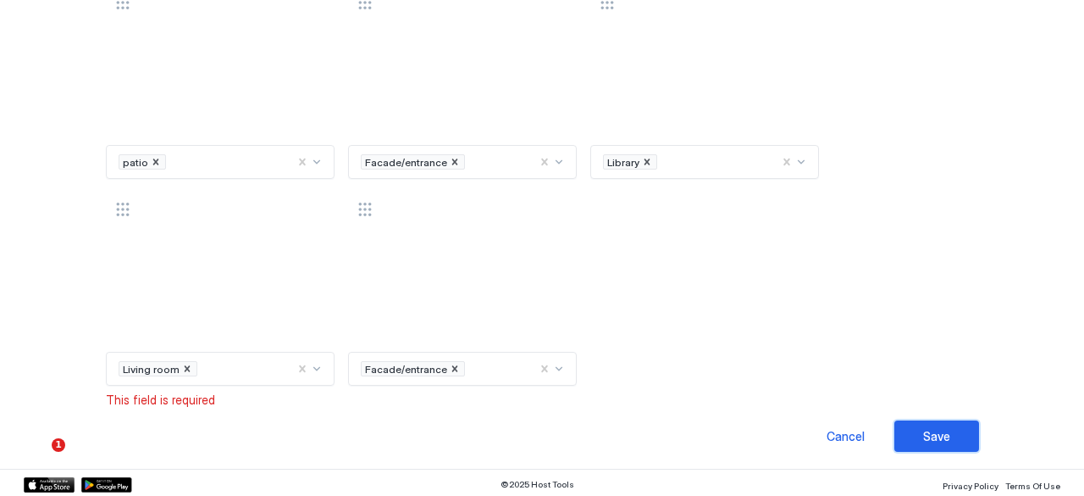
click at [940, 441] on button "Save" at bounding box center [937, 435] width 85 height 31
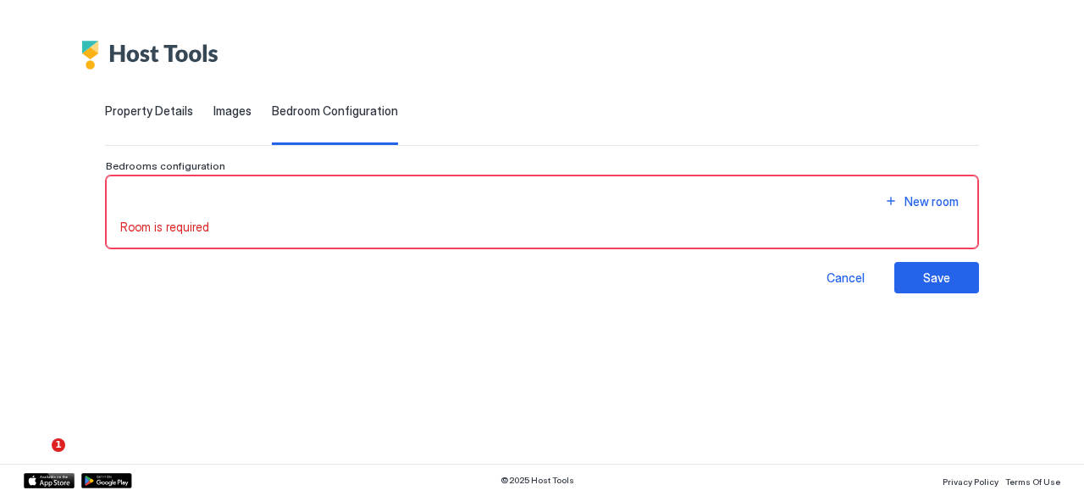
scroll to position [0, 0]
click at [912, 199] on div "New room" at bounding box center [932, 201] width 54 height 18
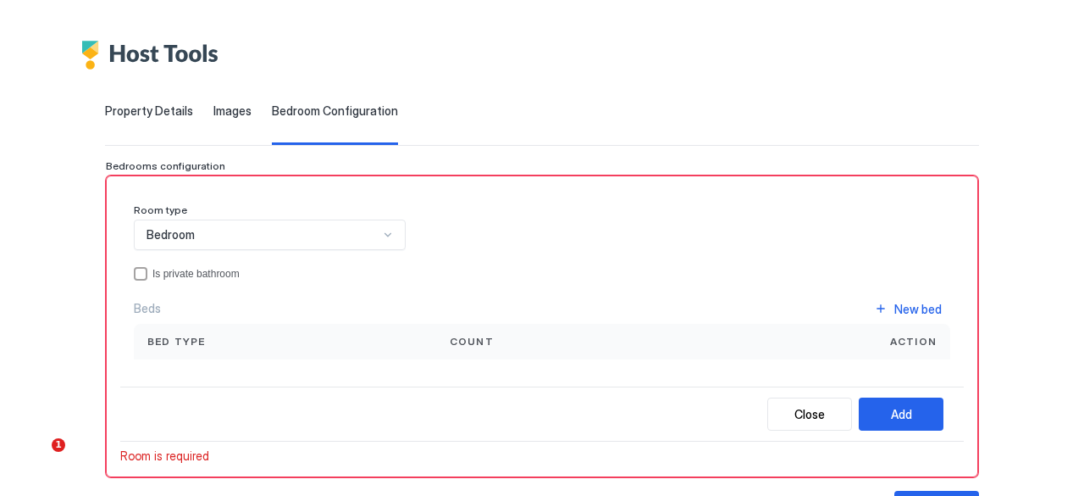
click at [357, 241] on div "Bedroom" at bounding box center [270, 234] width 272 height 30
click at [323, 269] on div "Bedroom" at bounding box center [271, 274] width 250 height 13
click at [903, 335] on span "Action" at bounding box center [913, 341] width 47 height 15
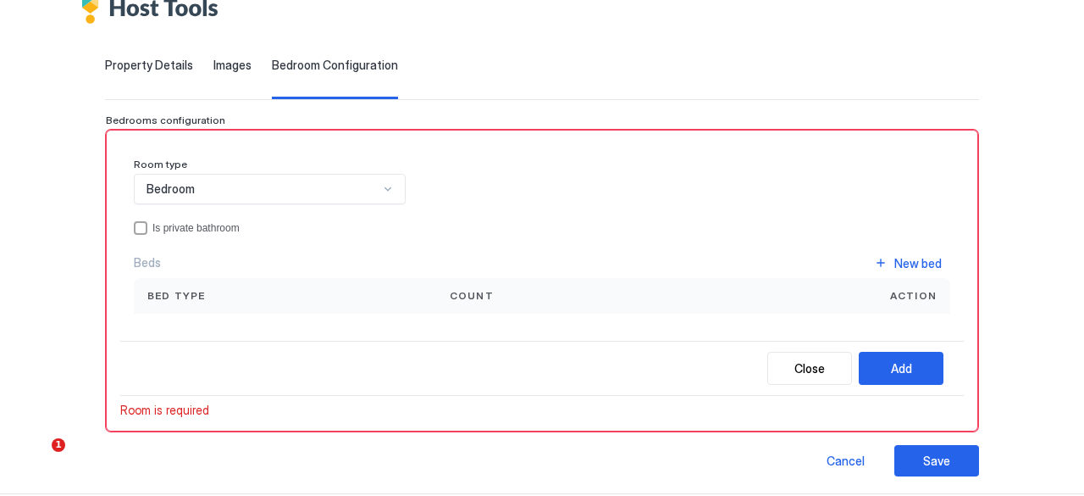
scroll to position [69, 0]
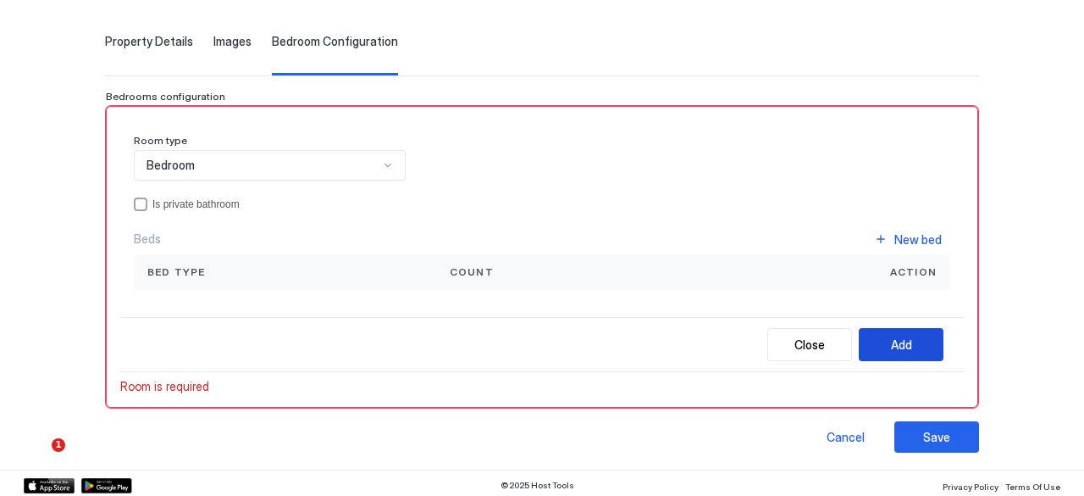
click at [908, 355] on button "Add" at bounding box center [901, 344] width 85 height 33
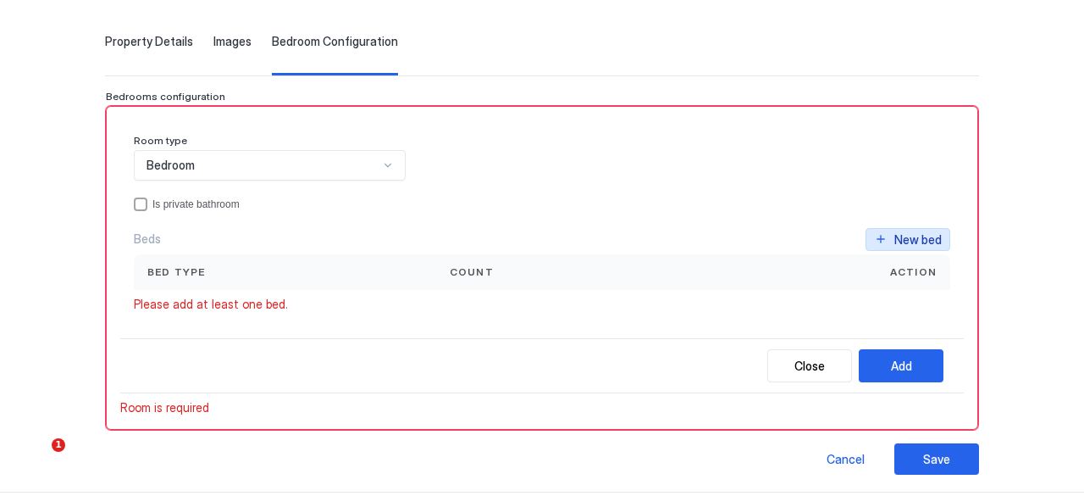
click at [903, 243] on div "New bed" at bounding box center [918, 239] width 47 height 18
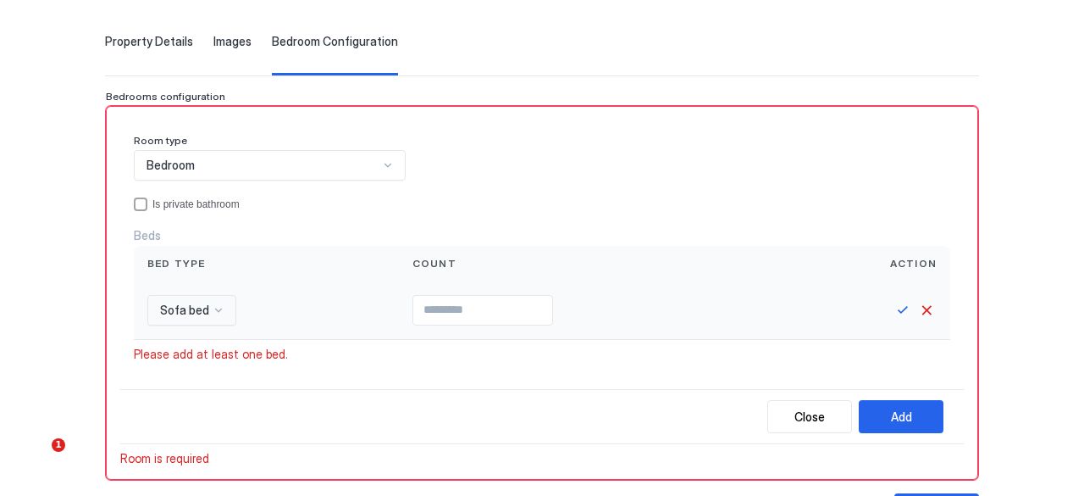
click at [205, 305] on div "Sofa bed" at bounding box center [191, 310] width 89 height 30
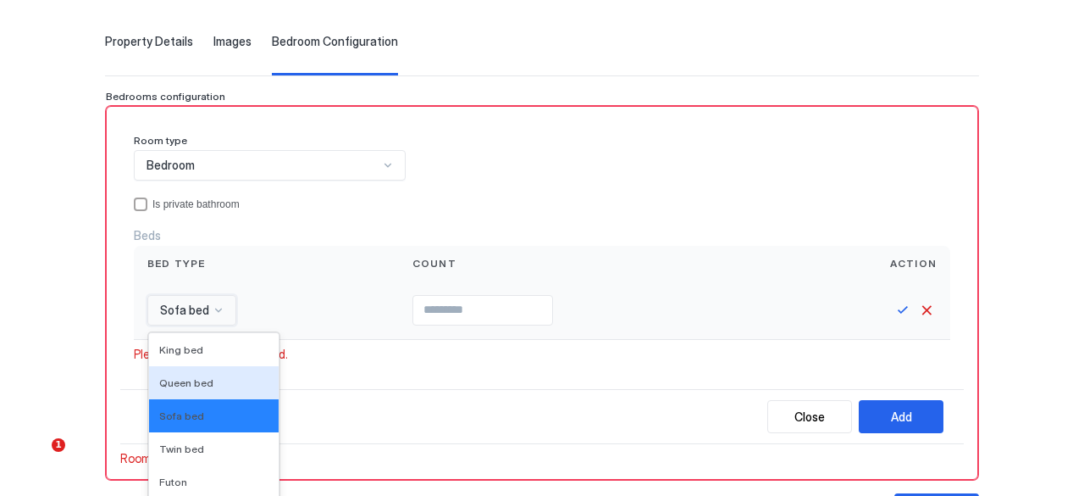
scroll to position [159, 0]
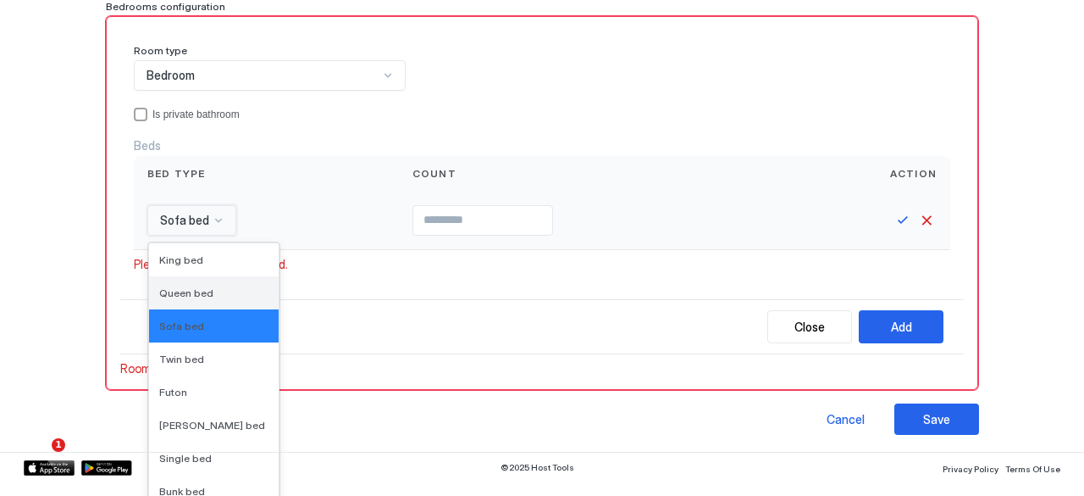
click at [217, 289] on div "Queen bed" at bounding box center [213, 292] width 109 height 13
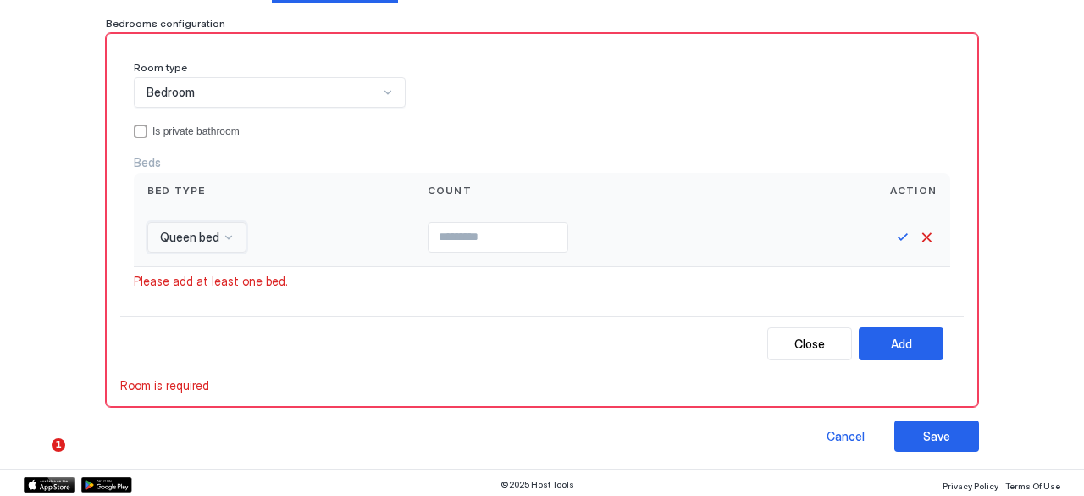
click at [492, 238] on input "Input Field" at bounding box center [498, 237] width 139 height 29
type input "*"
click at [893, 236] on button "Save" at bounding box center [903, 237] width 20 height 20
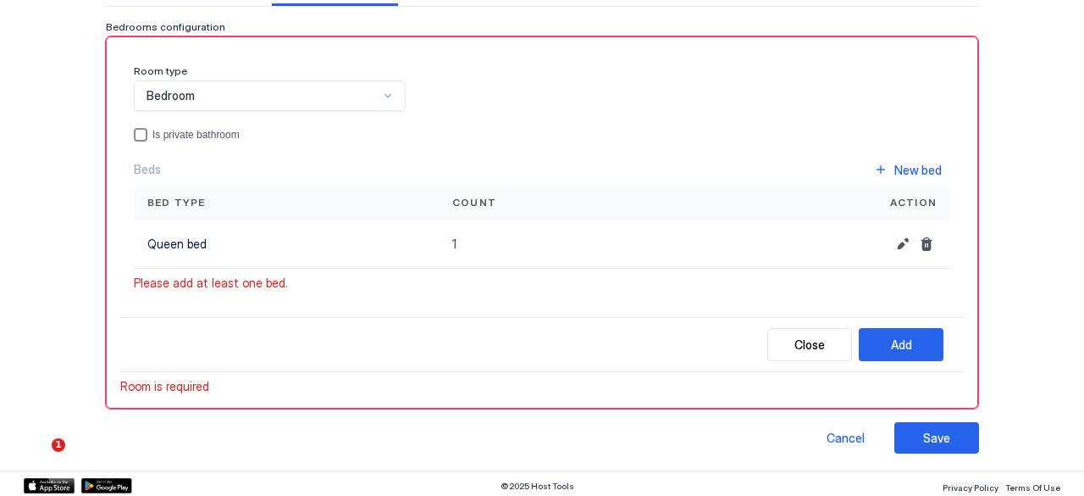
click at [137, 134] on div "privateBathroom" at bounding box center [141, 135] width 14 height 14
click at [910, 161] on div "New bed" at bounding box center [918, 170] width 47 height 18
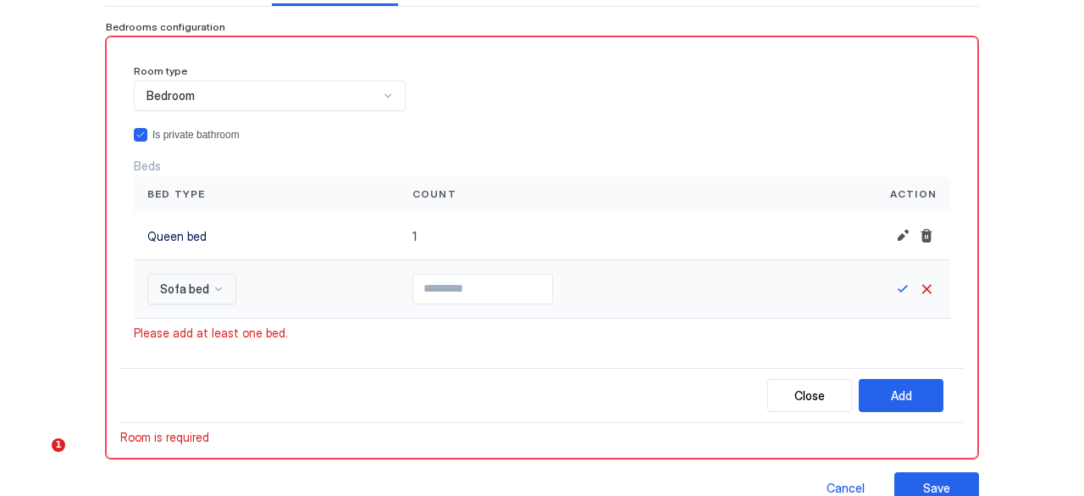
scroll to position [207, 0]
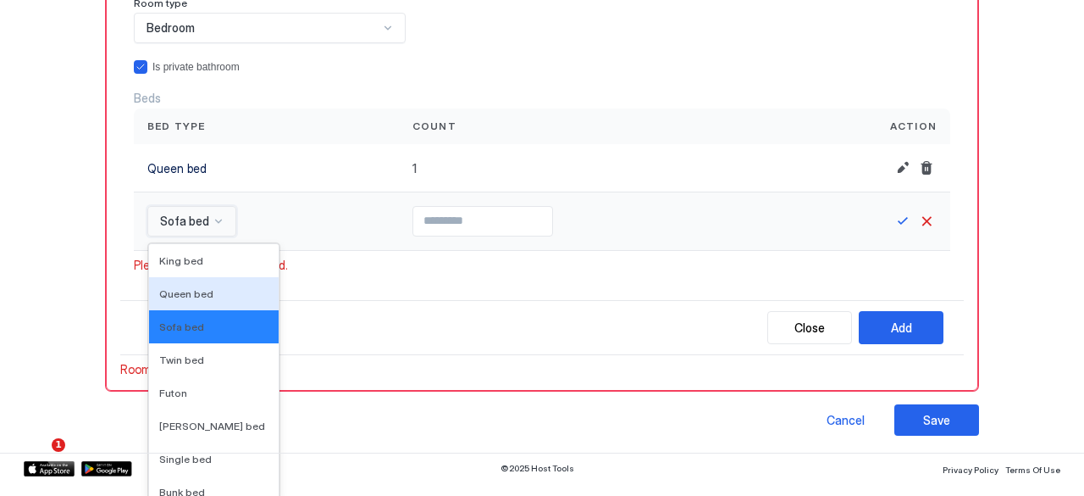
click at [207, 236] on div "16 results available. Use Up and Down to choose options, press Enter to select …" at bounding box center [191, 221] width 89 height 30
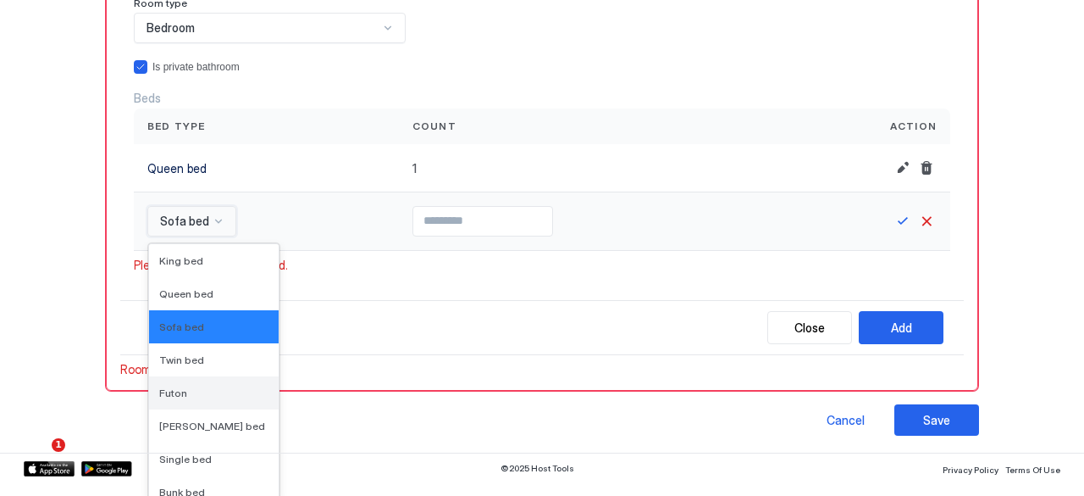
click at [202, 380] on div "Futon" at bounding box center [214, 392] width 130 height 33
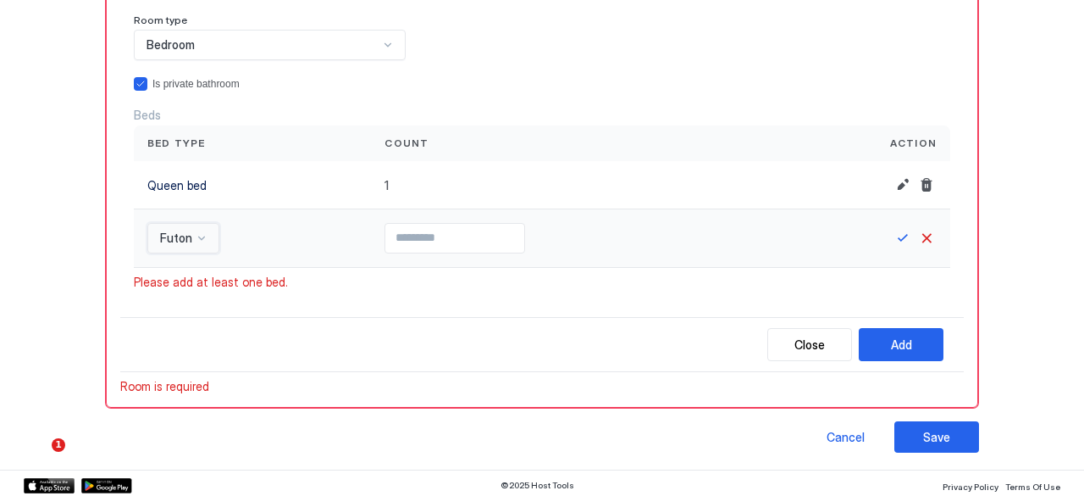
click at [456, 245] on input "Input Field" at bounding box center [454, 238] width 139 height 29
type input "*"
click at [893, 241] on button "Save" at bounding box center [903, 238] width 20 height 20
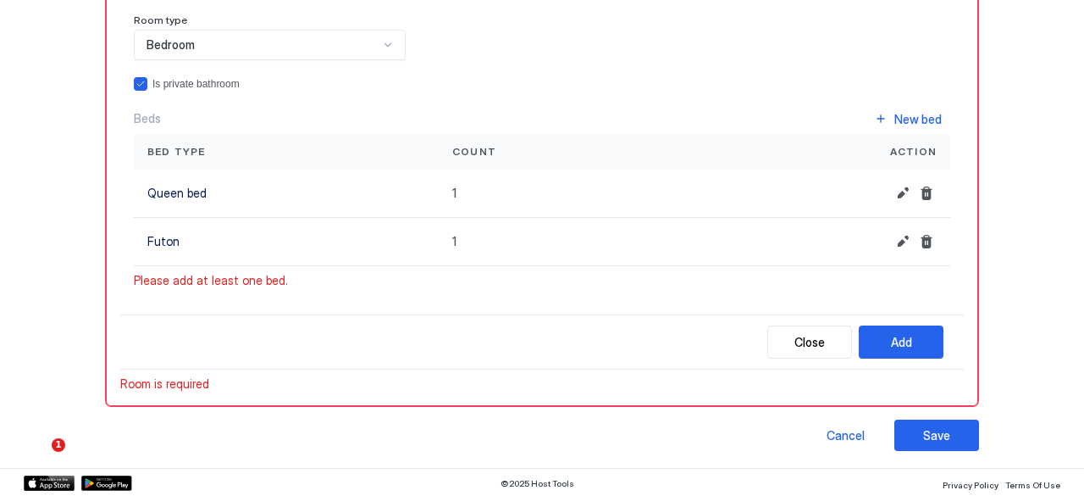
scroll to position [187, 0]
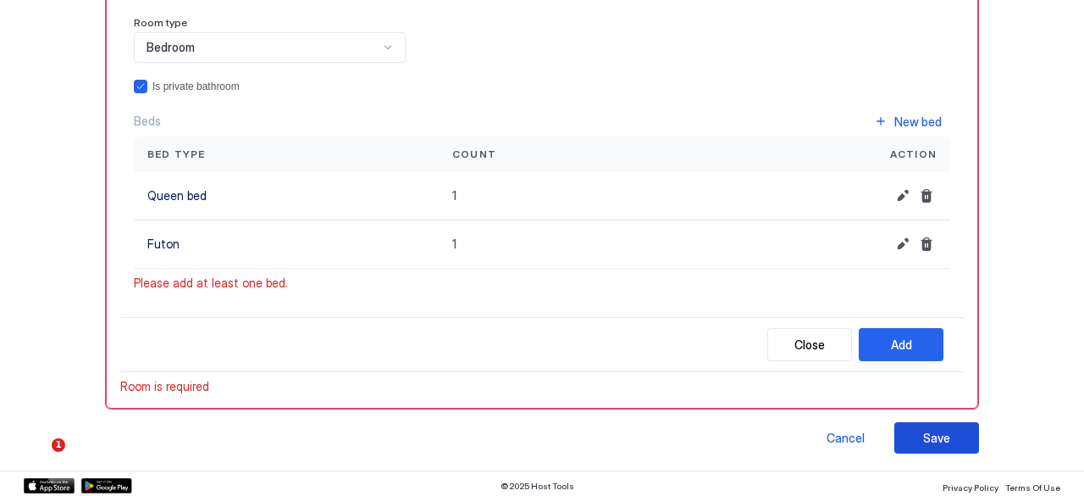
click at [923, 440] on div "Save" at bounding box center [936, 438] width 27 height 18
click at [906, 346] on button "Add" at bounding box center [901, 344] width 85 height 33
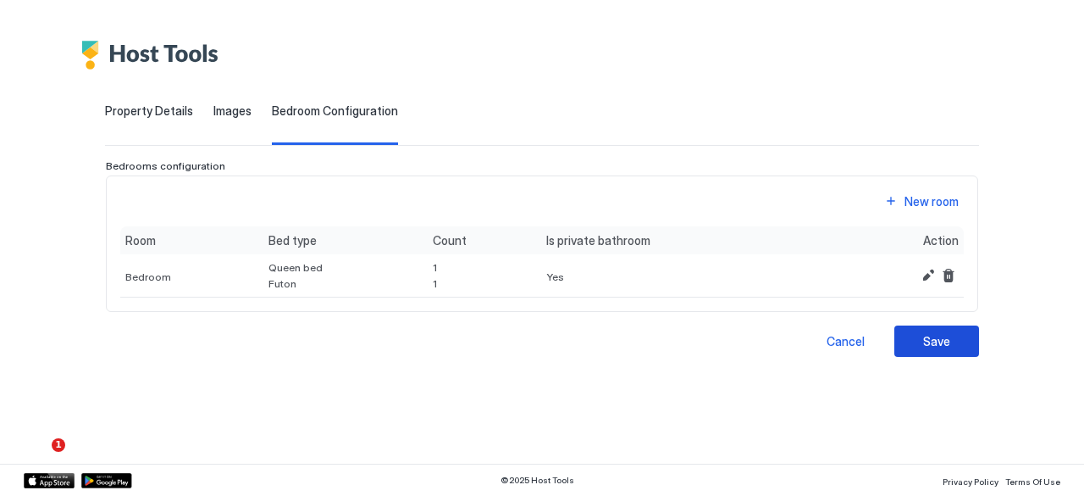
click at [906, 347] on button "Save" at bounding box center [937, 340] width 85 height 31
click at [944, 355] on div "**********" at bounding box center [542, 221] width 1084 height 304
click at [944, 341] on div "Save" at bounding box center [936, 341] width 27 height 18
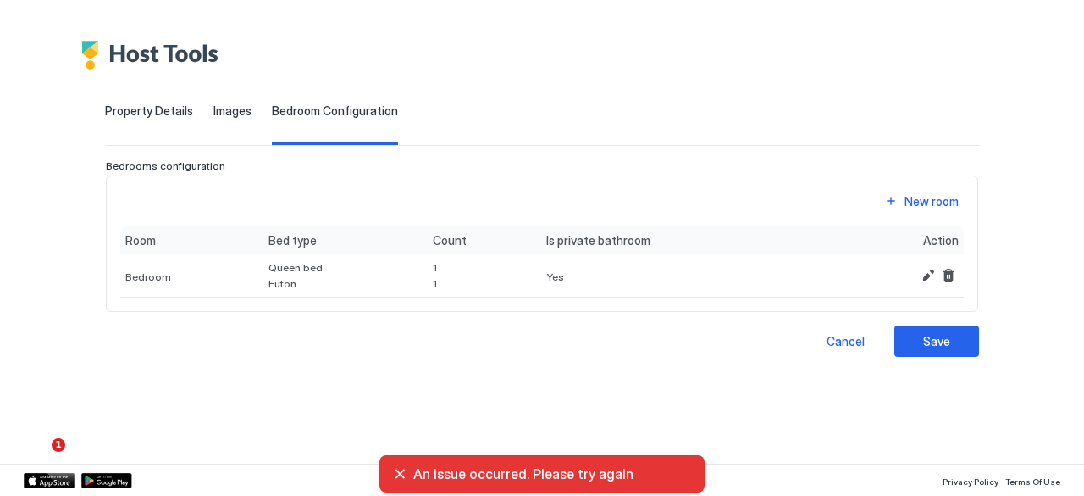
click at [525, 470] on span "An issue occurred. Please try again" at bounding box center [552, 473] width 278 height 17
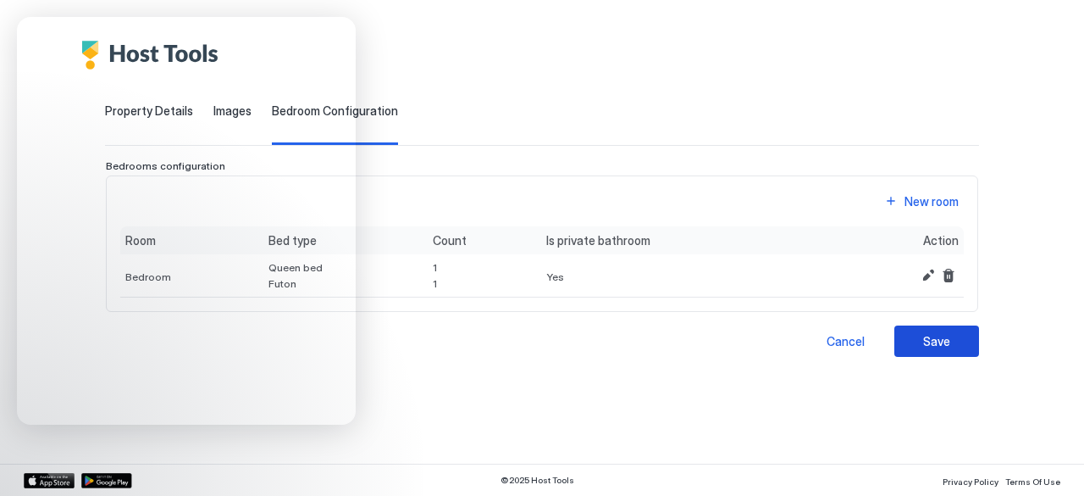
click at [923, 349] on button "Save" at bounding box center [937, 340] width 85 height 31
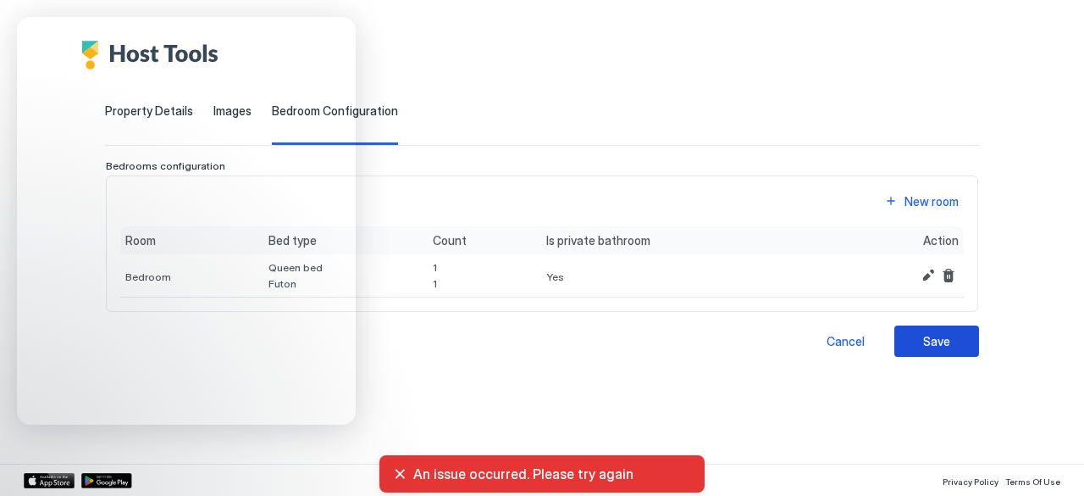
click at [923, 349] on button "Save" at bounding box center [937, 340] width 85 height 31
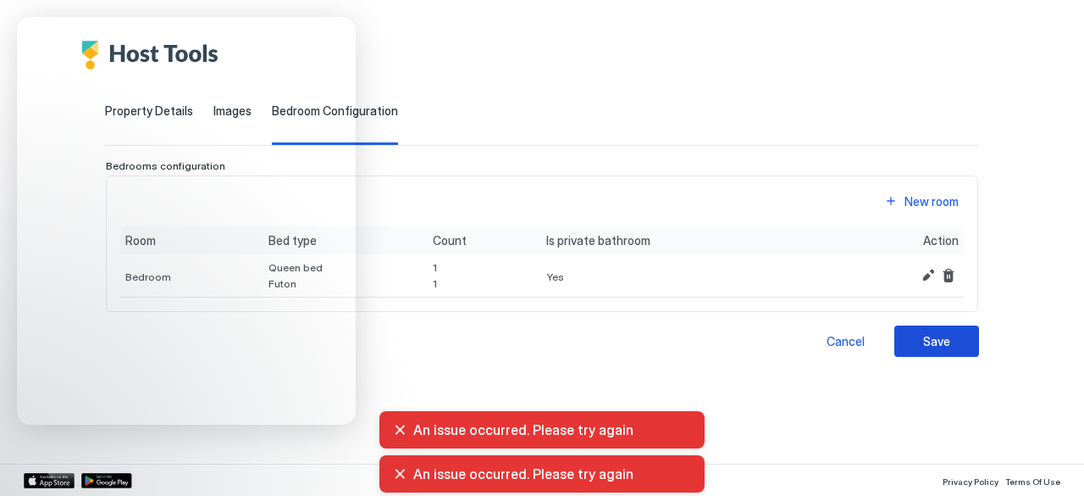
click at [923, 348] on button "Save" at bounding box center [937, 340] width 85 height 31
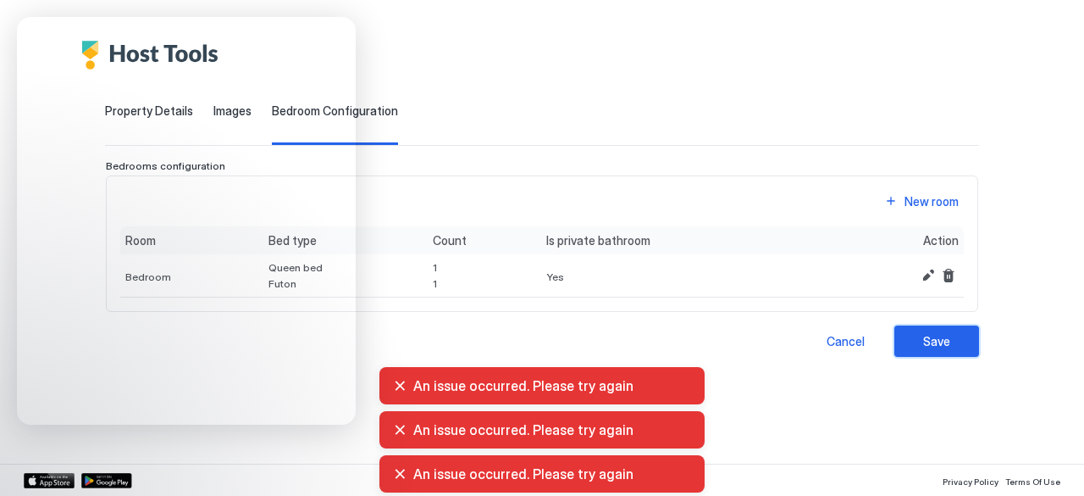
click at [923, 347] on div "Save" at bounding box center [936, 341] width 27 height 18
click at [923, 347] on button "Saving" at bounding box center [937, 340] width 85 height 31
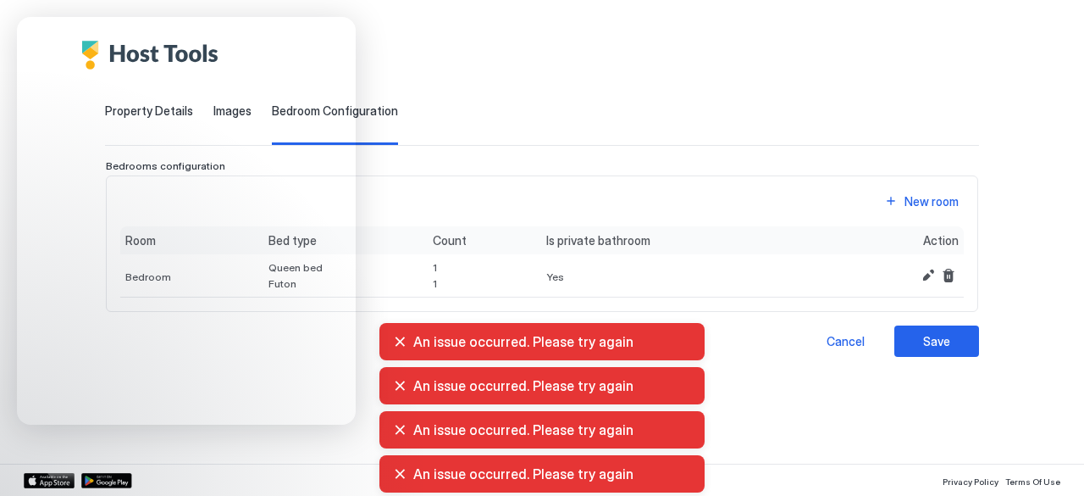
click at [923, 346] on div "An issue occurred. Please try again An issue occurred. Please try again An issu…" at bounding box center [542, 407] width 1084 height 176
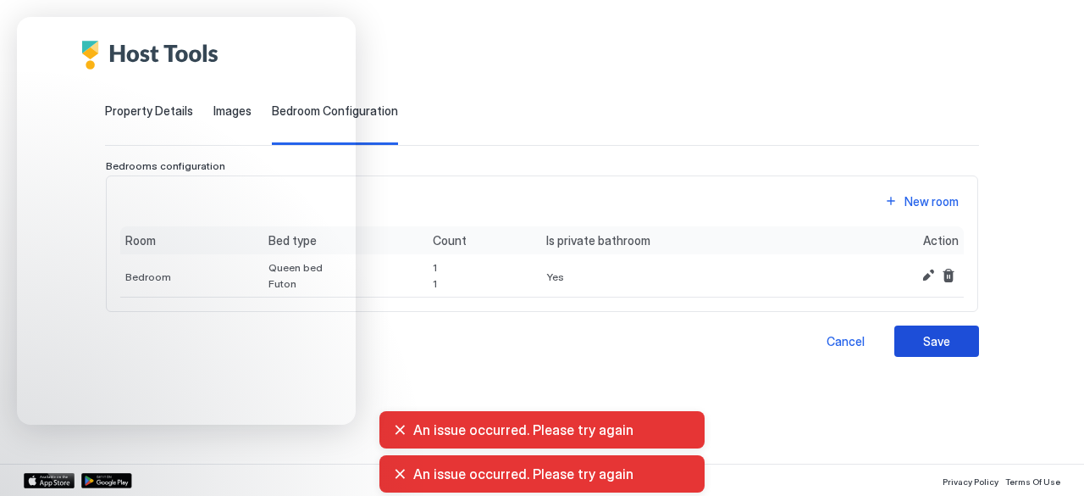
click at [923, 341] on div "Save" at bounding box center [936, 341] width 27 height 18
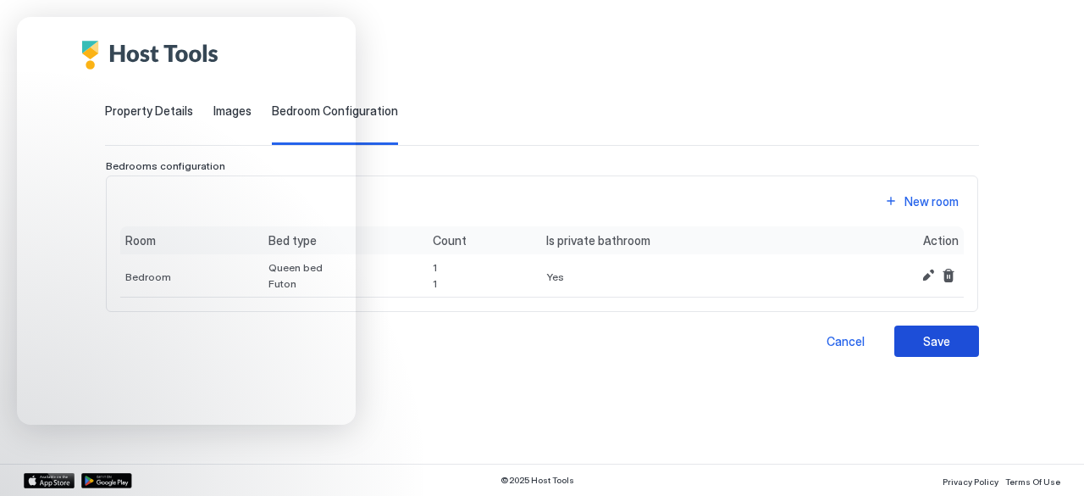
click at [932, 334] on div "Save" at bounding box center [936, 341] width 27 height 18
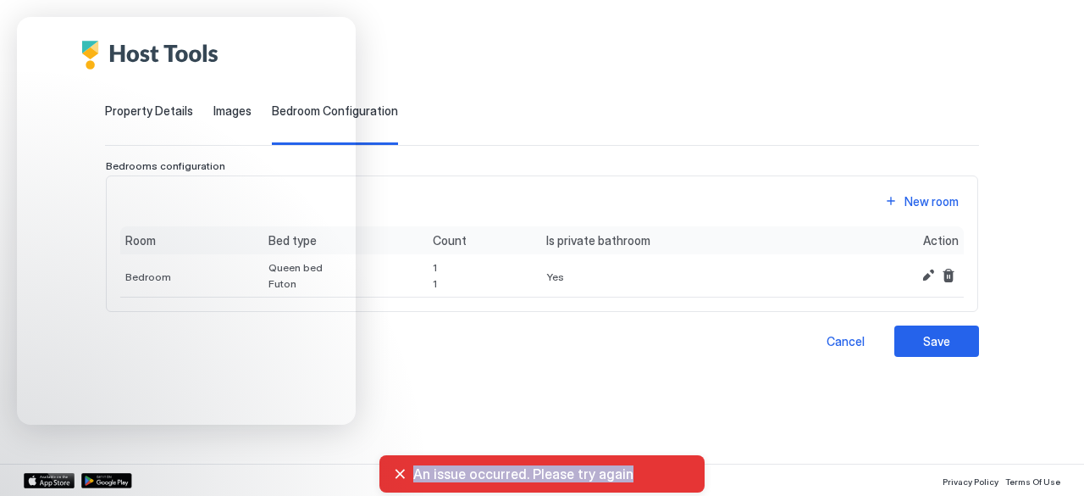
drag, startPoint x: 413, startPoint y: 474, endPoint x: 567, endPoint y: 474, distance: 153.3
click at [567, 474] on span "An issue occurred. Please try again" at bounding box center [552, 473] width 278 height 17
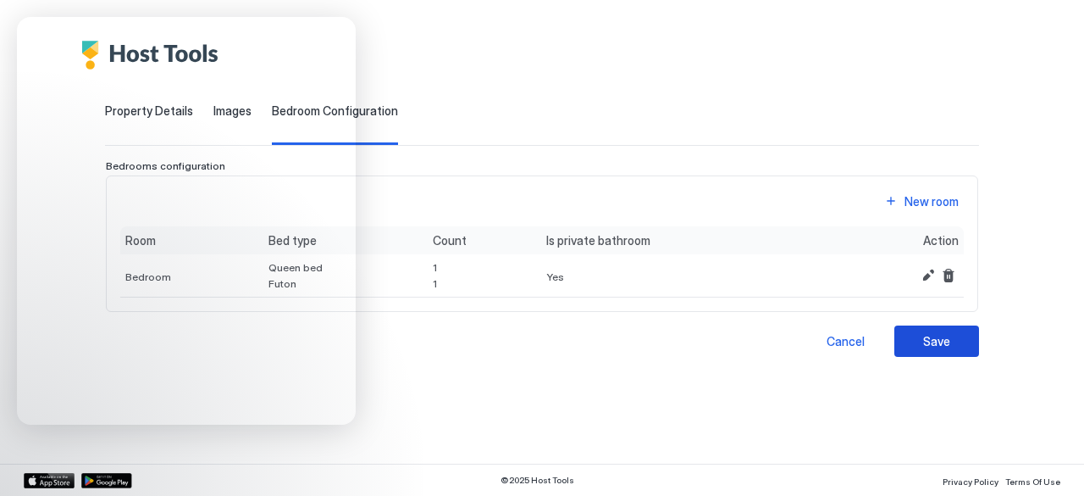
click at [922, 338] on button "Save" at bounding box center [937, 340] width 85 height 31
